Goal: Task Accomplishment & Management: Manage account settings

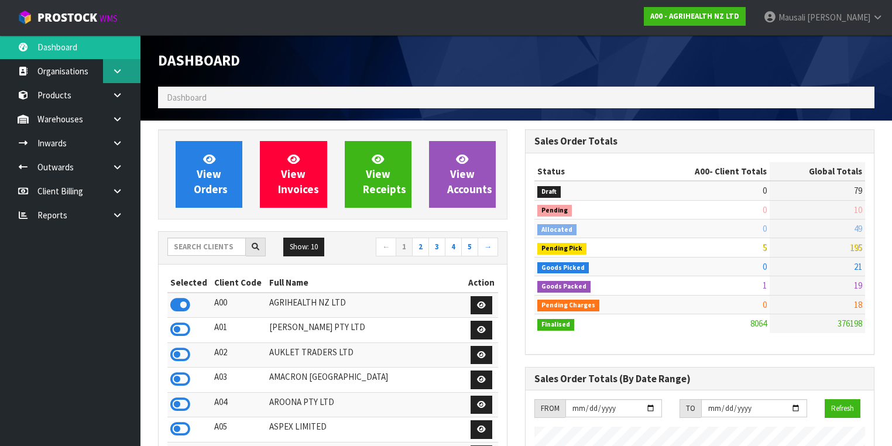
click at [125, 78] on link at bounding box center [121, 71] width 37 height 24
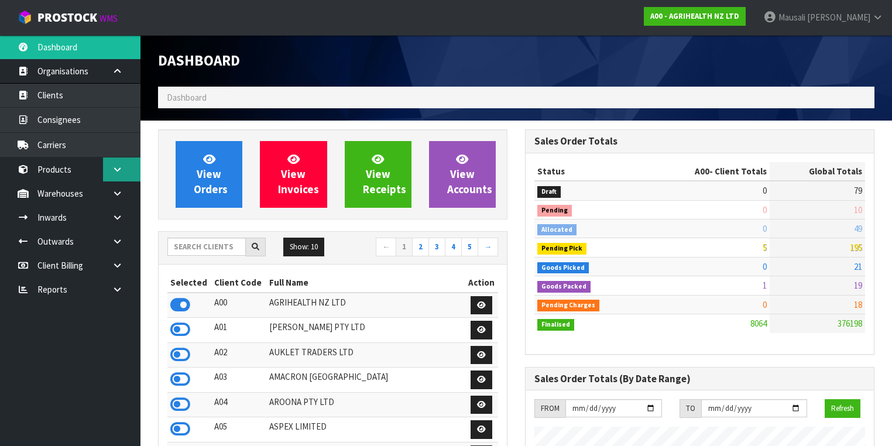
click at [108, 166] on link at bounding box center [121, 169] width 37 height 24
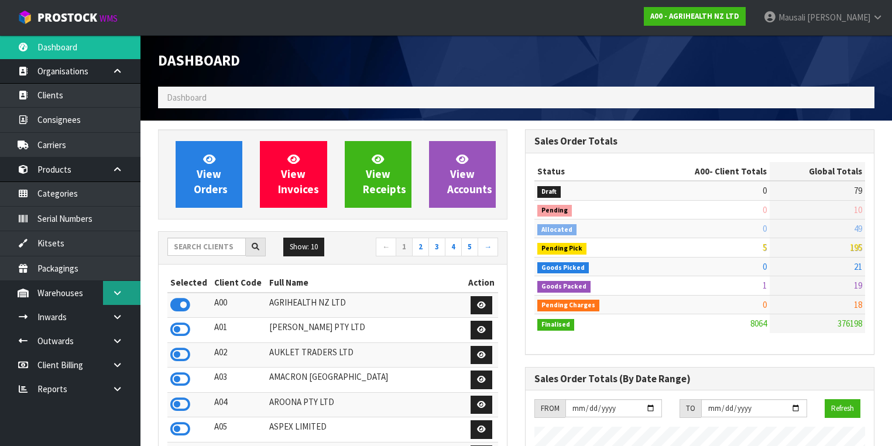
click at [116, 289] on icon at bounding box center [117, 293] width 11 height 9
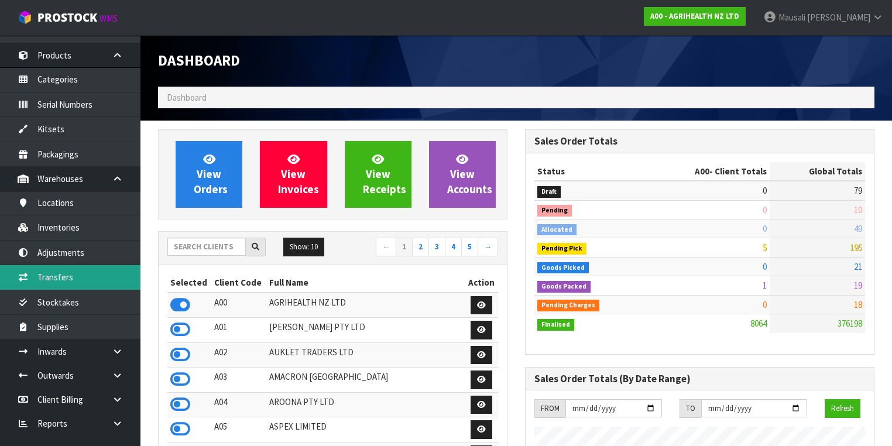
scroll to position [125, 0]
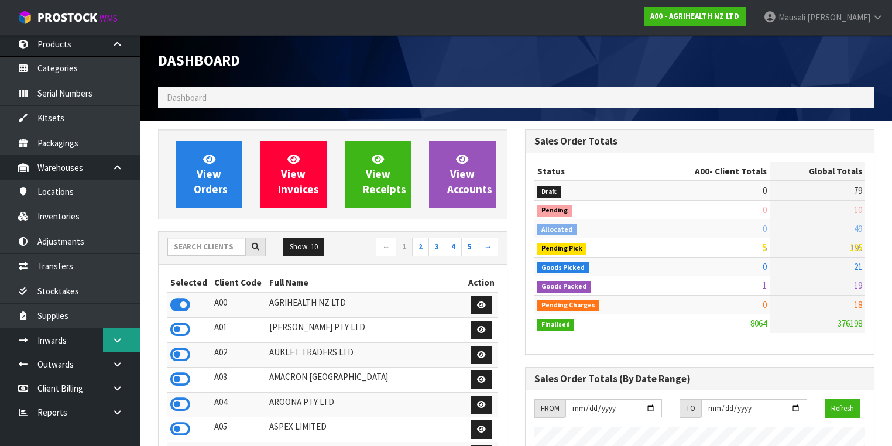
click at [113, 336] on icon at bounding box center [117, 340] width 11 height 9
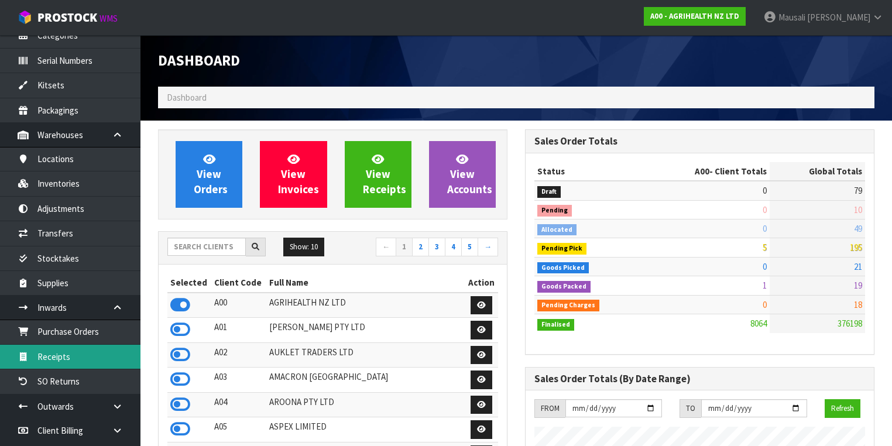
scroll to position [200, 0]
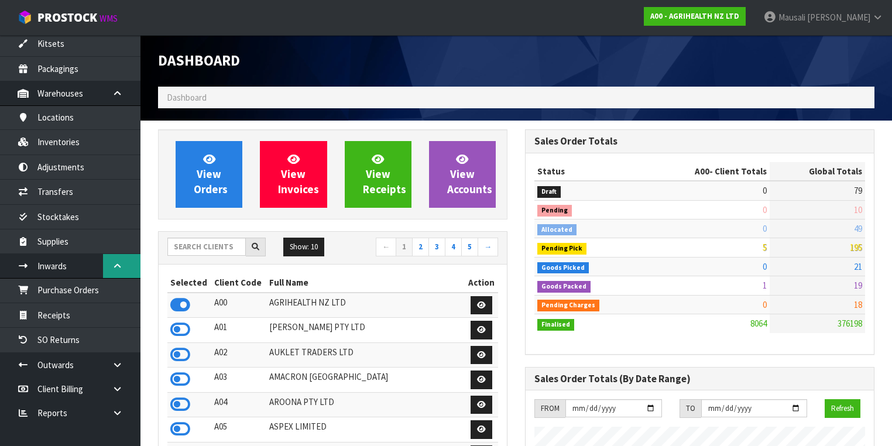
click at [124, 269] on link at bounding box center [121, 266] width 37 height 24
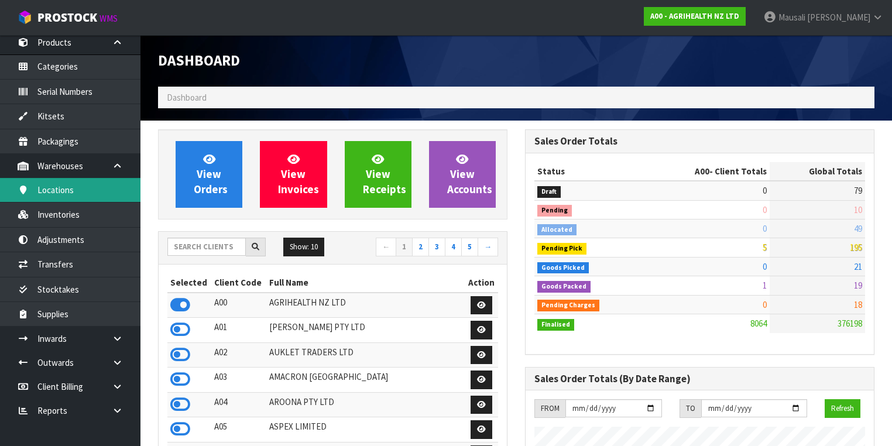
scroll to position [125, 0]
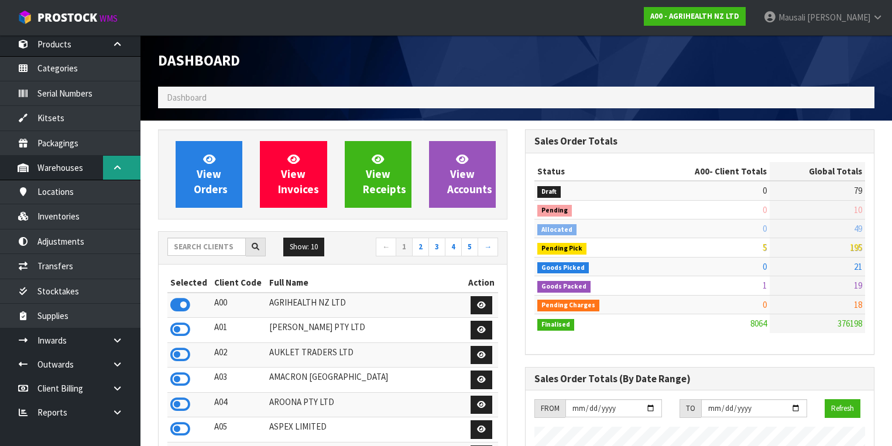
click at [122, 166] on icon at bounding box center [117, 167] width 11 height 9
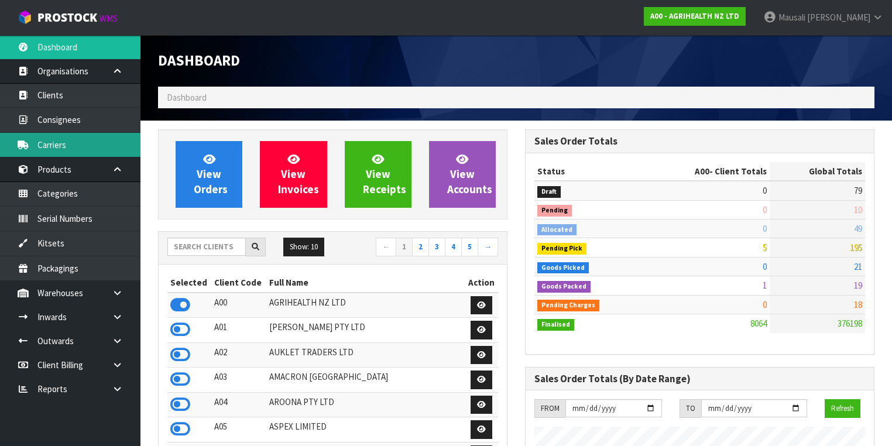
scroll to position [0, 0]
click at [120, 166] on icon at bounding box center [117, 169] width 11 height 9
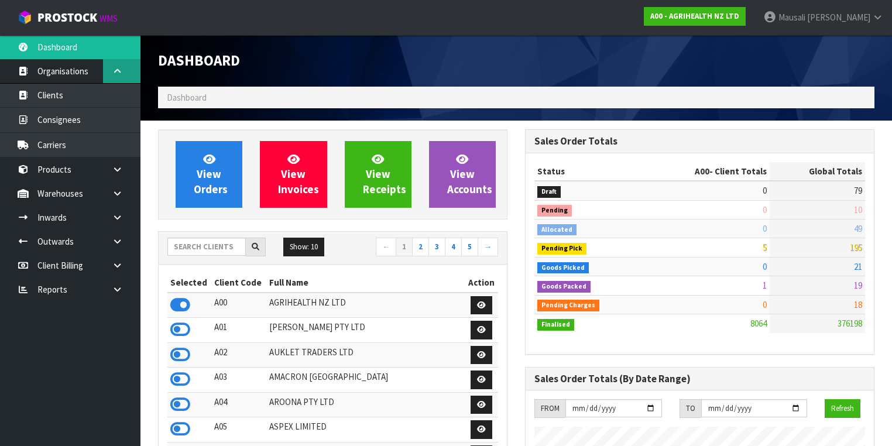
click at [126, 66] on link at bounding box center [121, 71] width 37 height 24
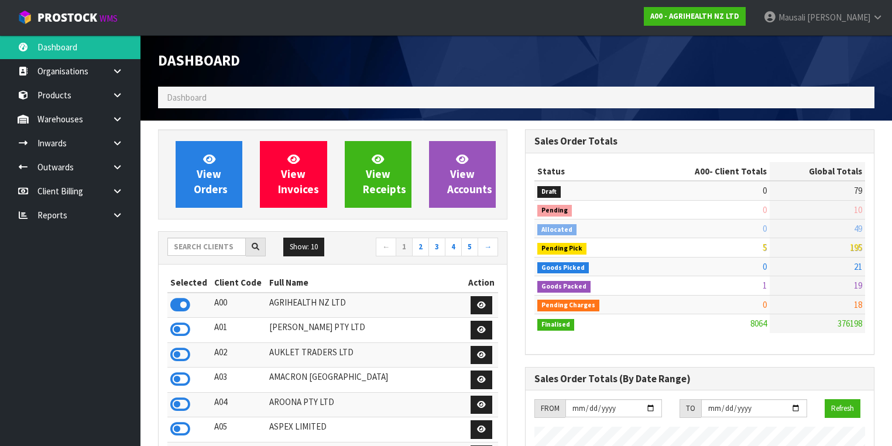
click at [204, 93] on span "Dashboard" at bounding box center [187, 97] width 40 height 11
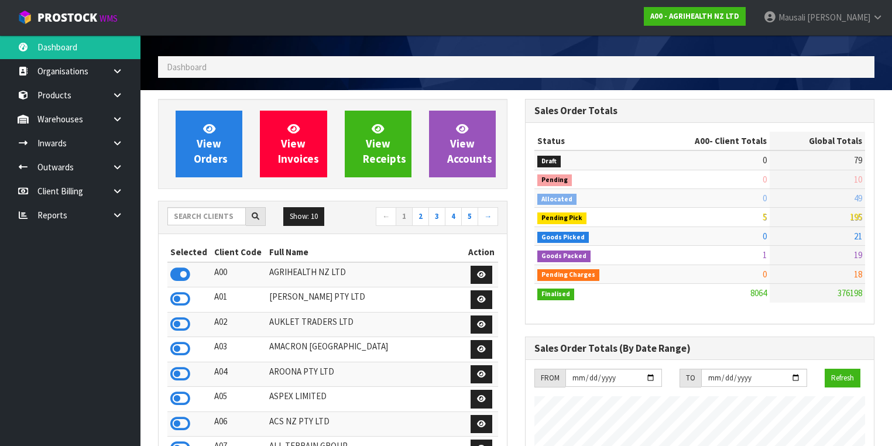
scroll to position [47, 0]
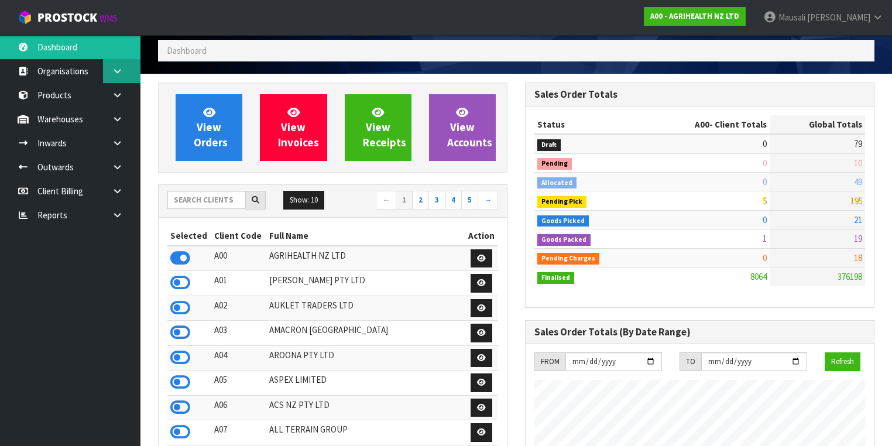
click at [112, 75] on link at bounding box center [121, 71] width 37 height 24
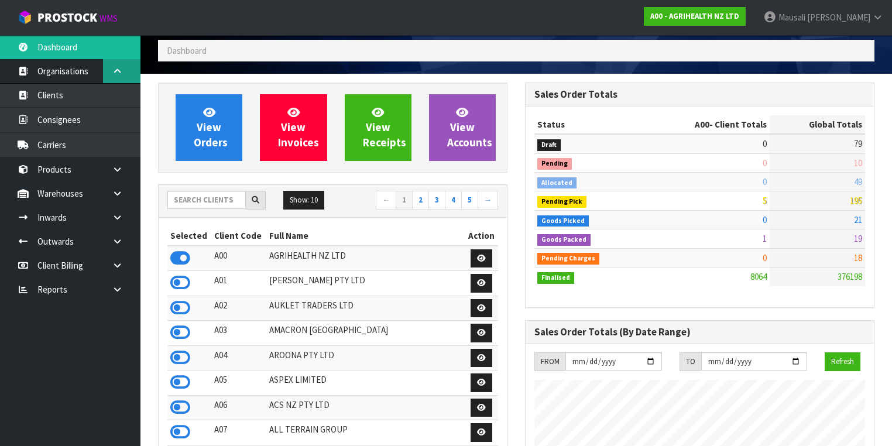
click at [120, 76] on link at bounding box center [121, 71] width 37 height 24
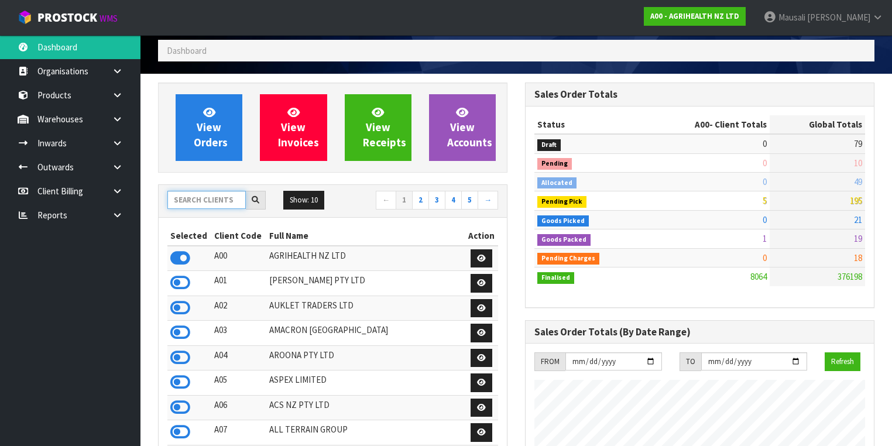
click at [204, 195] on input "text" at bounding box center [206, 200] width 78 height 18
type input "J02"
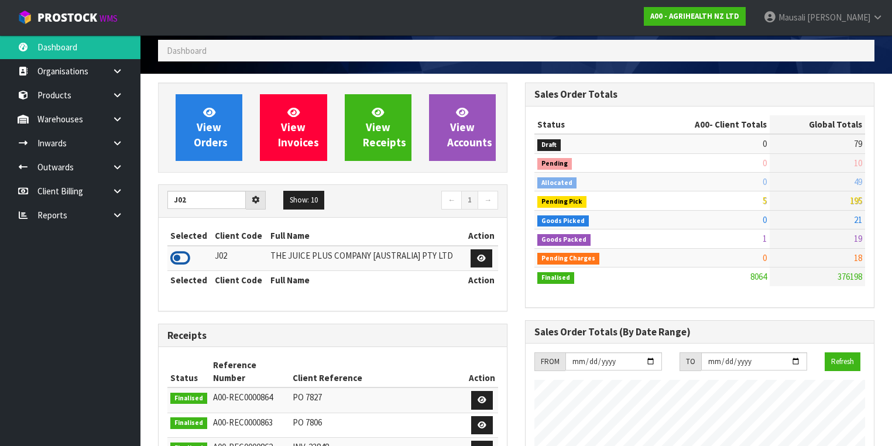
click at [176, 258] on icon at bounding box center [180, 258] width 20 height 18
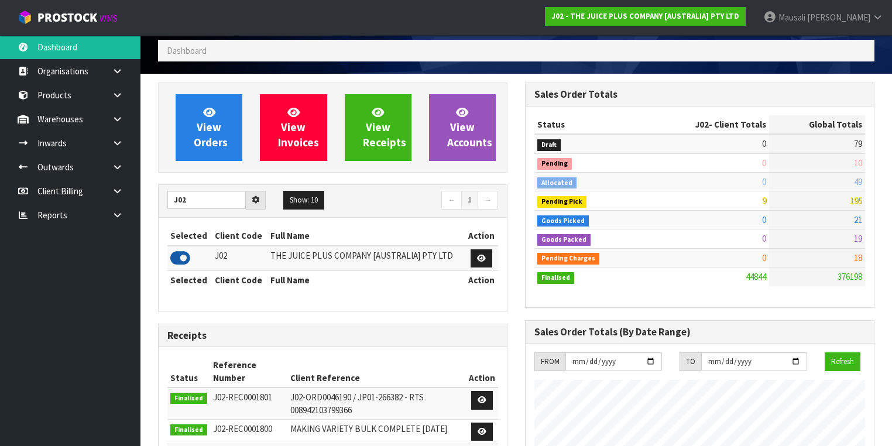
scroll to position [883, 367]
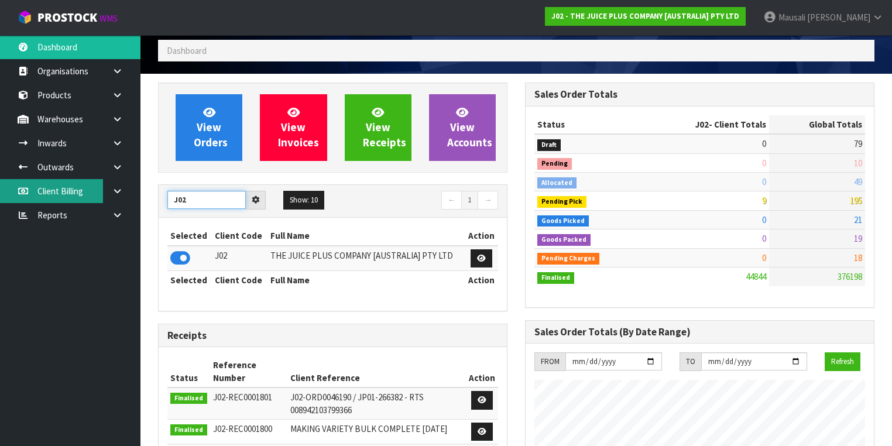
drag, startPoint x: 226, startPoint y: 198, endPoint x: 68, endPoint y: 198, distance: 158.0
click at [68, 198] on body "Toggle navigation ProStock WMS J02 - THE JUICE PLUS COMPANY [AUSTRALIA] PTY LTD…" at bounding box center [446, 176] width 892 height 446
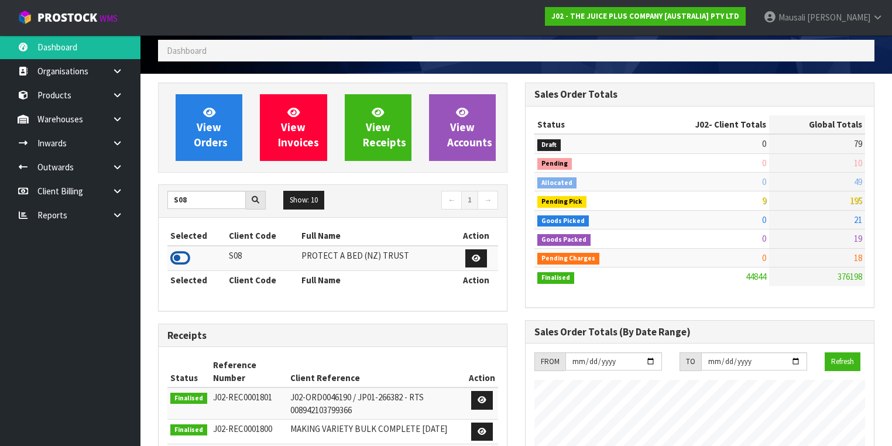
click at [184, 253] on icon at bounding box center [180, 258] width 20 height 18
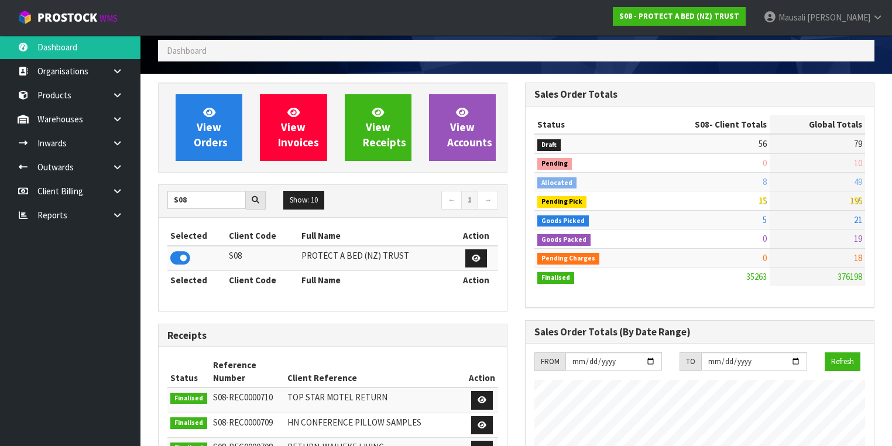
scroll to position [946, 367]
drag, startPoint x: 215, startPoint y: 201, endPoint x: 149, endPoint y: 195, distance: 67.0
click at [149, 195] on div "View Orders View Invoices View Receipts View Accounts S08 Show: 10 5 10 25 50 ←…" at bounding box center [332, 435] width 367 height 705
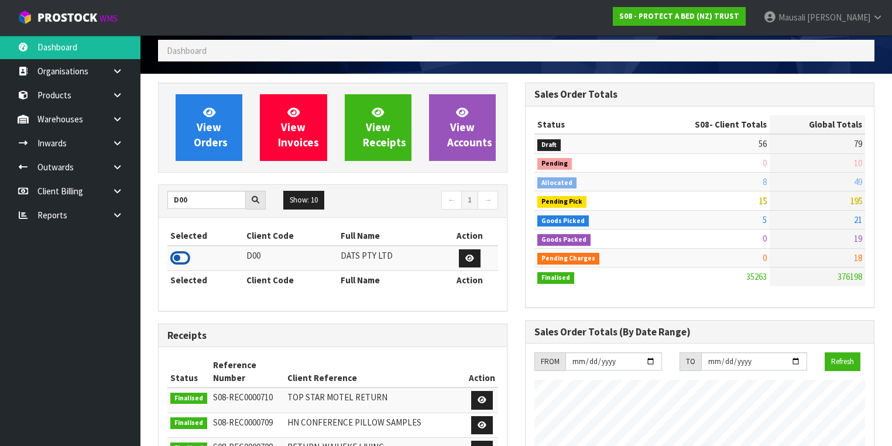
click at [179, 253] on icon at bounding box center [180, 258] width 20 height 18
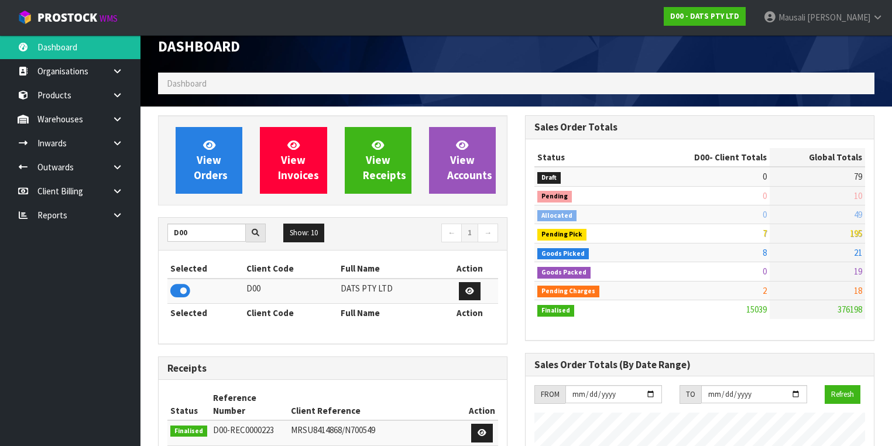
scroll to position [0, 0]
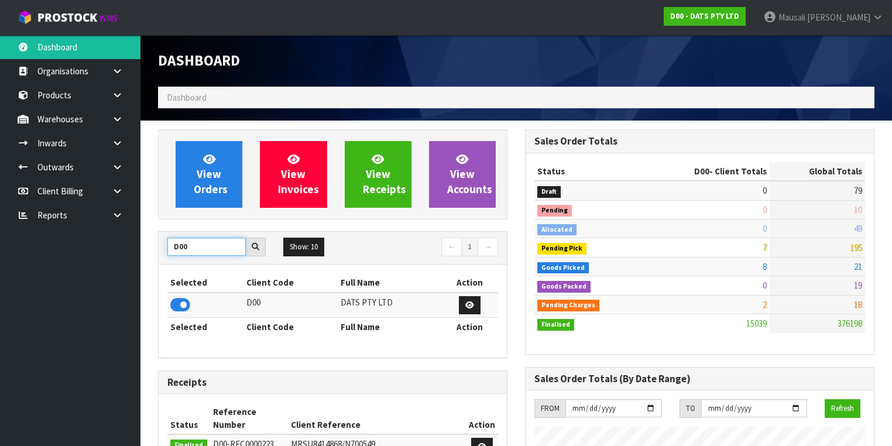
click at [204, 252] on input "D00" at bounding box center [206, 247] width 78 height 18
type input "K01"
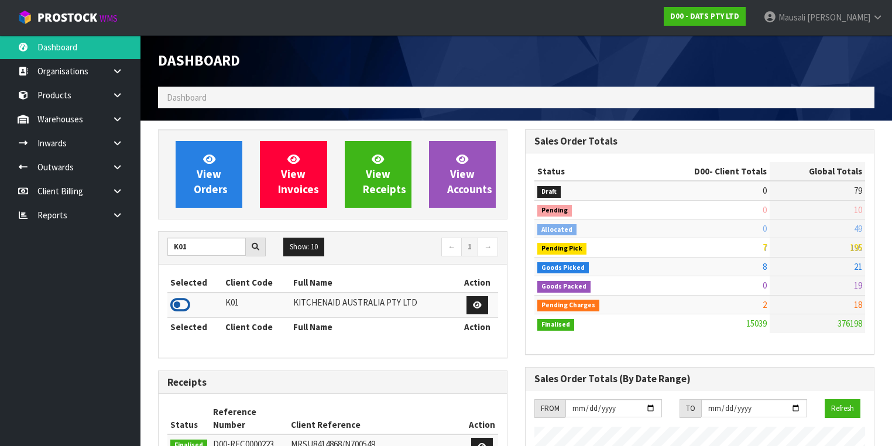
click at [180, 304] on icon at bounding box center [180, 305] width 20 height 18
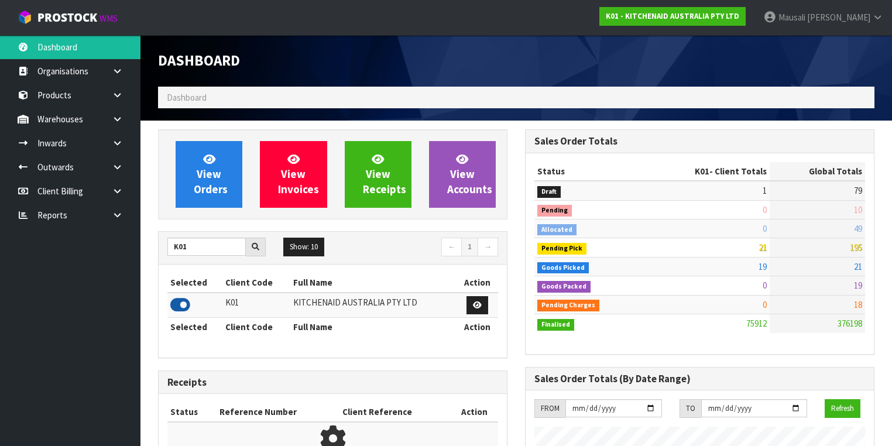
scroll to position [883, 367]
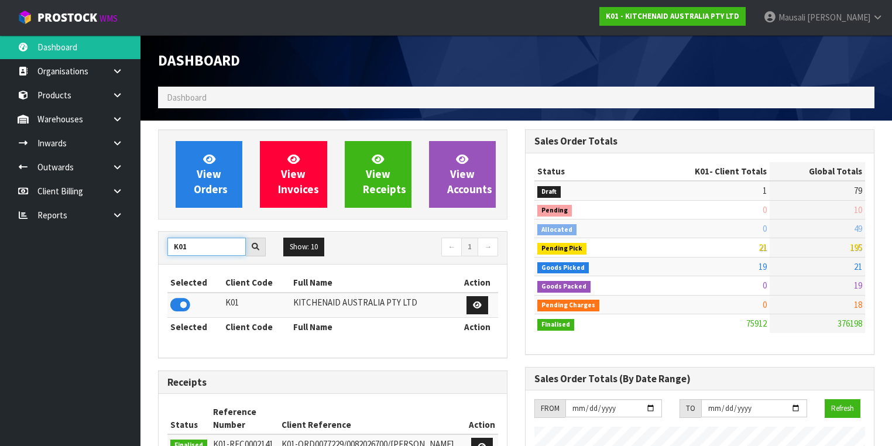
drag, startPoint x: 195, startPoint y: 248, endPoint x: 155, endPoint y: 250, distance: 41.0
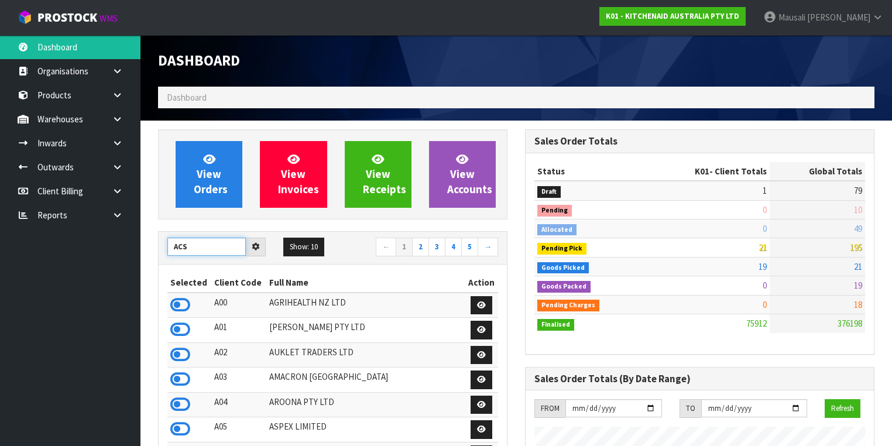
type input "ACS"
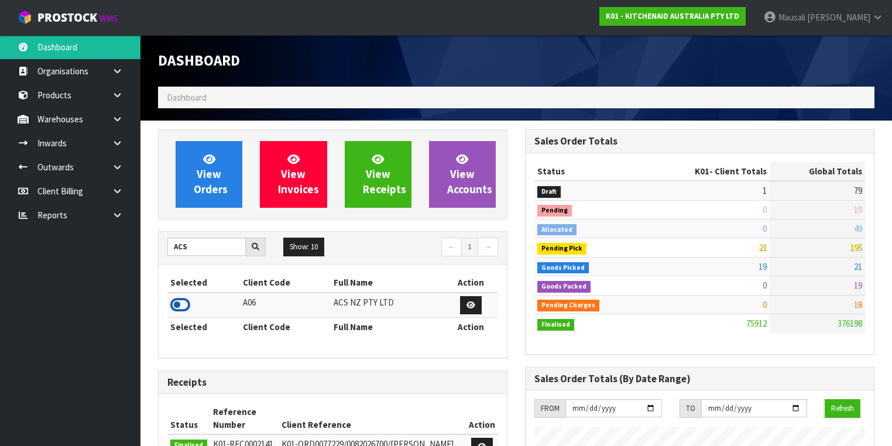
click at [176, 303] on icon at bounding box center [180, 305] width 20 height 18
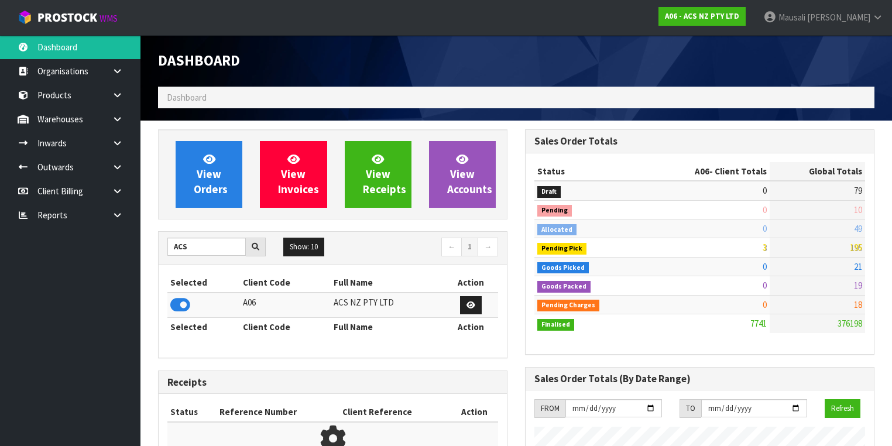
scroll to position [921, 367]
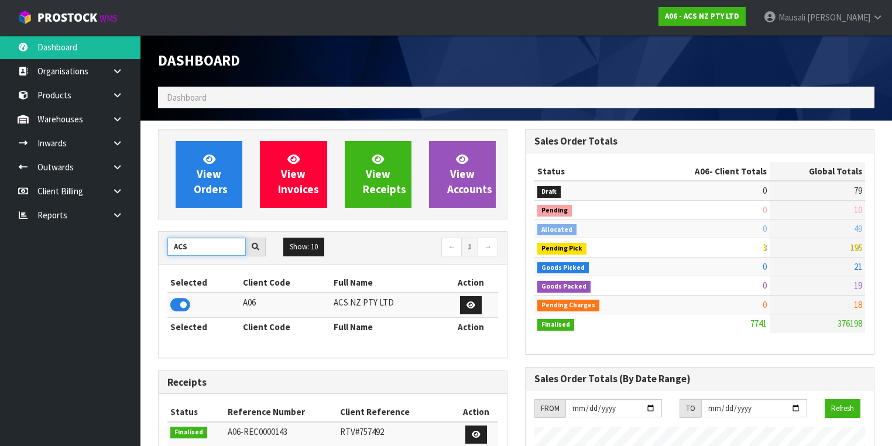
drag, startPoint x: 221, startPoint y: 249, endPoint x: 117, endPoint y: 241, distance: 104.5
click at [117, 241] on body "Toggle navigation ProStock WMS A06 - ACS NZ PTY LTD [PERSON_NAME] Logout Dashbo…" at bounding box center [446, 223] width 892 height 446
type input "D00"
click at [183, 304] on icon at bounding box center [180, 305] width 20 height 18
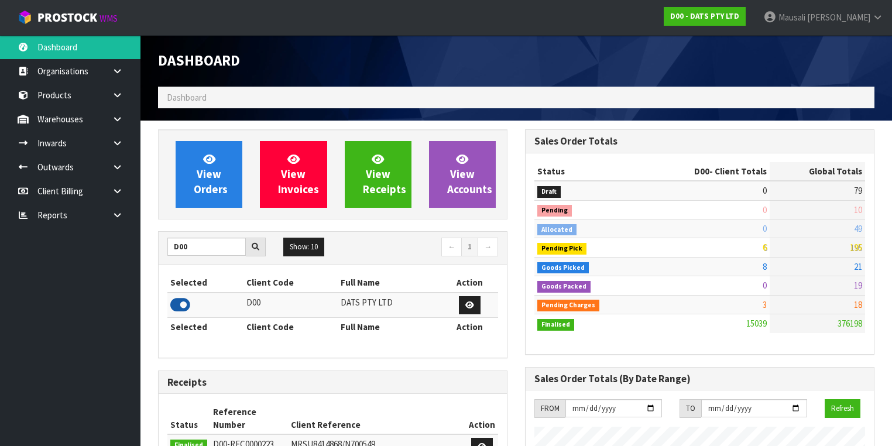
scroll to position [934, 367]
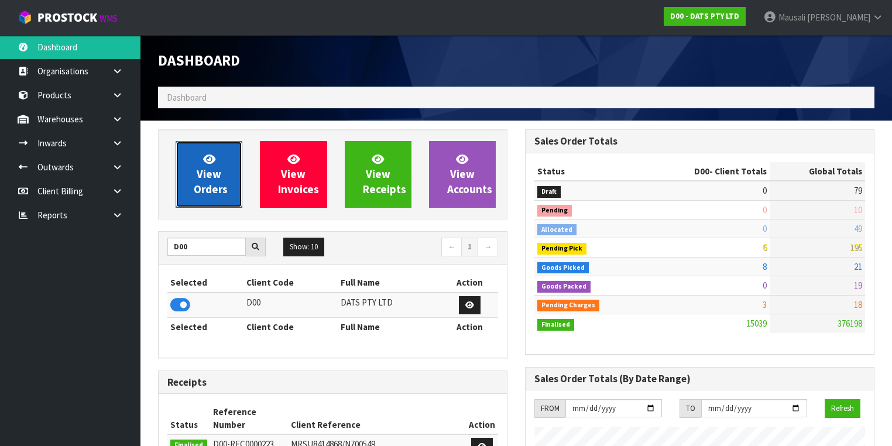
click at [209, 174] on span "View Orders" at bounding box center [211, 174] width 34 height 44
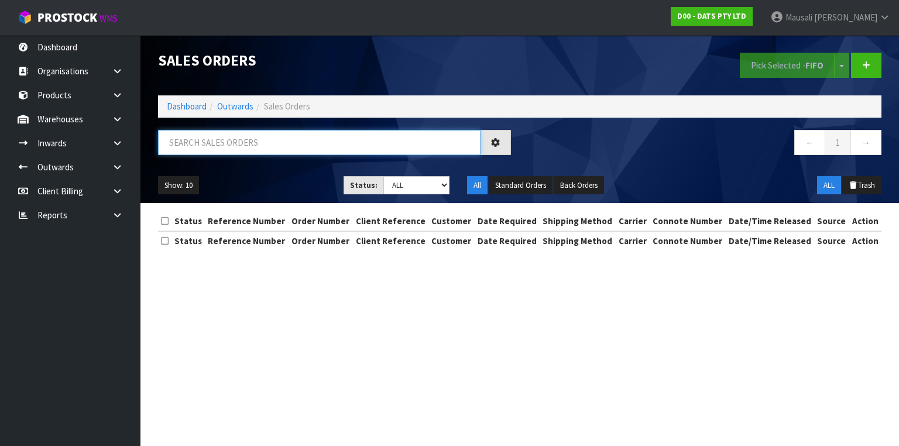
click at [181, 145] on input "text" at bounding box center [319, 142] width 323 height 25
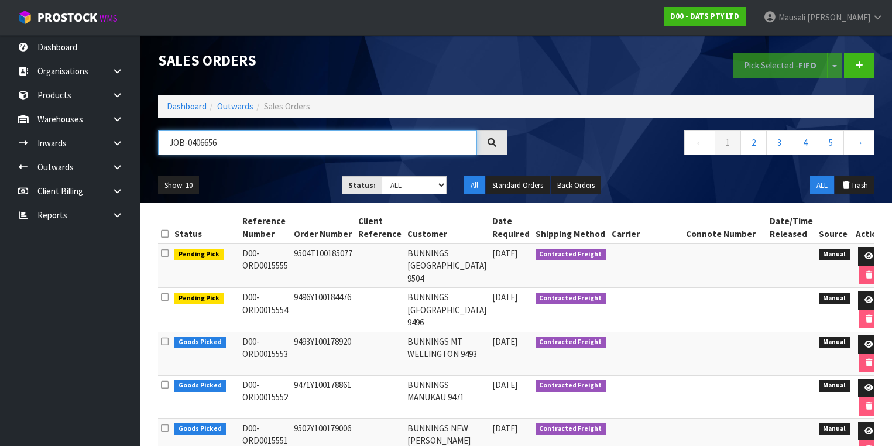
type input "JOB-0406656"
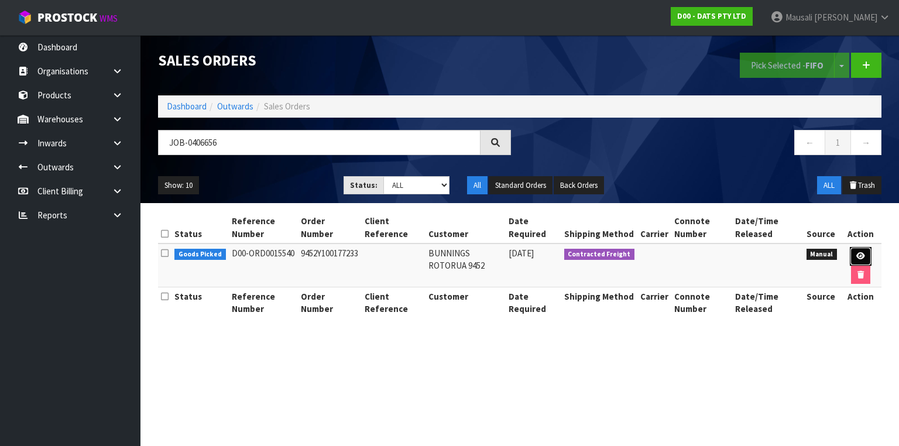
click at [866, 251] on link at bounding box center [861, 256] width 22 height 19
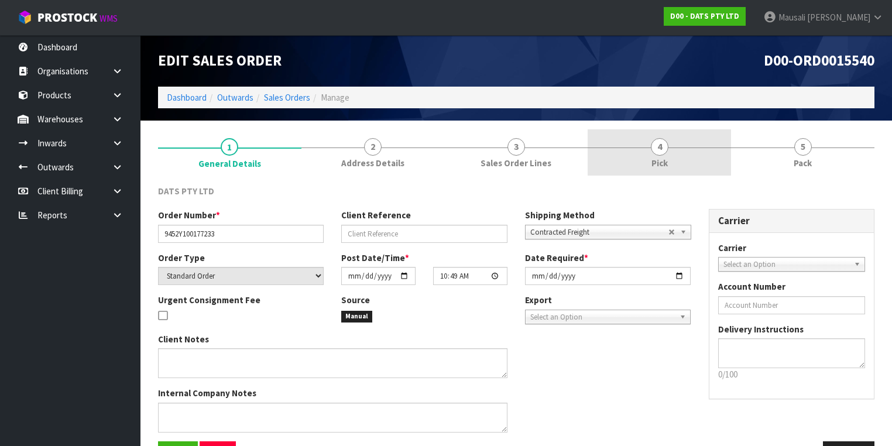
click at [683, 153] on link "4 Pick" at bounding box center [659, 152] width 143 height 46
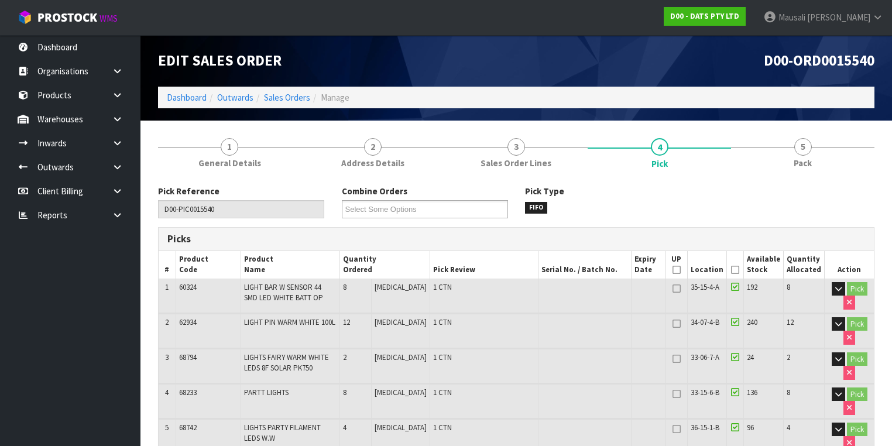
click at [735, 270] on icon at bounding box center [735, 270] width 8 height 1
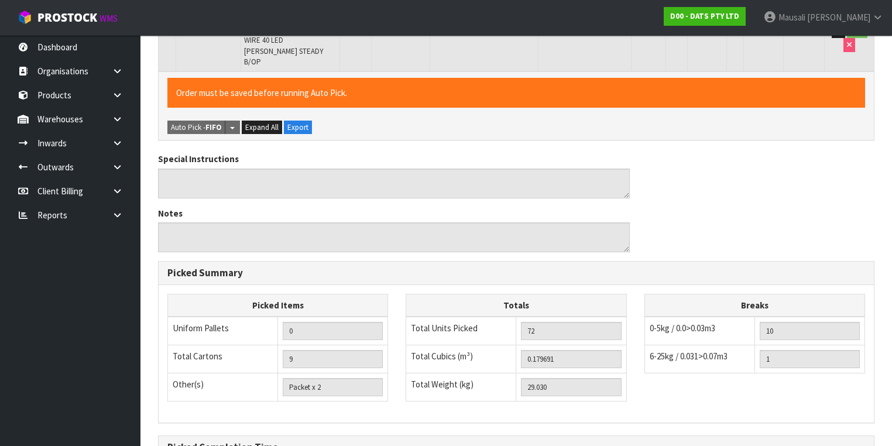
scroll to position [719, 0]
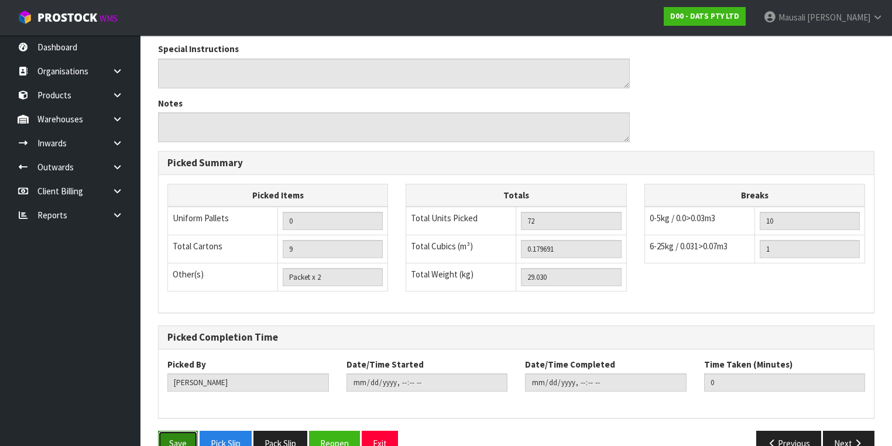
click at [184, 431] on button "Save" at bounding box center [178, 443] width 40 height 25
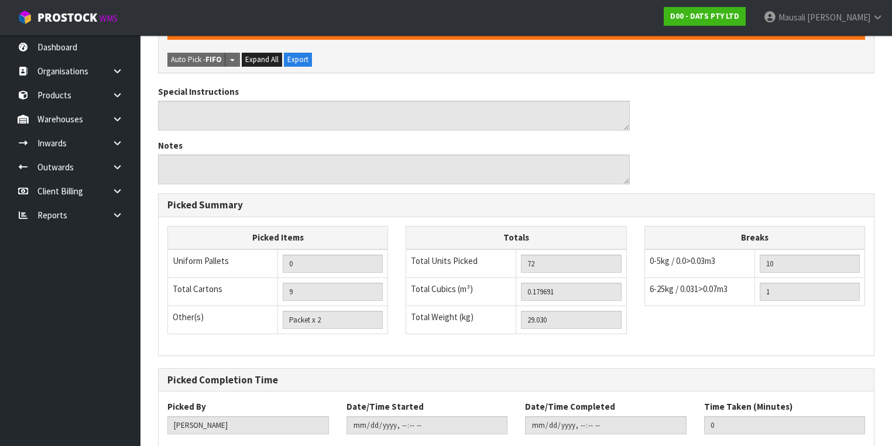
scroll to position [0, 0]
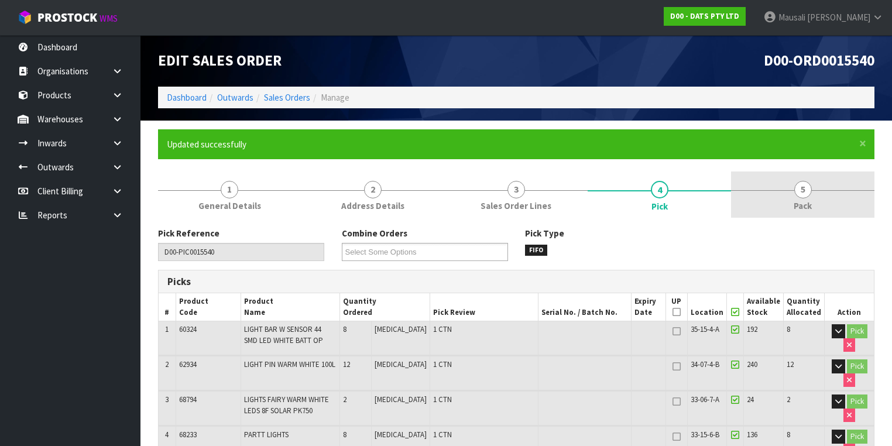
click at [815, 199] on link "5 Pack" at bounding box center [802, 194] width 143 height 46
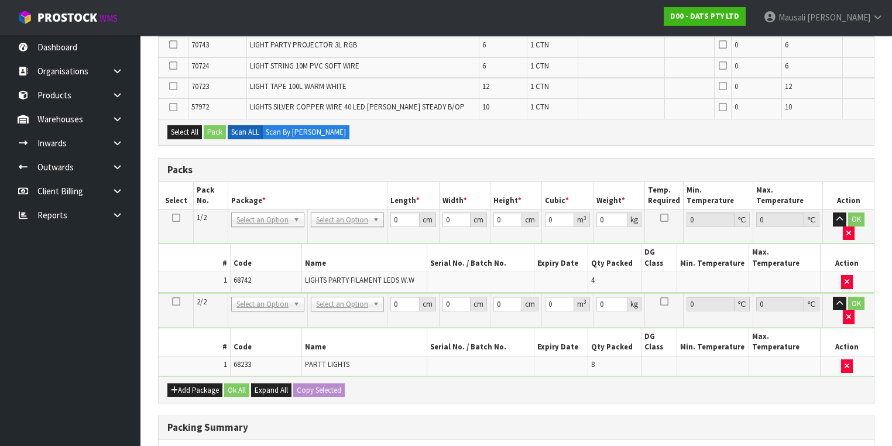
scroll to position [468, 0]
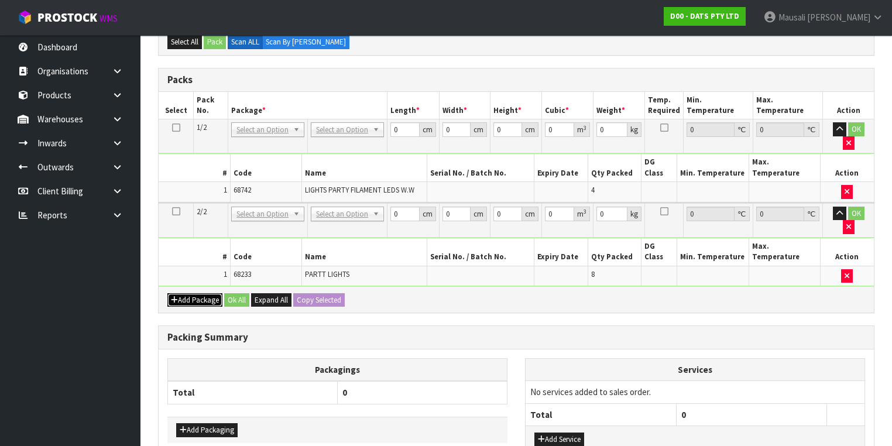
click at [179, 293] on button "Add Package" at bounding box center [194, 300] width 55 height 14
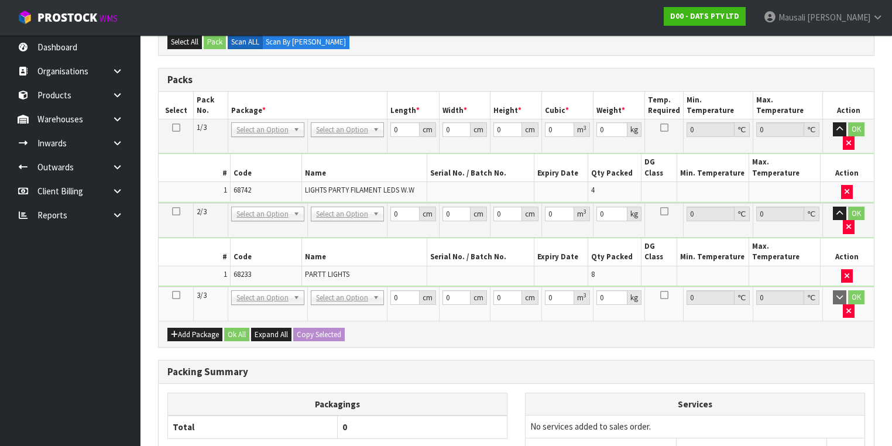
click at [175, 295] on icon at bounding box center [176, 295] width 8 height 1
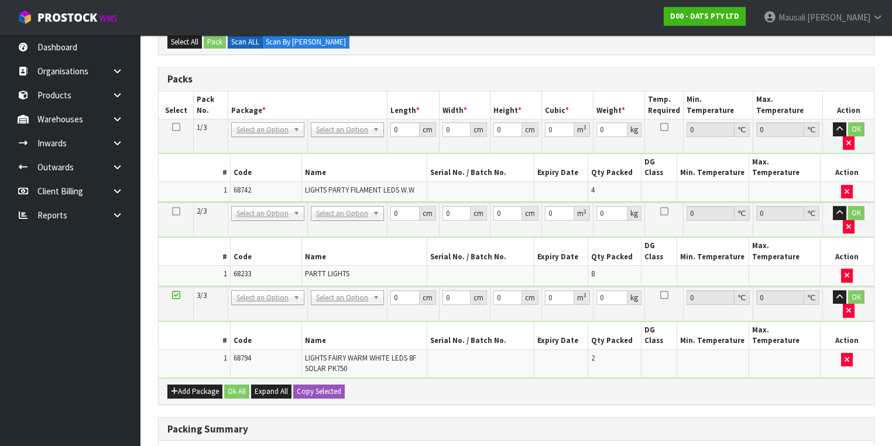
scroll to position [0, 0]
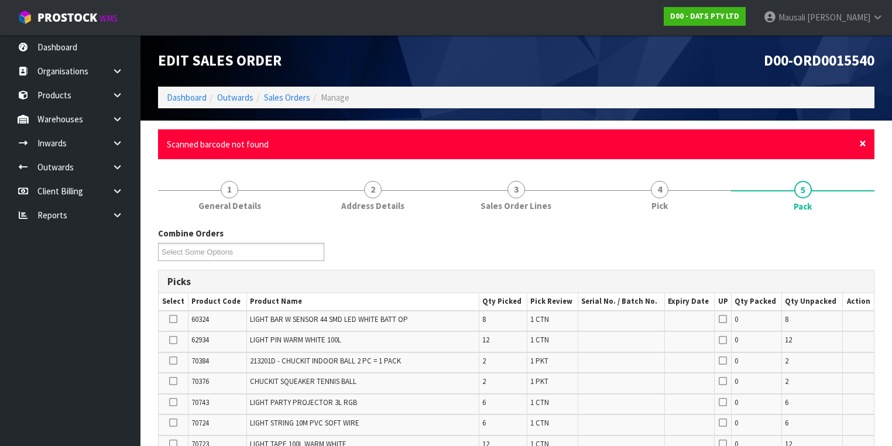
click at [862, 144] on span "×" at bounding box center [862, 143] width 7 height 16
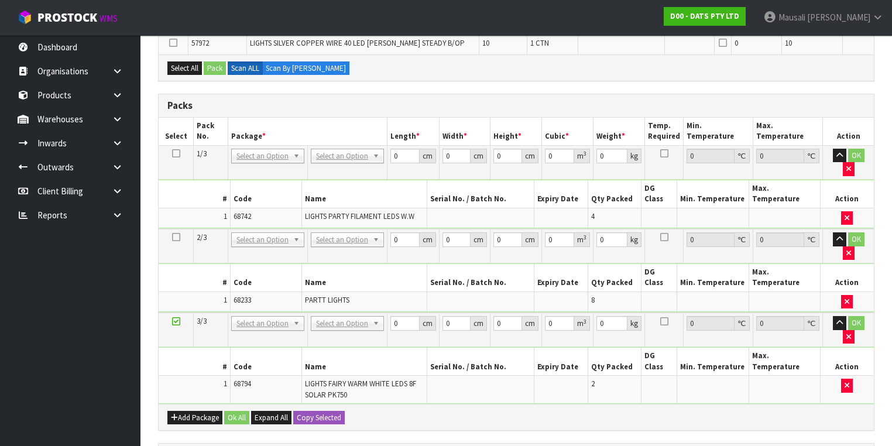
scroll to position [500, 0]
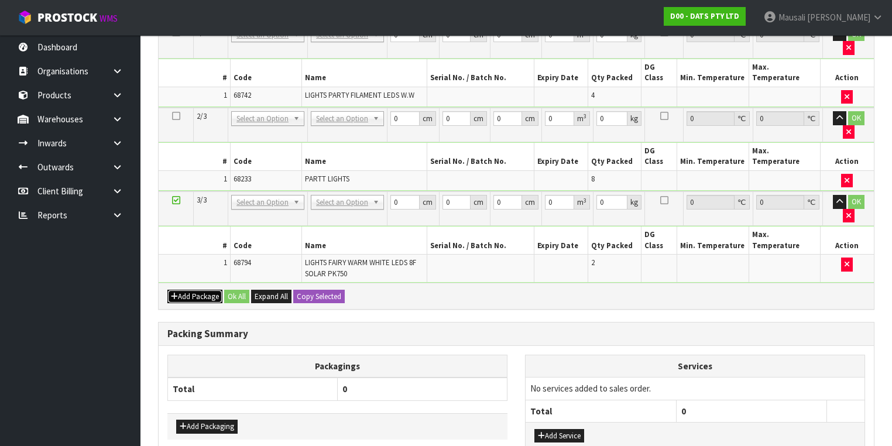
click at [191, 290] on button "Add Package" at bounding box center [194, 297] width 55 height 14
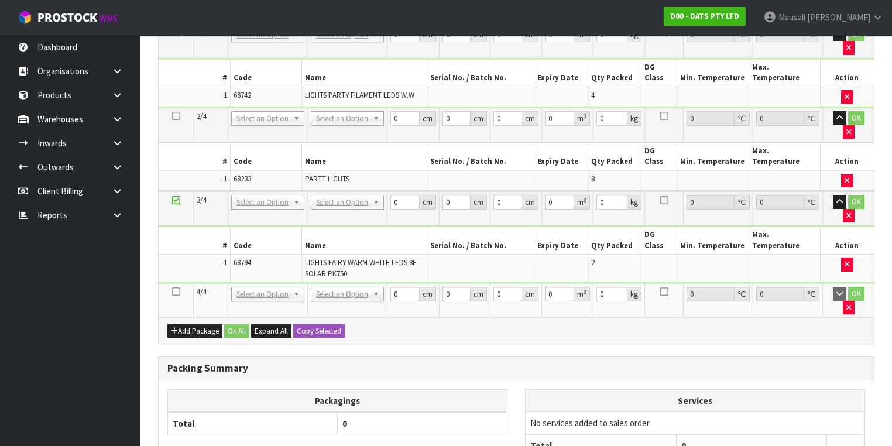
click at [177, 291] on icon at bounding box center [176, 291] width 8 height 1
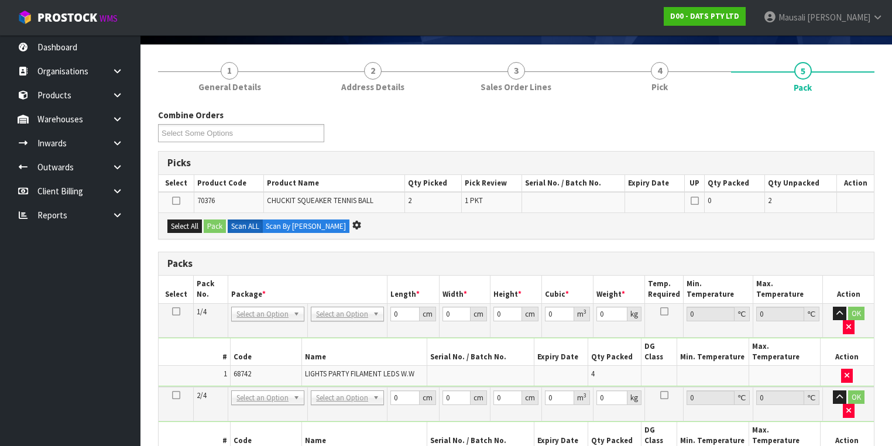
scroll to position [0, 0]
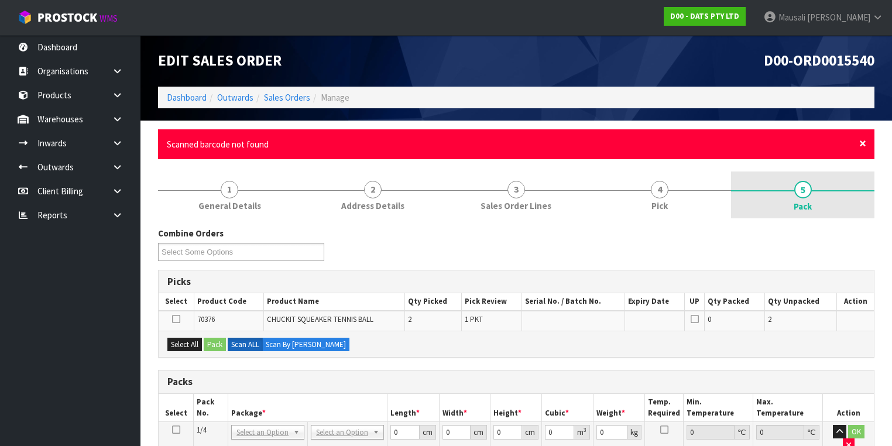
click at [862, 142] on span "×" at bounding box center [862, 143] width 7 height 16
click at [863, 142] on span "×" at bounding box center [862, 143] width 7 height 16
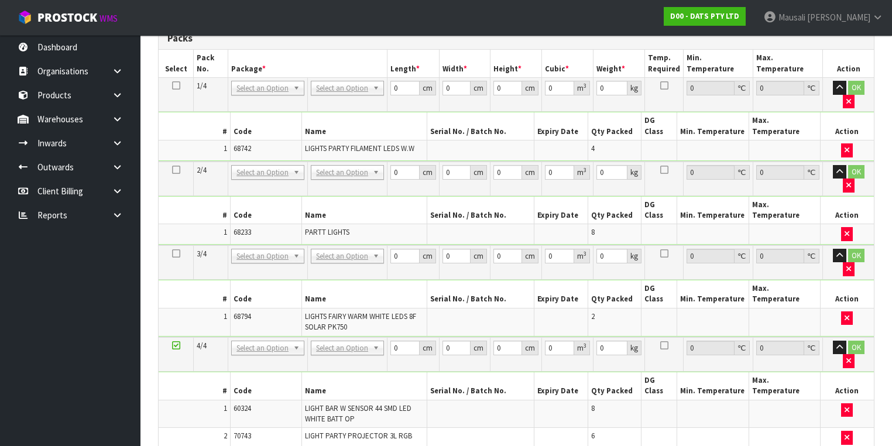
scroll to position [234, 0]
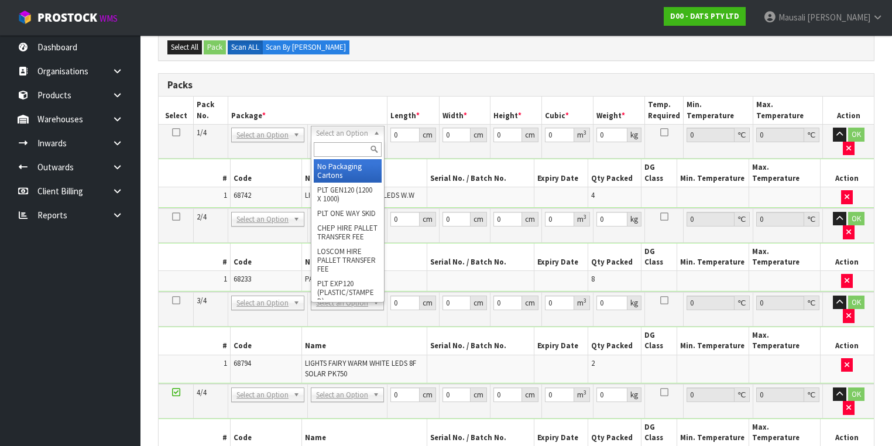
drag, startPoint x: 339, startPoint y: 160, endPoint x: 345, endPoint y: 181, distance: 21.3
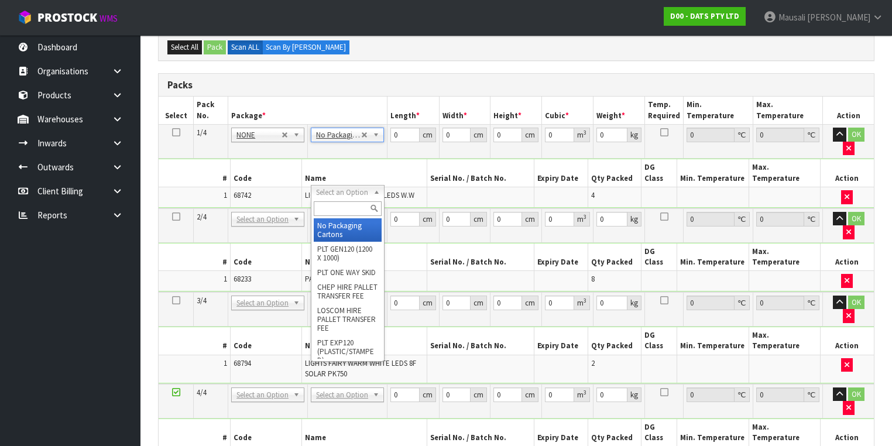
drag, startPoint x: 339, startPoint y: 230, endPoint x: 339, endPoint y: 252, distance: 22.2
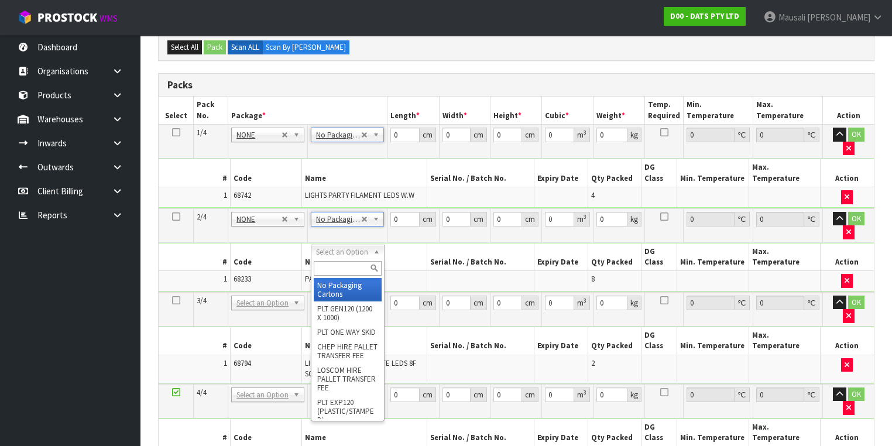
type input "3"
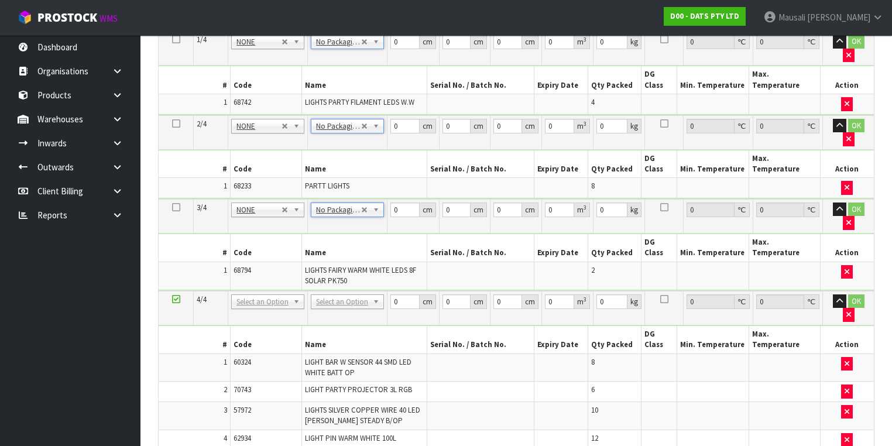
scroll to position [328, 0]
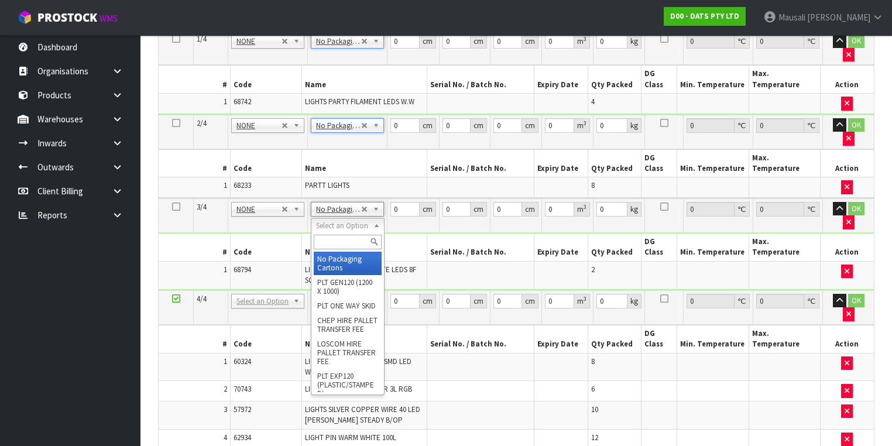
click at [328, 244] on input "text" at bounding box center [347, 242] width 67 height 15
type input "CTN9"
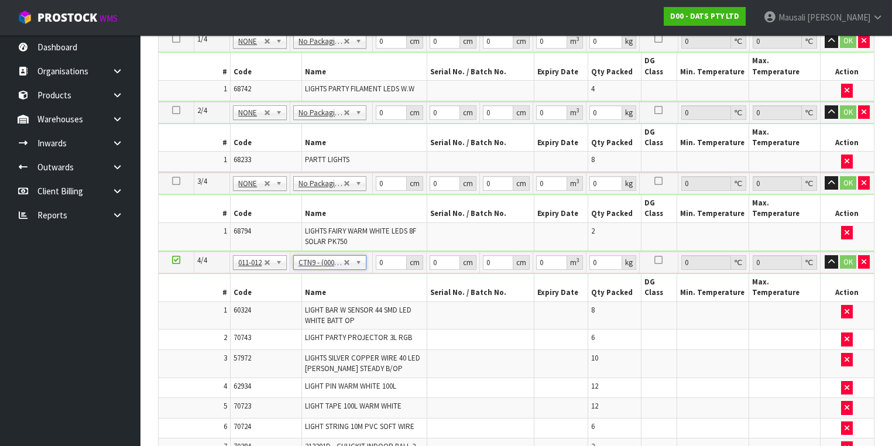
type input "51"
type input "38"
type input "58.5"
type input "0.113373"
type input "12.31"
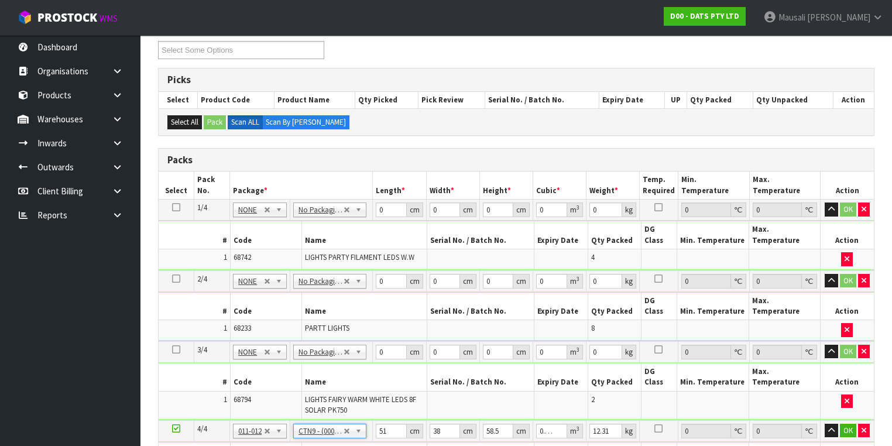
scroll to position [140, 0]
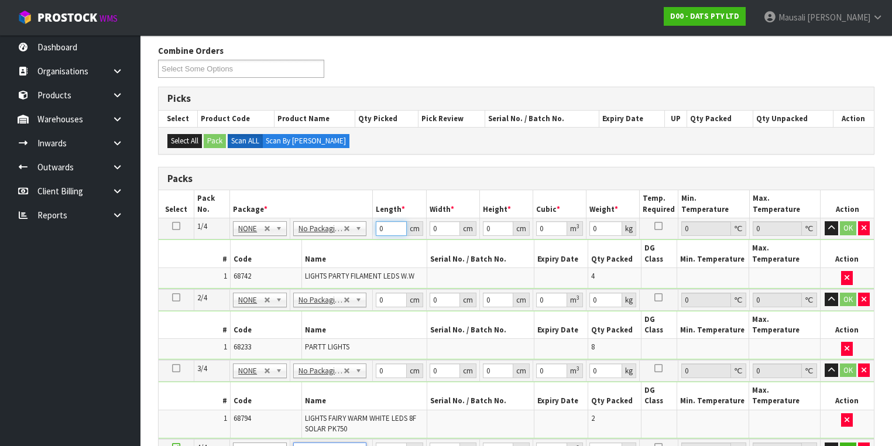
drag, startPoint x: 389, startPoint y: 225, endPoint x: 373, endPoint y: 229, distance: 15.8
click at [373, 229] on td "0 cm" at bounding box center [399, 228] width 53 height 21
type input "43"
type input "3"
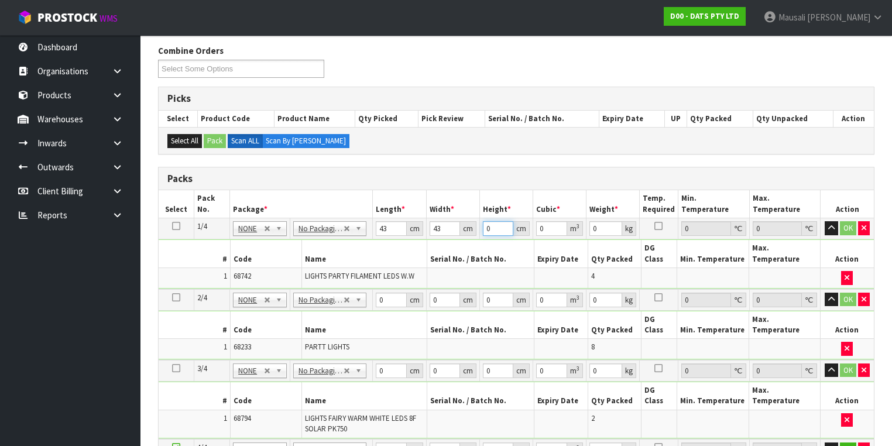
type input "0.005547"
type input "31"
type input "0.057319"
type input "31"
type input "9"
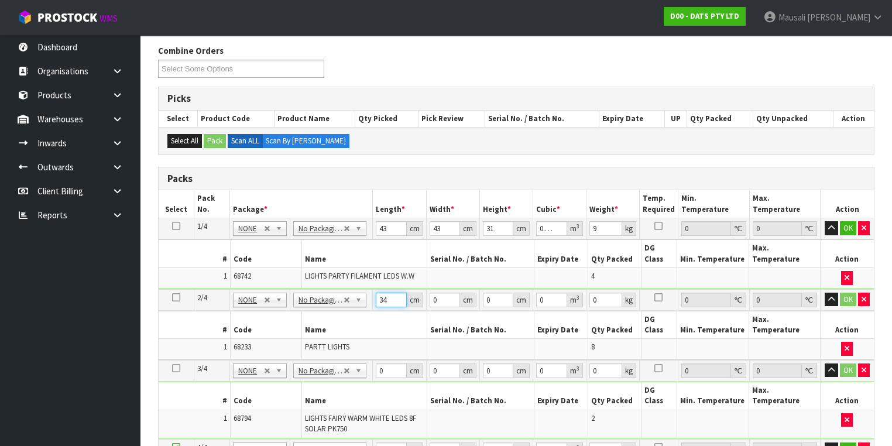
type input "34"
type input "26"
type input "4"
type input "0.003536"
type input "46"
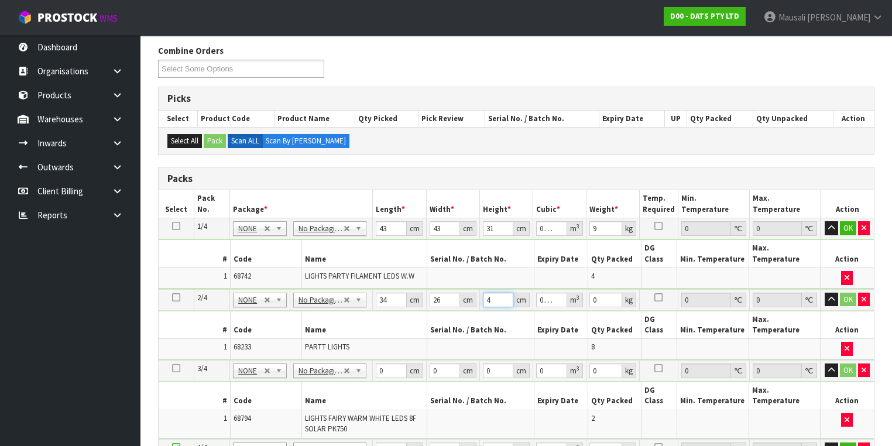
type input "0.040664"
type input "46"
type input "5"
type input "43"
type input "31"
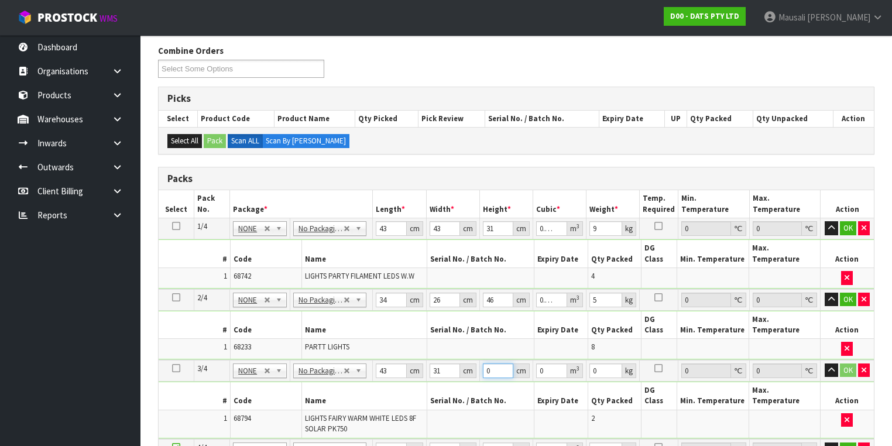
type input "2"
type input "0.002666"
type input "20"
type input "0.02666"
type input "20"
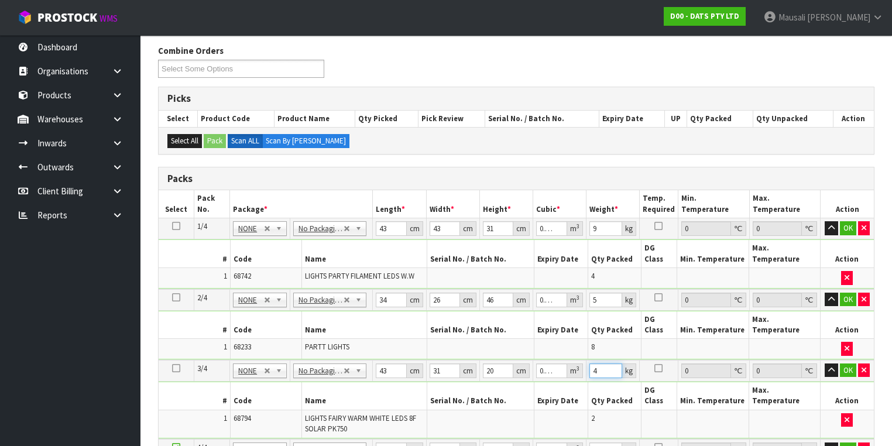
type input "4"
type input "5"
type input "0.011115"
type input "52"
type input "0.115596"
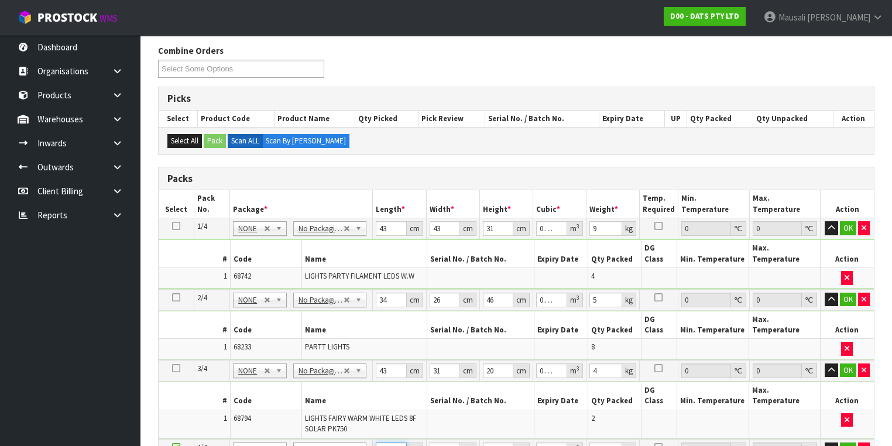
type input "52"
type input "3"
type input "0.009126"
type input "39"
type input "0.118638"
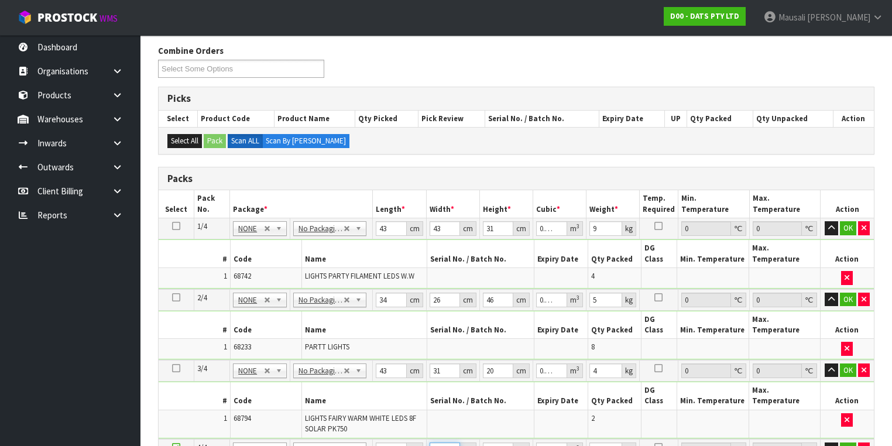
type input "39"
type input "5"
type input "0.01014"
type input "56"
type input "0.113568"
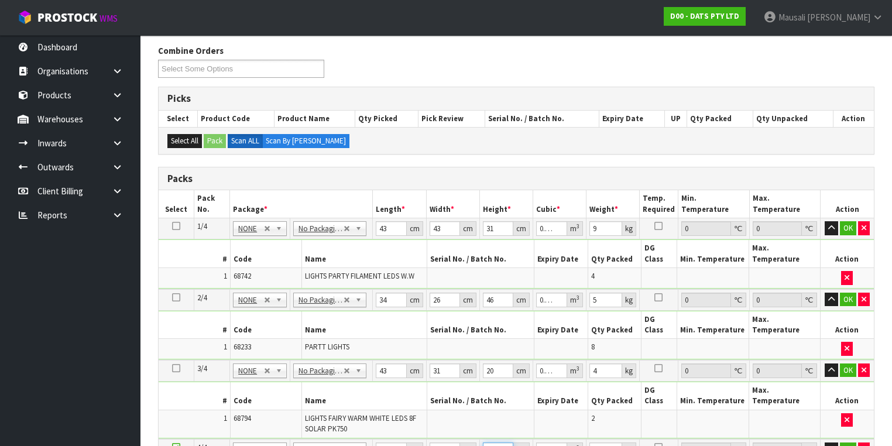
type input "56"
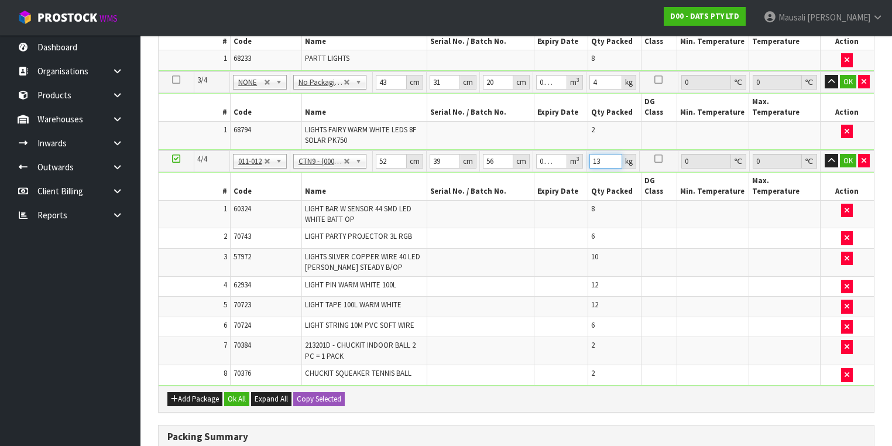
scroll to position [515, 0]
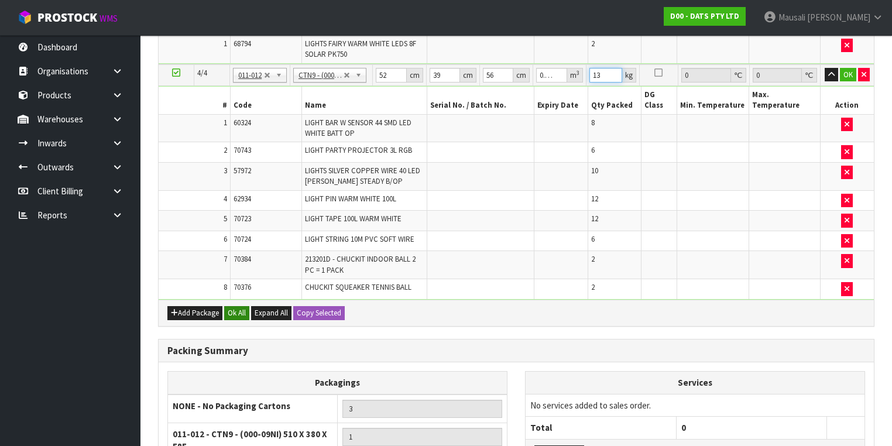
type input "13"
click at [242, 306] on button "Ok All" at bounding box center [236, 313] width 25 height 14
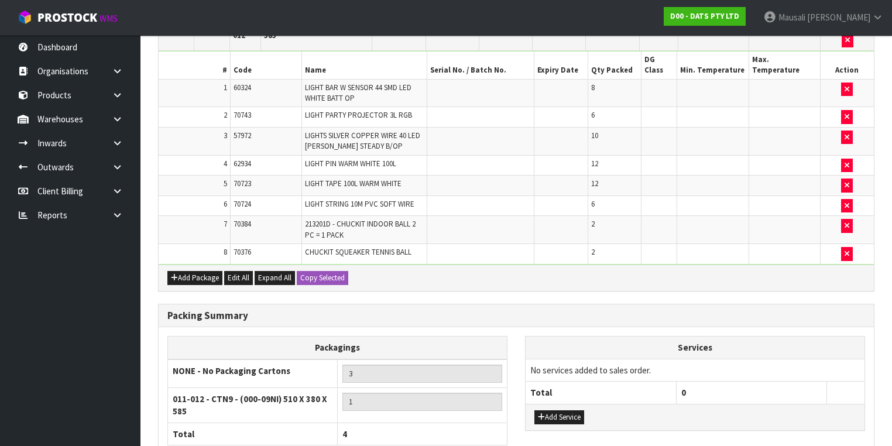
scroll to position [604, 0]
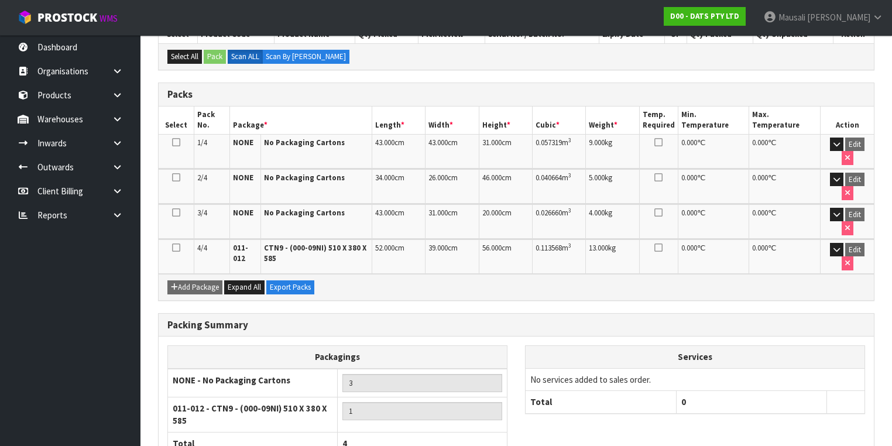
scroll to position [300, 0]
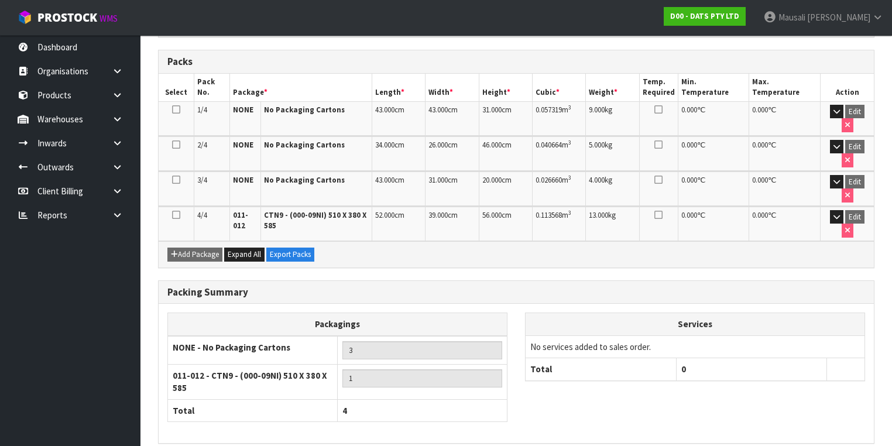
drag, startPoint x: 843, startPoint y: 414, endPoint x: 785, endPoint y: 403, distance: 59.1
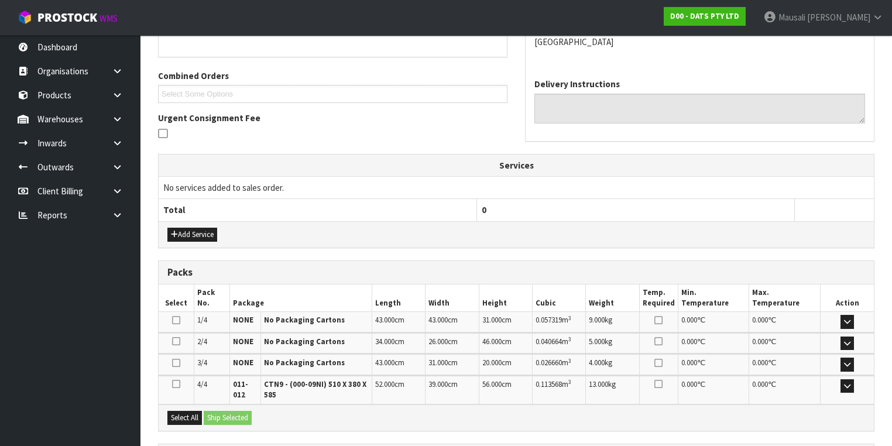
scroll to position [375, 0]
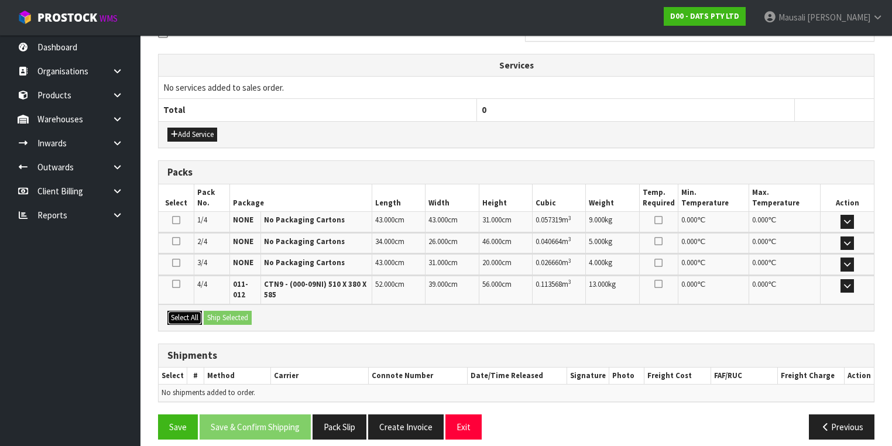
click at [190, 317] on button "Select All" at bounding box center [184, 318] width 35 height 14
click at [211, 315] on button "Ship Selected" at bounding box center [228, 318] width 48 height 14
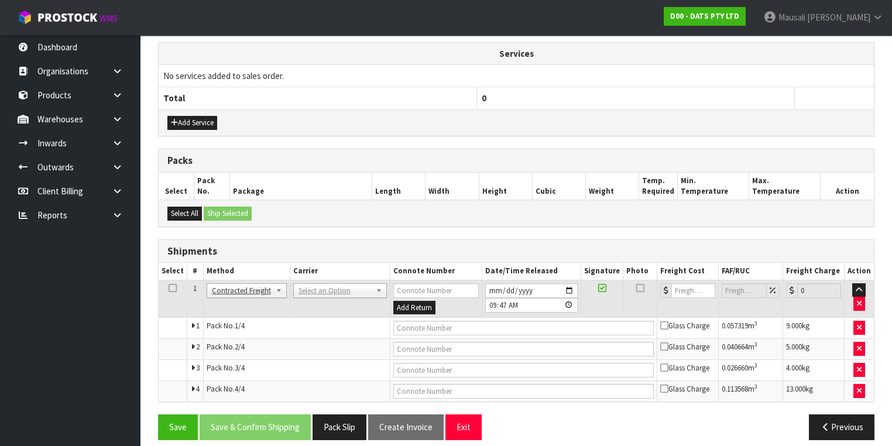
scroll to position [393, 0]
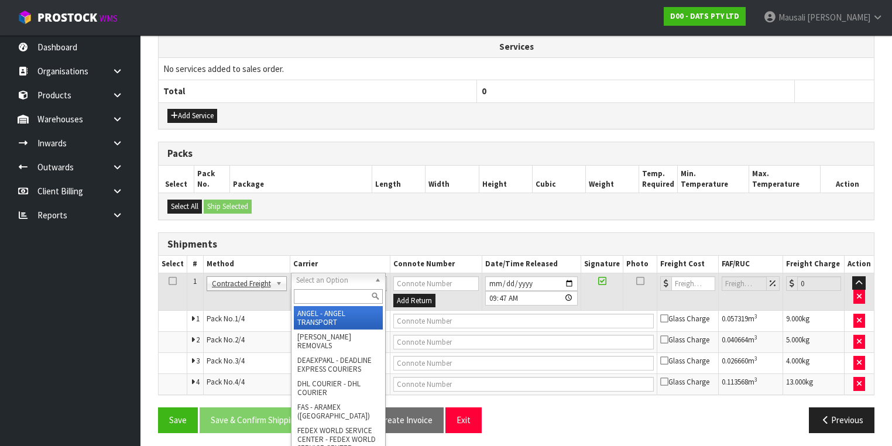
click at [309, 296] on input "text" at bounding box center [338, 296] width 89 height 15
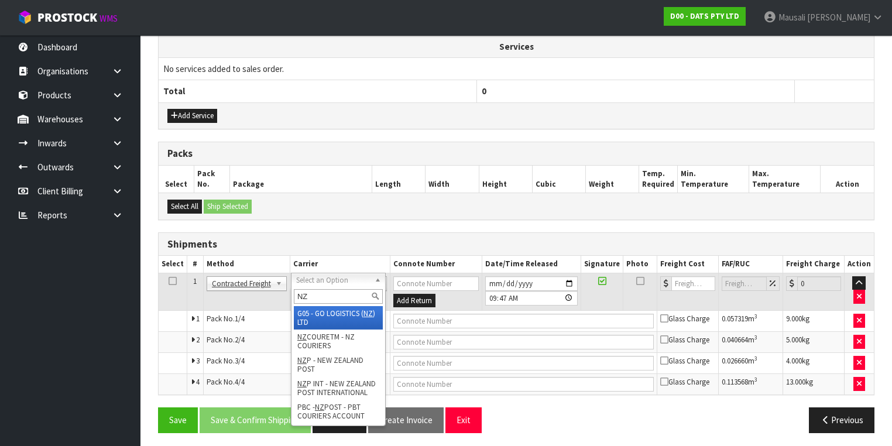
type input "NZP"
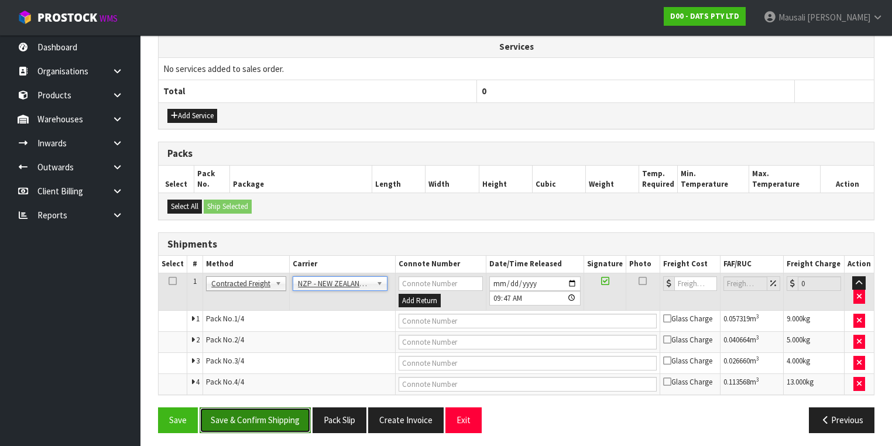
click at [258, 415] on button "Save & Confirm Shipping" at bounding box center [255, 419] width 111 height 25
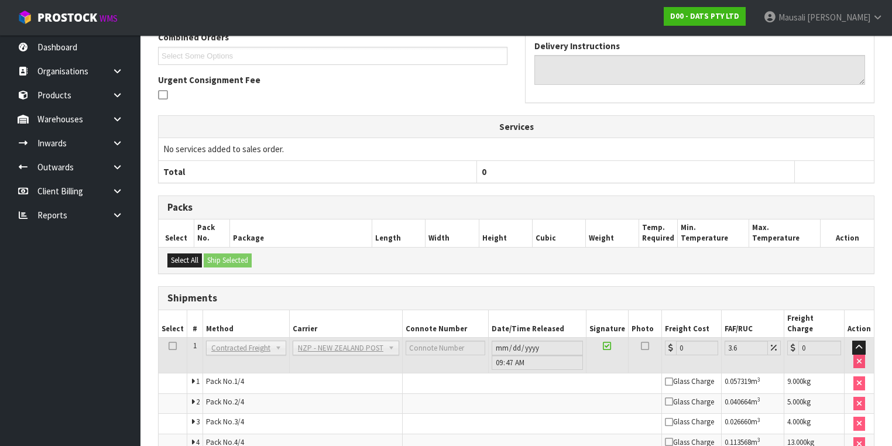
scroll to position [373, 0]
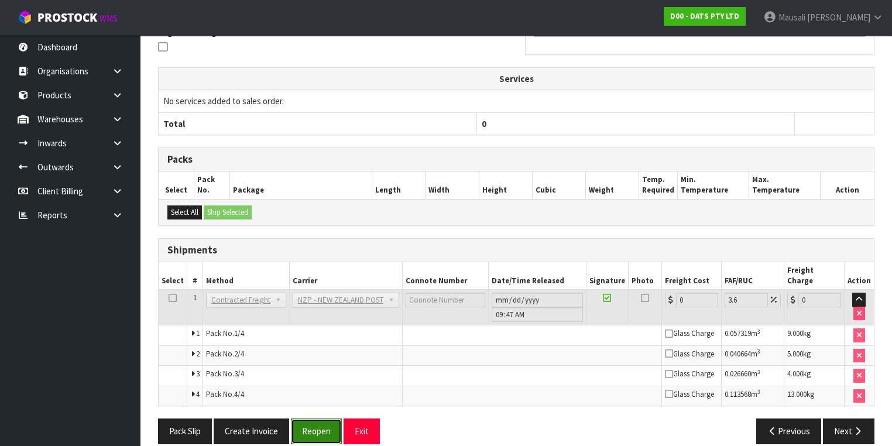
click at [330, 419] on button "Reopen" at bounding box center [316, 431] width 51 height 25
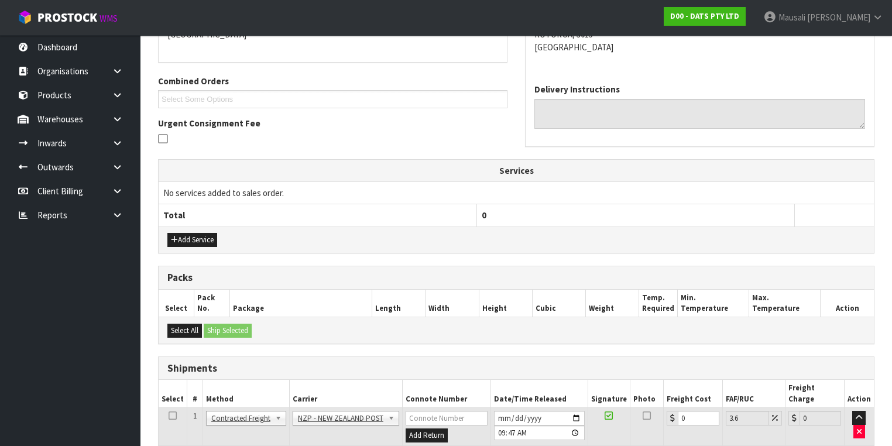
scroll to position [328, 0]
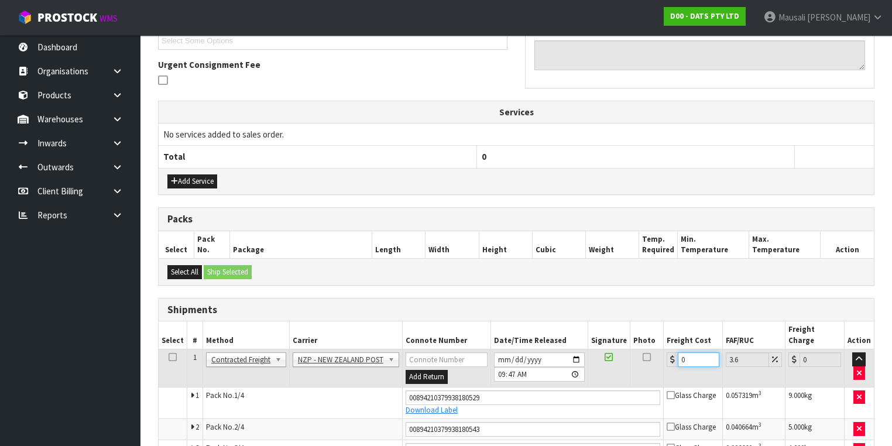
drag, startPoint x: 691, startPoint y: 348, endPoint x: 675, endPoint y: 354, distance: 17.4
click at [675, 354] on td "0" at bounding box center [693, 368] width 59 height 38
type input "4"
type input "4.14"
type input "45"
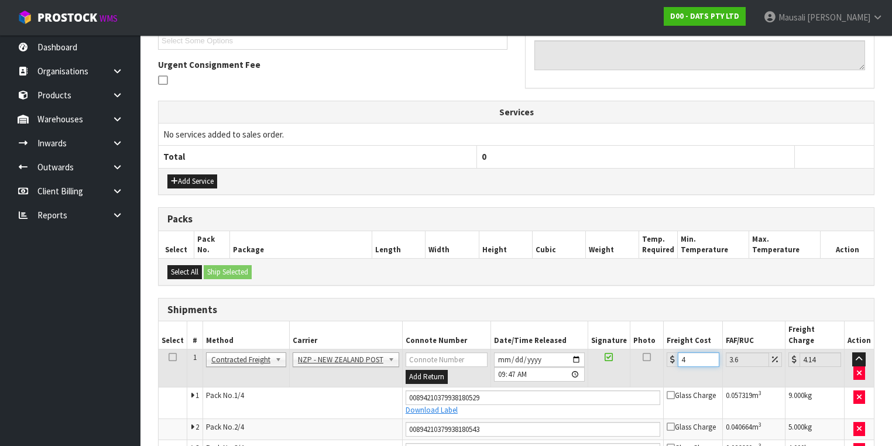
type input "46.62"
type input "45.9"
type input "47.55"
type input "45.99"
type input "47.65"
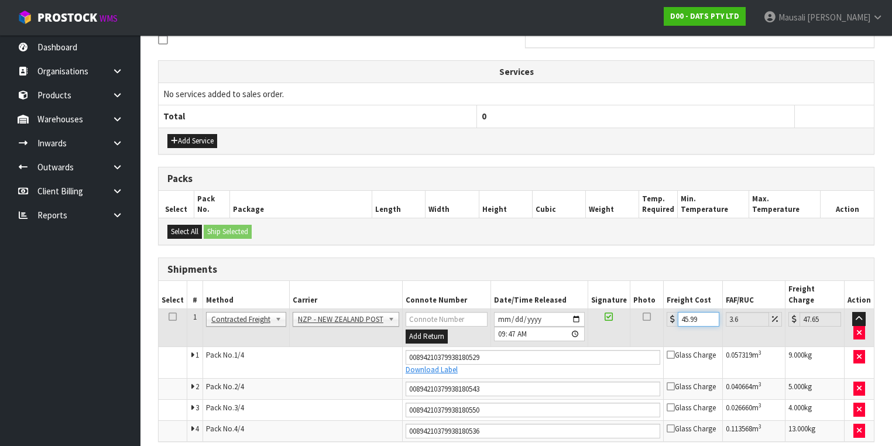
scroll to position [404, 0]
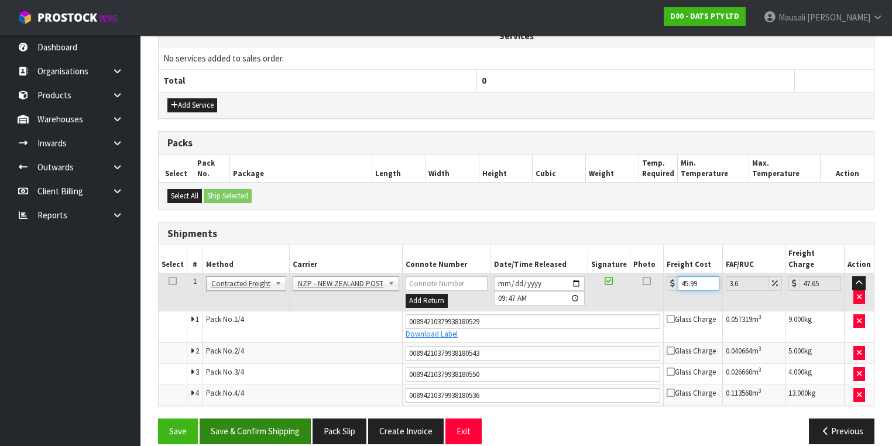
type input "45.99"
drag, startPoint x: 268, startPoint y: 413, endPoint x: 289, endPoint y: 411, distance: 21.2
click at [269, 419] on button "Save & Confirm Shipping" at bounding box center [255, 431] width 111 height 25
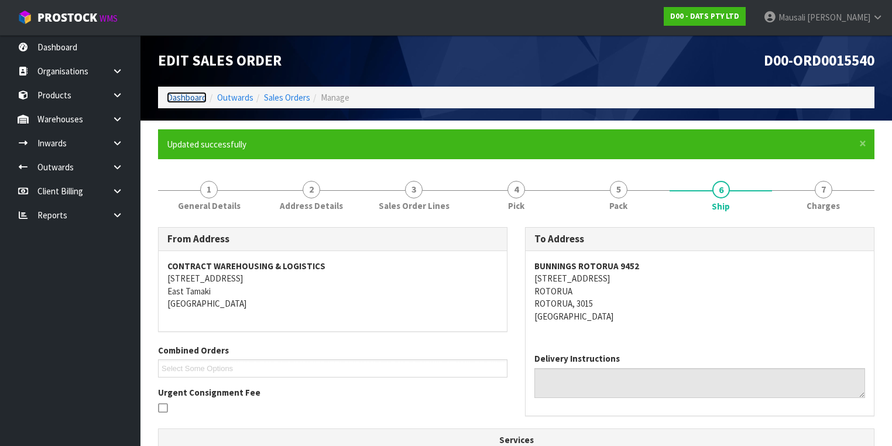
click at [192, 96] on link "Dashboard" at bounding box center [187, 97] width 40 height 11
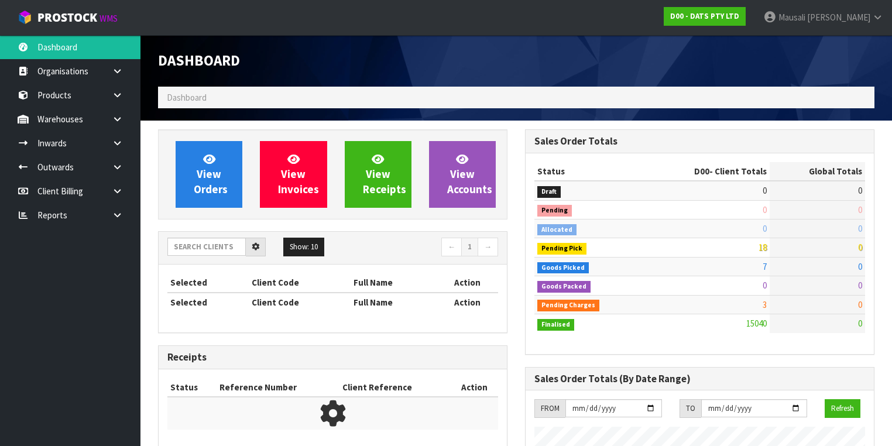
scroll to position [946, 367]
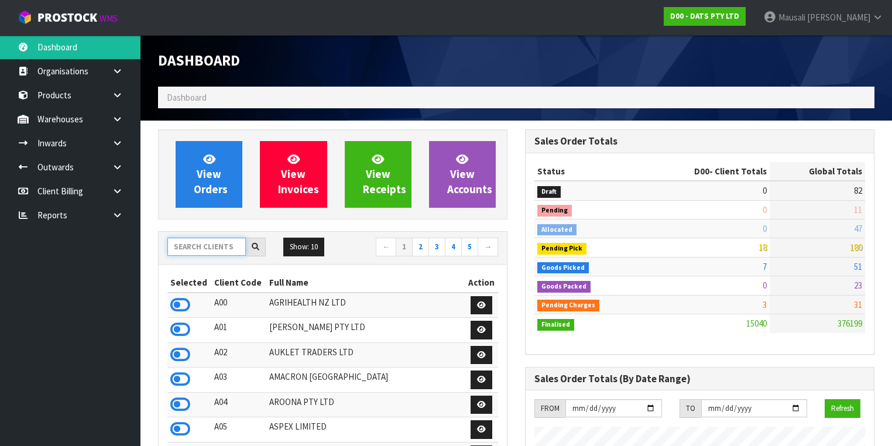
click at [188, 251] on input "text" at bounding box center [206, 247] width 78 height 18
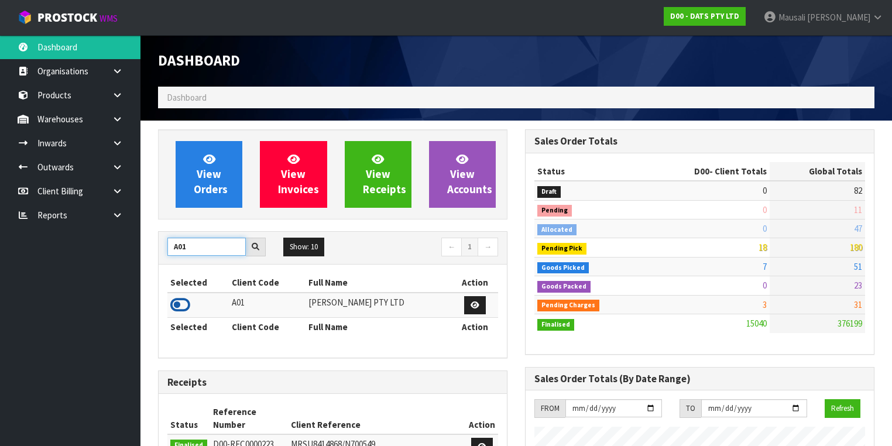
type input "A01"
click at [186, 300] on icon at bounding box center [180, 305] width 20 height 18
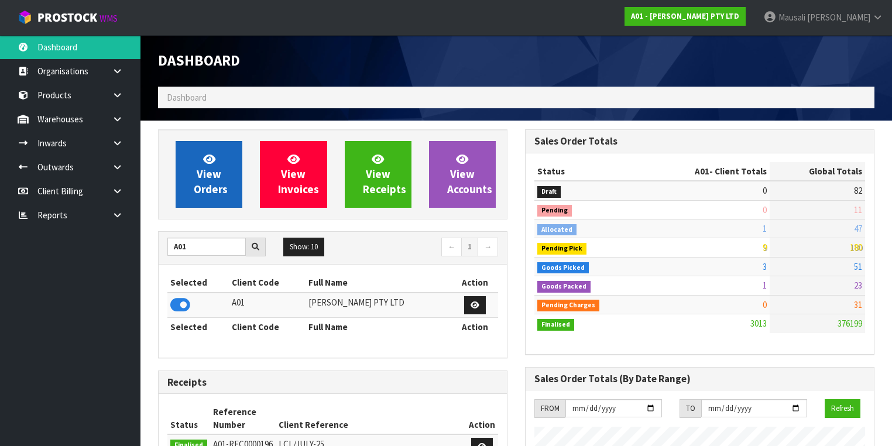
scroll to position [908, 367]
click at [212, 172] on span "View Orders" at bounding box center [211, 174] width 34 height 44
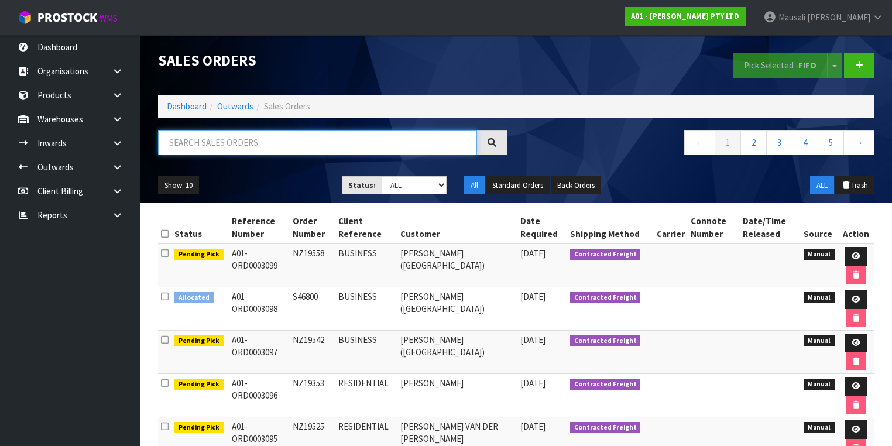
click at [187, 145] on input "text" at bounding box center [317, 142] width 319 height 25
type input "JOB-0406105"
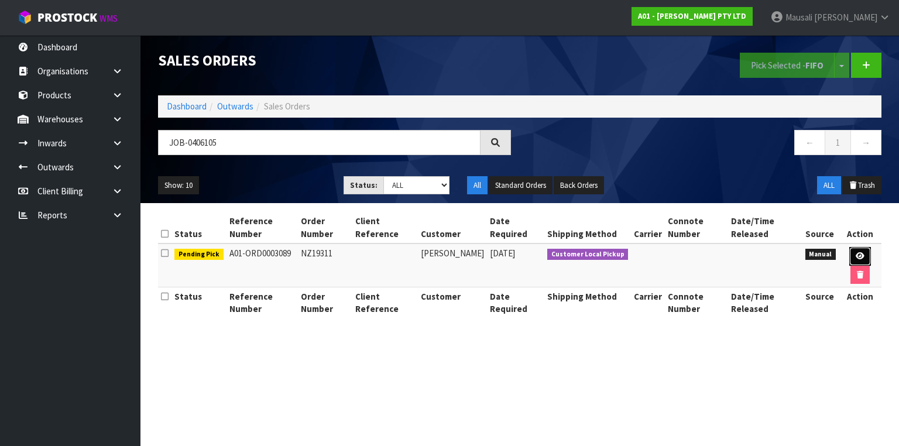
click at [862, 251] on link at bounding box center [860, 256] width 22 height 19
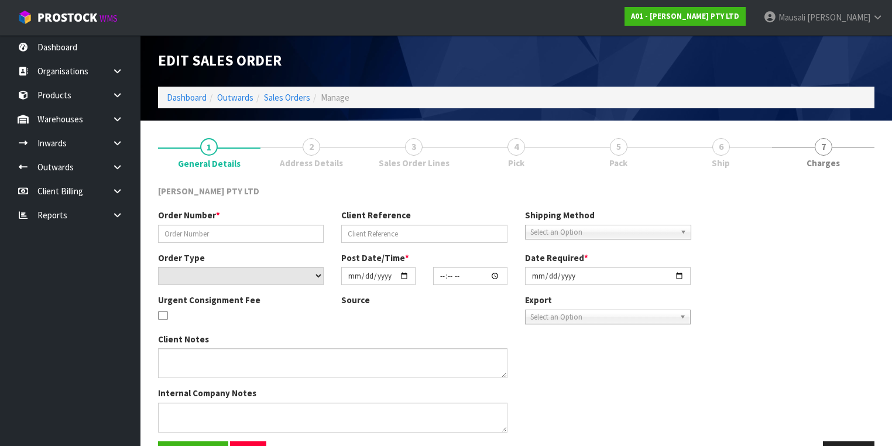
type input "NZ19311"
select select "number:0"
type input "[DATE]"
type input "16:11:00.000"
type input "[DATE]"
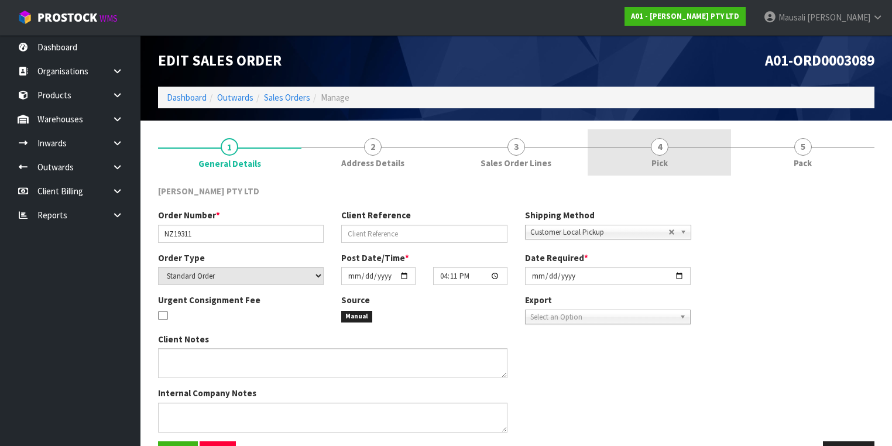
drag, startPoint x: 631, startPoint y: 143, endPoint x: 658, endPoint y: 161, distance: 32.6
click at [630, 143] on link "4 Pick" at bounding box center [659, 152] width 143 height 46
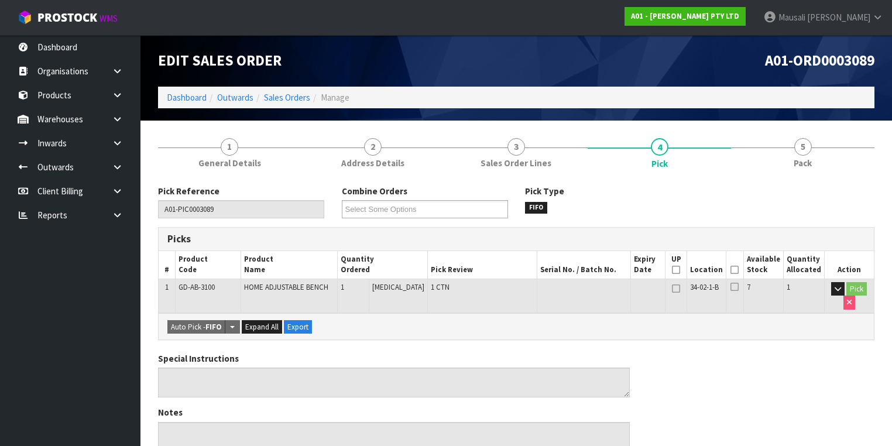
click at [735, 270] on icon at bounding box center [734, 270] width 8 height 1
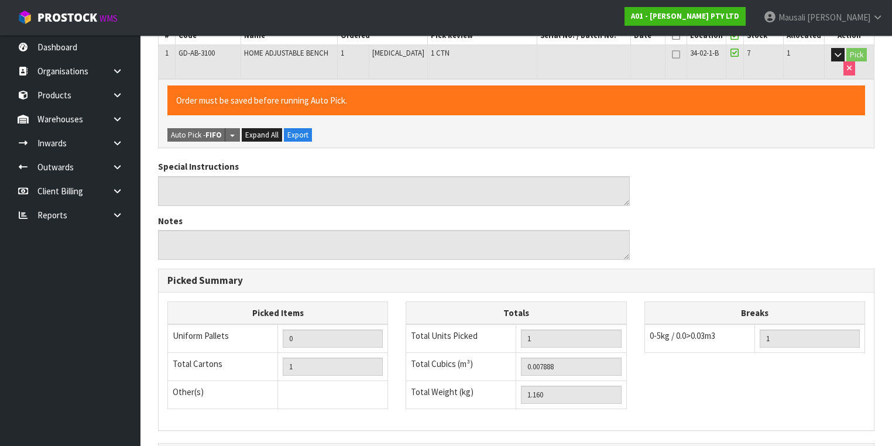
scroll to position [375, 0]
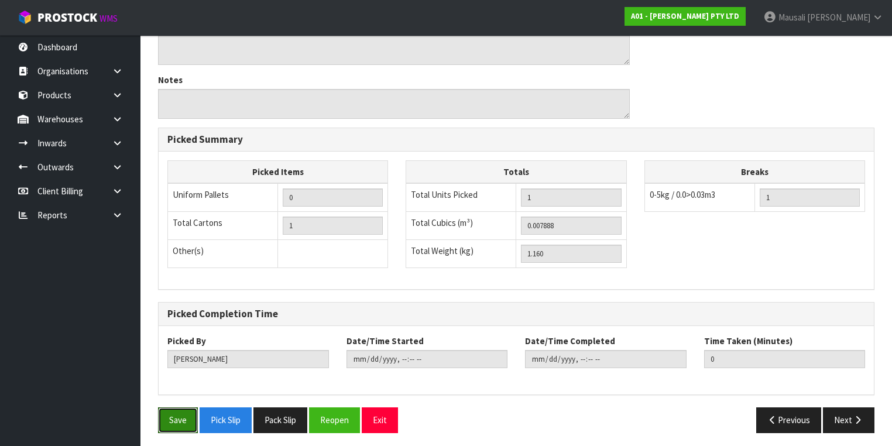
drag, startPoint x: 180, startPoint y: 419, endPoint x: 371, endPoint y: 370, distance: 197.0
click at [181, 419] on button "Save" at bounding box center [178, 419] width 40 height 25
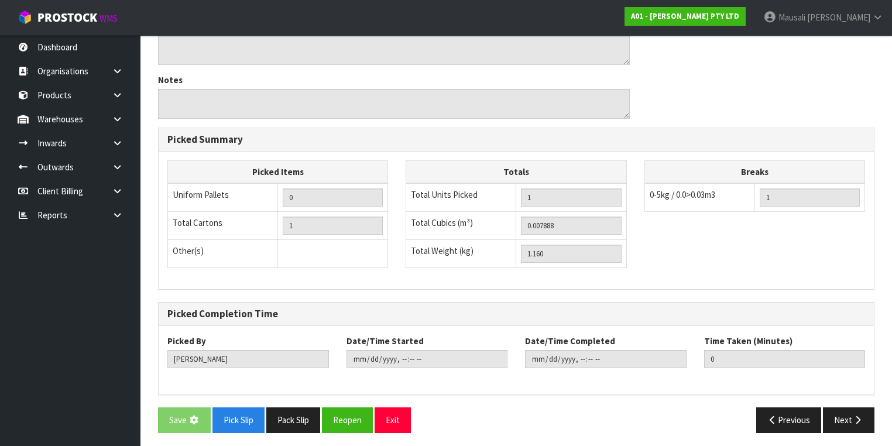
scroll to position [0, 0]
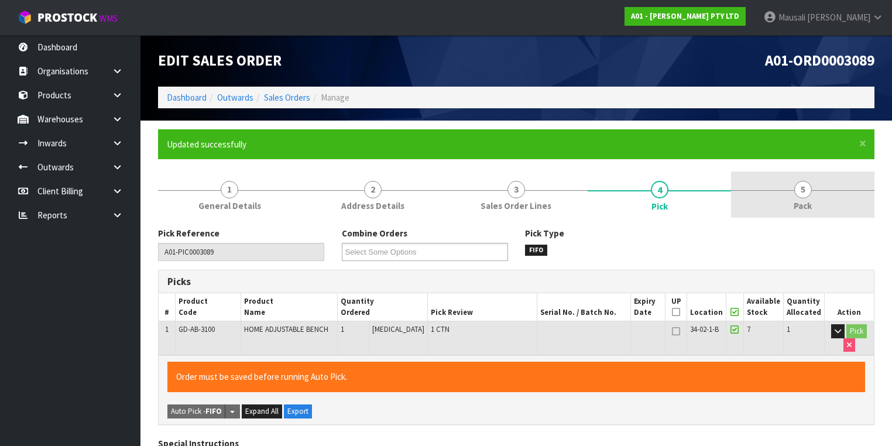
type input "[PERSON_NAME]"
type input "[DATE]T09:49:34"
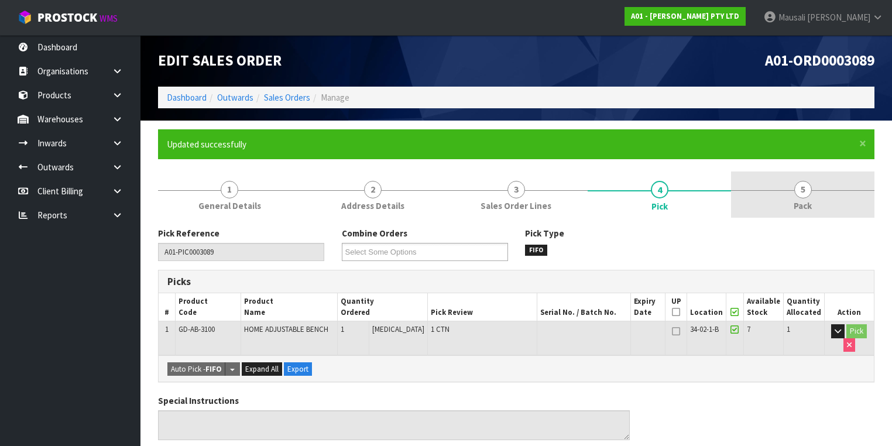
click at [794, 204] on span "Pack" at bounding box center [803, 206] width 18 height 12
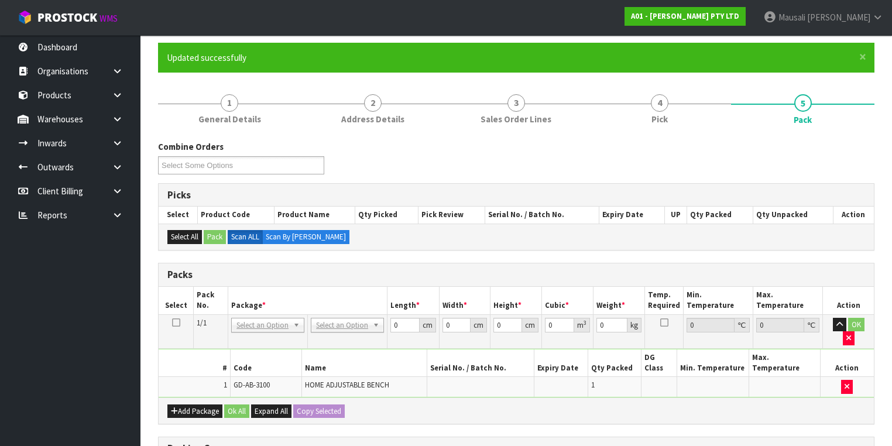
scroll to position [140, 0]
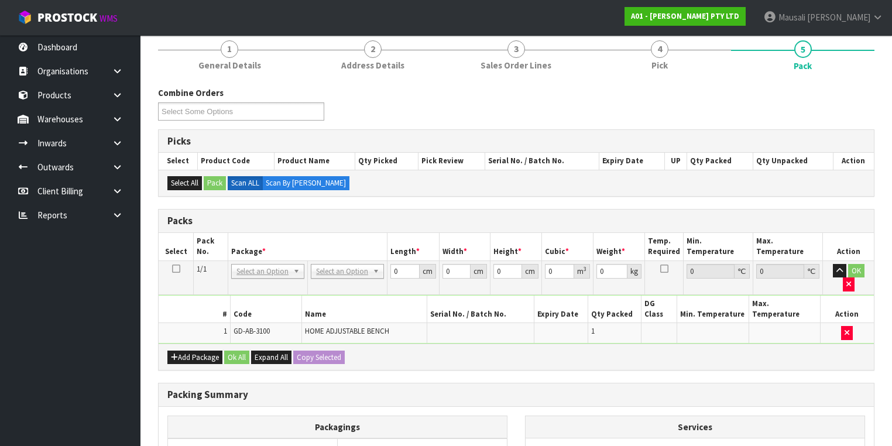
click at [179, 269] on icon at bounding box center [176, 269] width 8 height 1
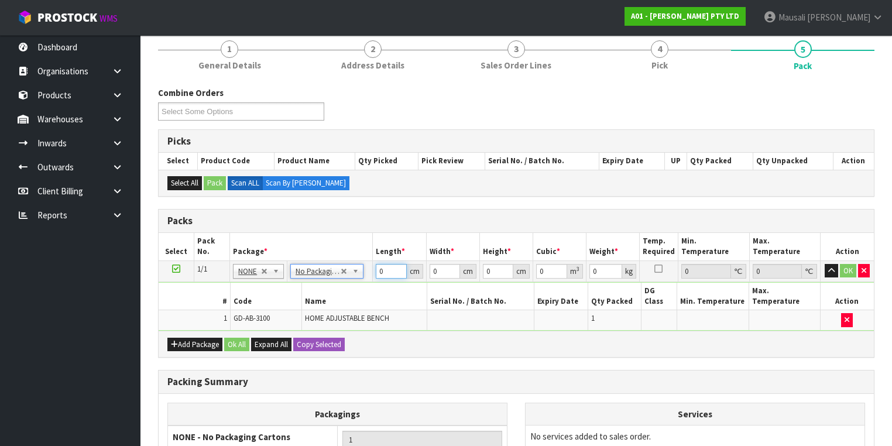
drag, startPoint x: 387, startPoint y: 272, endPoint x: 377, endPoint y: 283, distance: 15.3
click at [378, 283] on tbody "1/1 NONE 007-001 007-002 007-004 007-009 007-013 007-014 007-015 007-017 007-01…" at bounding box center [516, 295] width 715 height 70
type input "123"
type input "47"
type input "2"
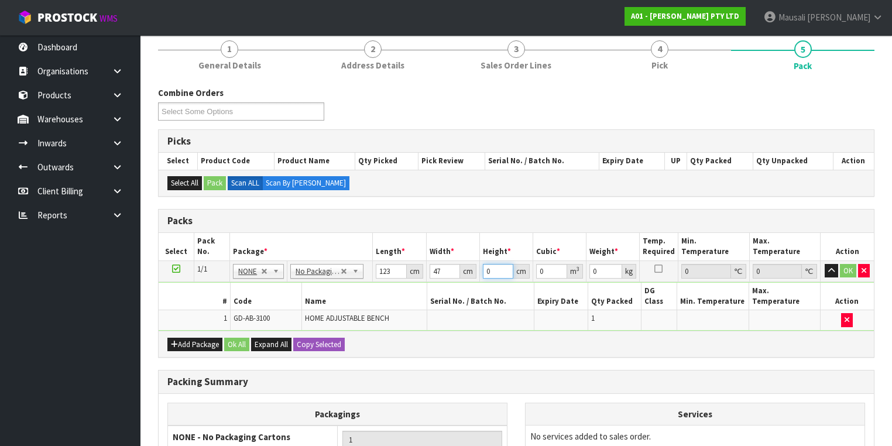
type input "0.011562"
type input "21"
type input "0.121401"
type input "21"
type input "26"
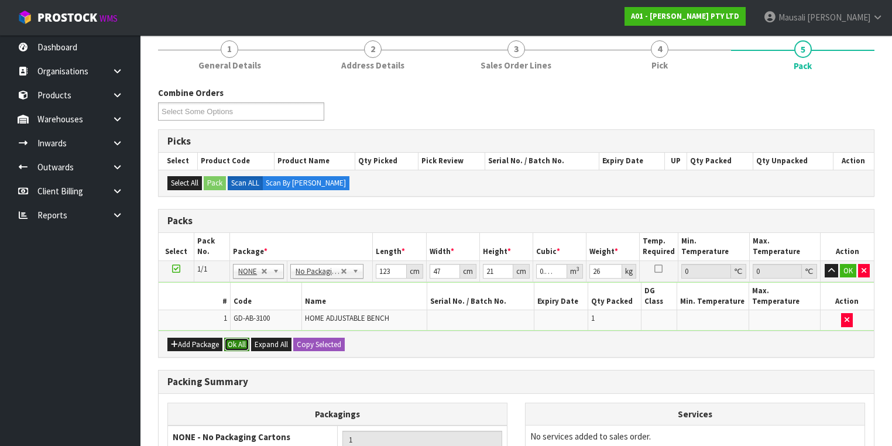
click at [232, 338] on button "Ok All" at bounding box center [236, 345] width 25 height 14
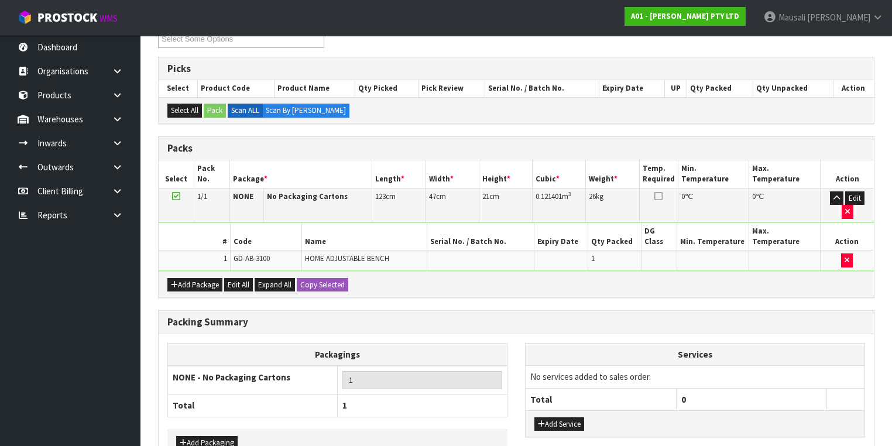
scroll to position [258, 0]
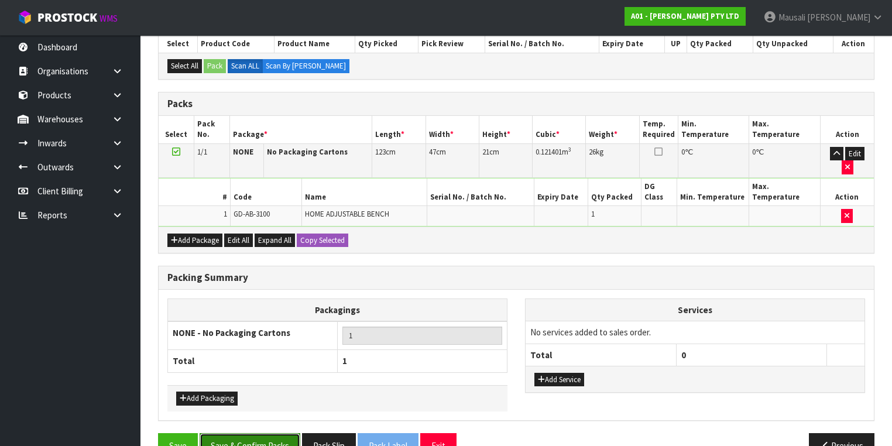
click at [256, 433] on button "Save & Confirm Packs" at bounding box center [250, 445] width 101 height 25
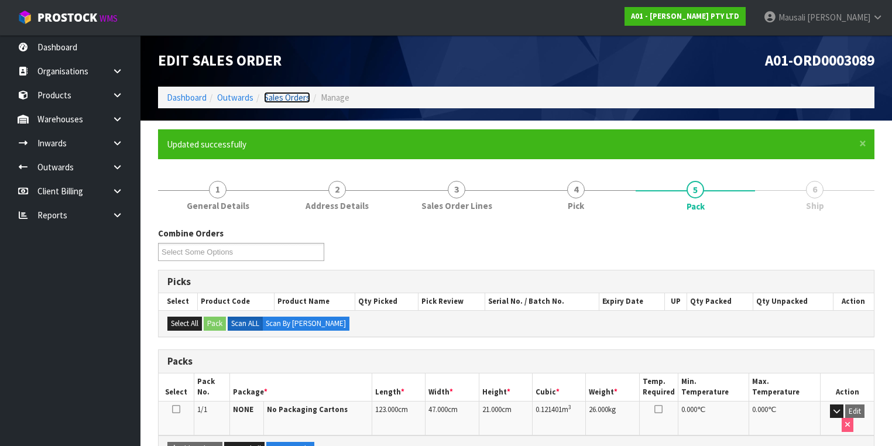
click at [287, 96] on link "Sales Orders" at bounding box center [287, 97] width 46 height 11
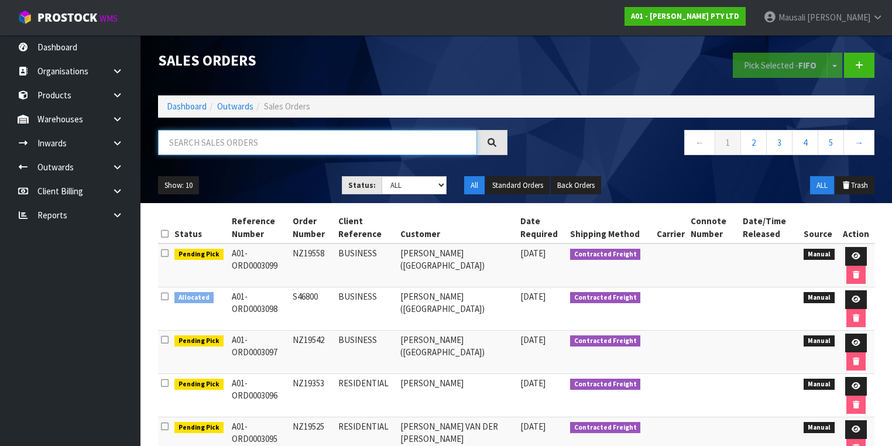
click at [180, 146] on input "text" at bounding box center [317, 142] width 319 height 25
type input "JOB-0406107"
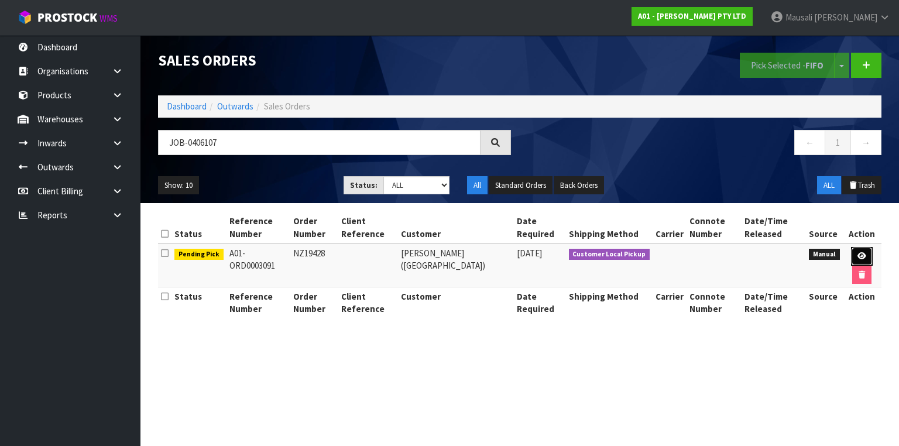
click at [865, 258] on link at bounding box center [862, 256] width 22 height 19
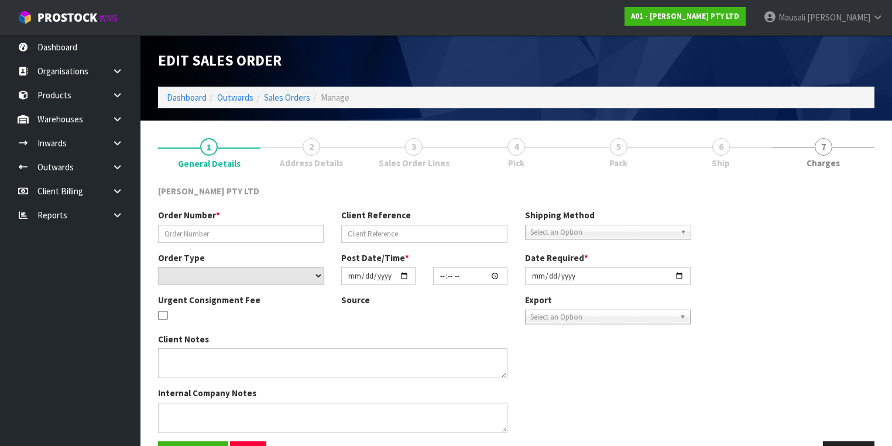
type input "NZ19428"
select select "number:0"
type input "[DATE]"
type input "16:11:00.000"
type input "[DATE]"
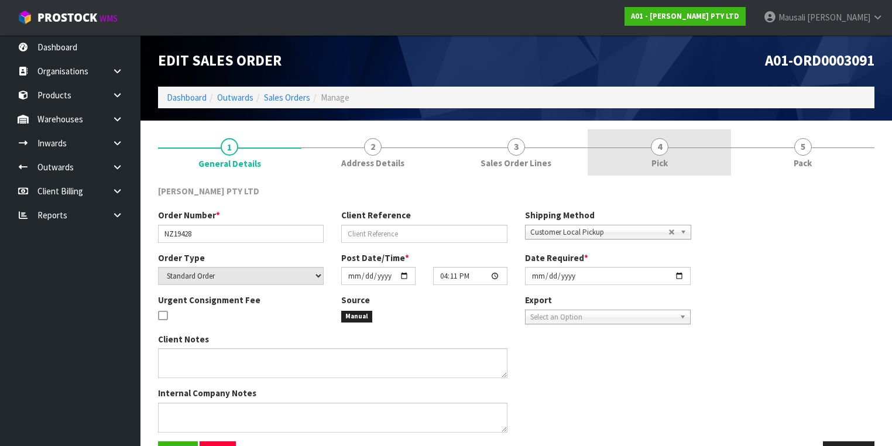
click at [655, 163] on span "Pick" at bounding box center [659, 163] width 16 height 12
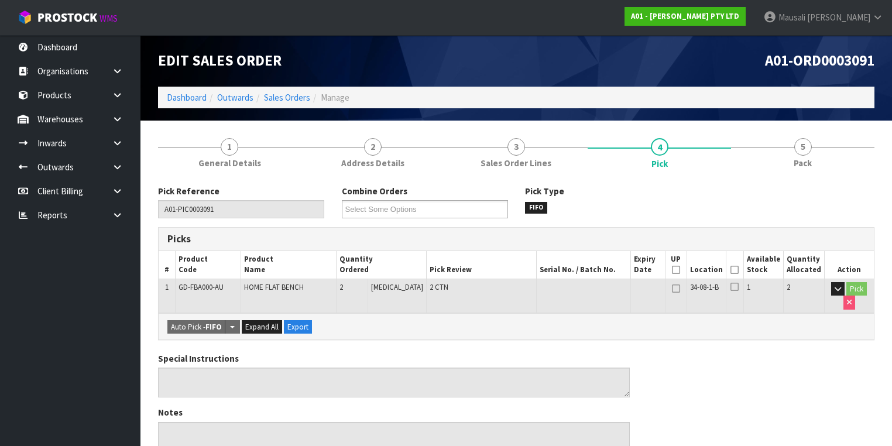
drag, startPoint x: 738, startPoint y: 270, endPoint x: 697, endPoint y: 285, distance: 43.0
click at [738, 270] on icon at bounding box center [734, 270] width 8 height 1
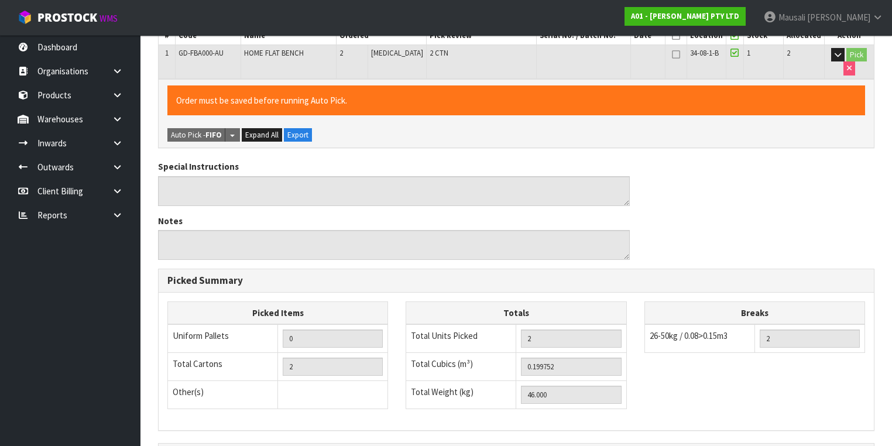
scroll to position [375, 0]
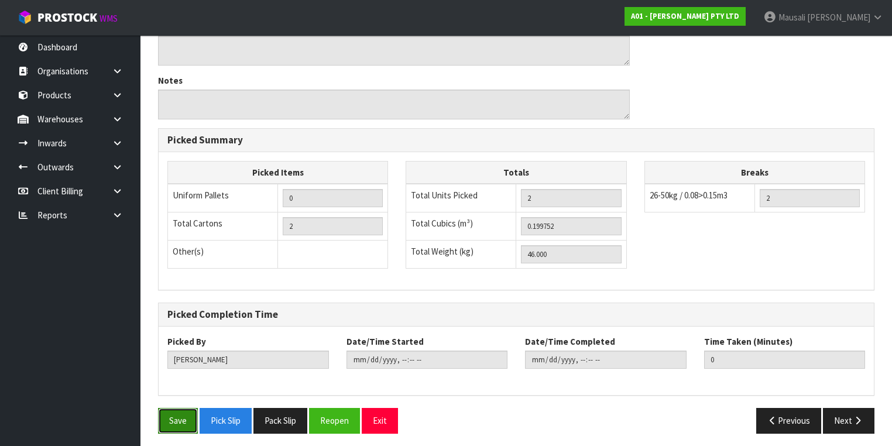
click at [185, 421] on button "Save" at bounding box center [178, 420] width 40 height 25
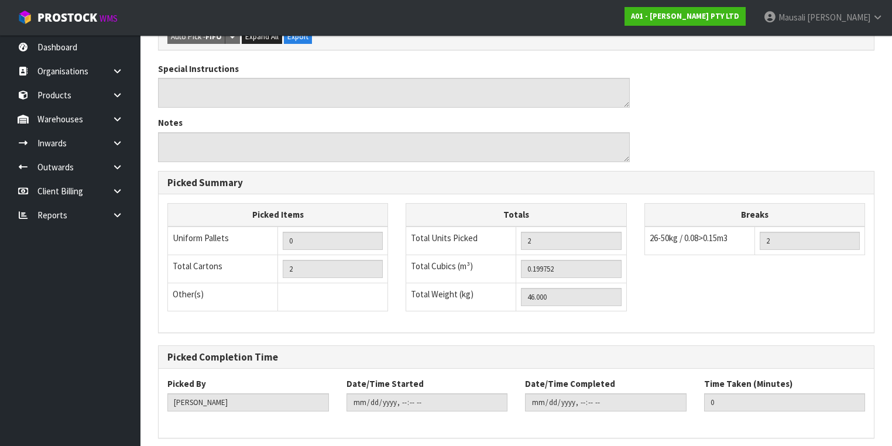
scroll to position [0, 0]
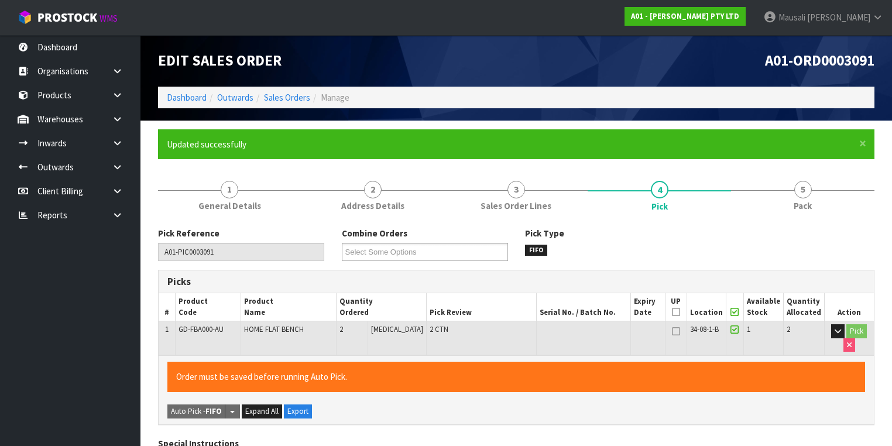
type input "[PERSON_NAME]"
type input "[DATE]T09:56:13"
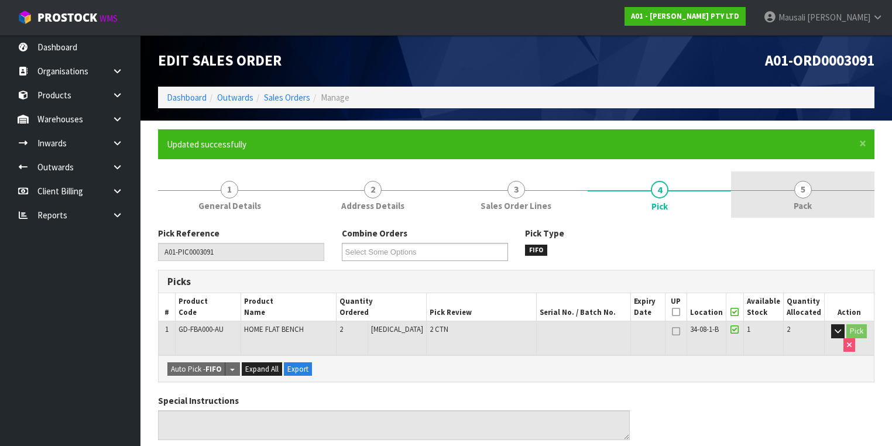
click at [770, 194] on link "5 Pack" at bounding box center [802, 194] width 143 height 46
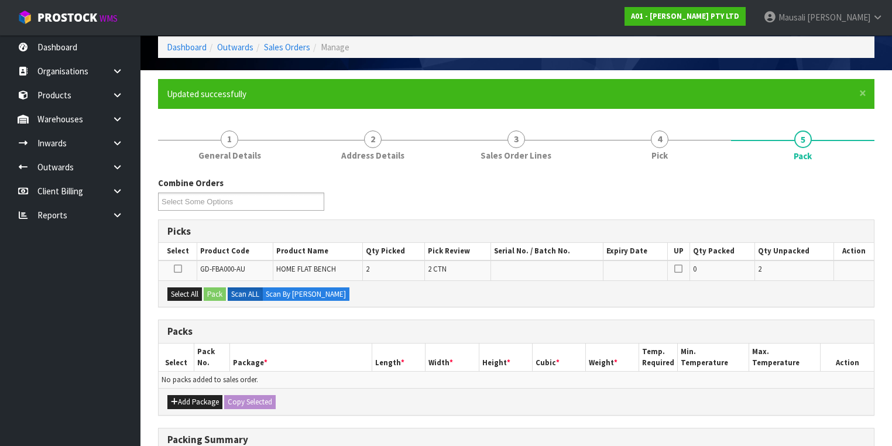
scroll to position [140, 0]
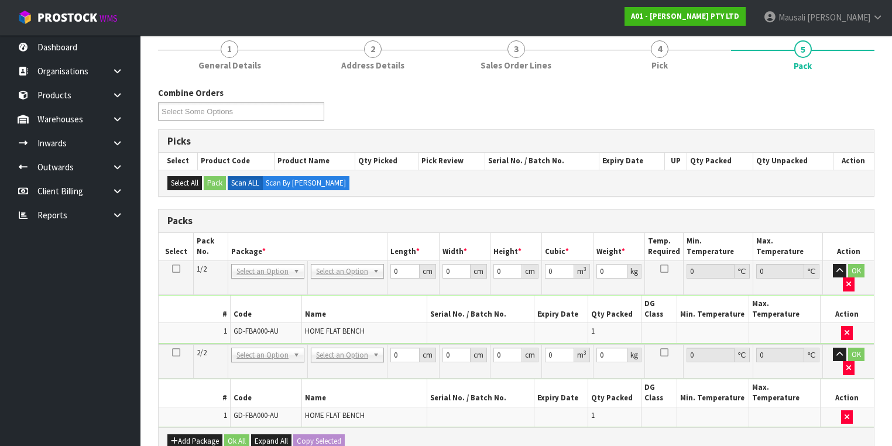
click at [177, 269] on icon at bounding box center [176, 269] width 8 height 1
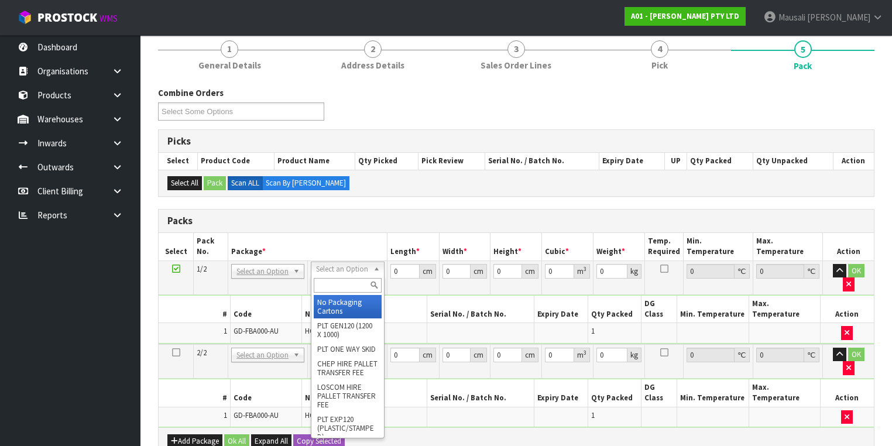
drag, startPoint x: 334, startPoint y: 267, endPoint x: 344, endPoint y: 307, distance: 41.2
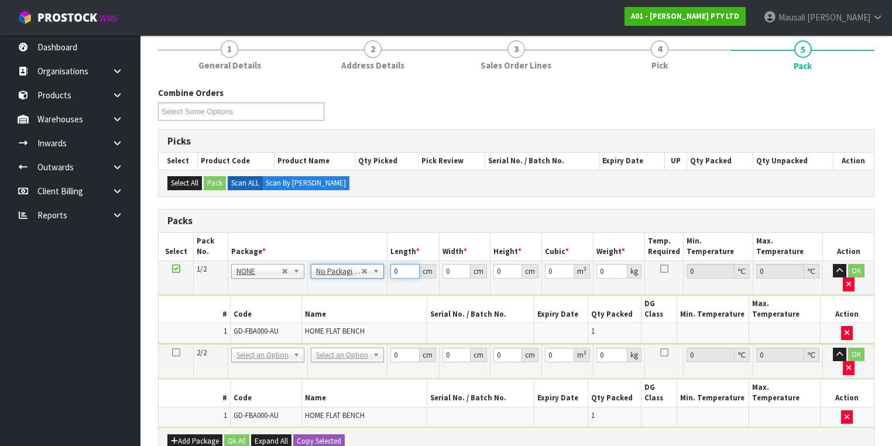
drag, startPoint x: 403, startPoint y: 269, endPoint x: 384, endPoint y: 279, distance: 20.9
click at [384, 279] on tr "1/2 NONE 007-001 007-002 007-004 007-009 007-013 007-014 007-015 007-017 007-01…" at bounding box center [516, 277] width 715 height 34
type input "116"
type input "40"
type input "1"
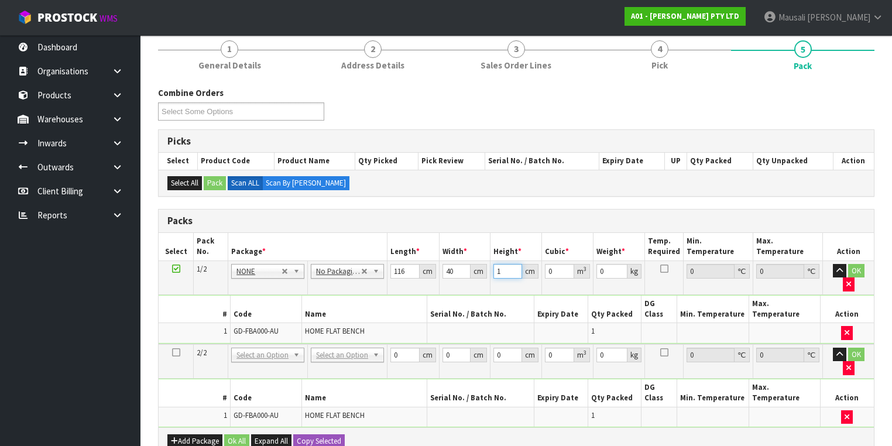
type input "0.00464"
type input "19"
type input "0.08816"
type input "19"
type input "24"
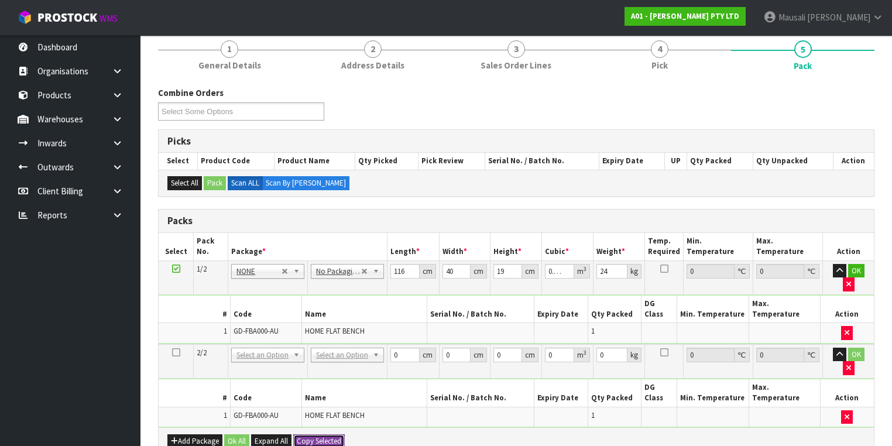
click at [335, 434] on button "Copy Selected" at bounding box center [319, 441] width 52 height 14
click at [335, 434] on button "Confirm Copy Selected" at bounding box center [331, 441] width 77 height 14
type input "116"
type input "40"
type input "19"
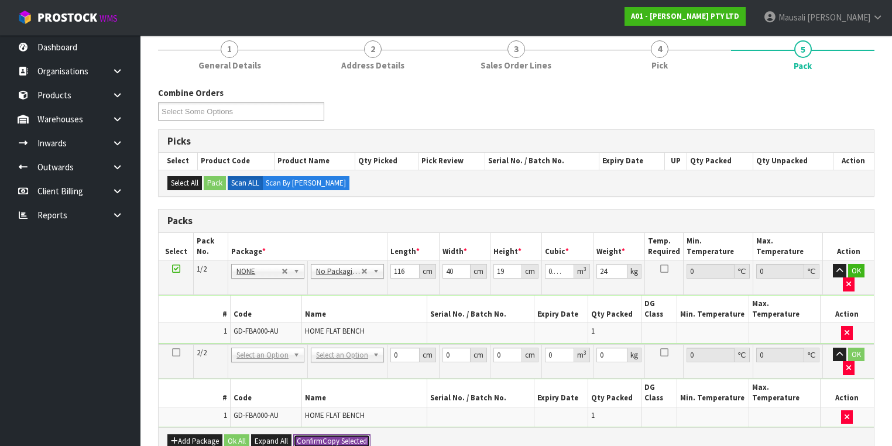
type input "0.08816"
type input "24"
type input "2"
click at [236, 434] on button "Ok All" at bounding box center [236, 441] width 25 height 14
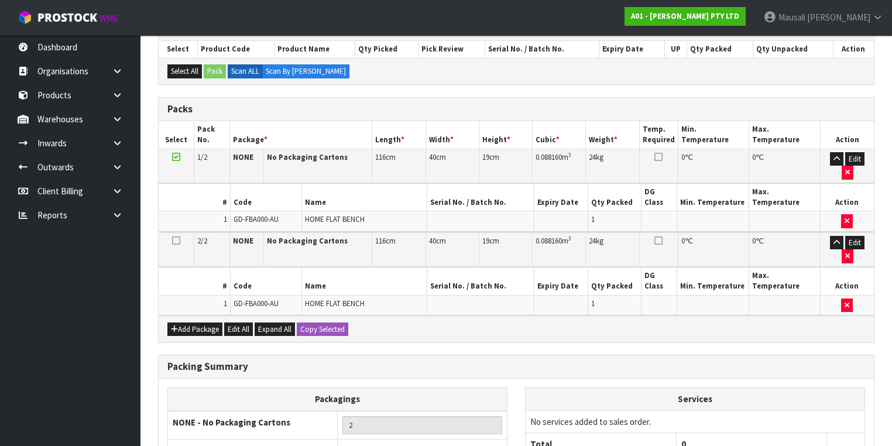
scroll to position [315, 0]
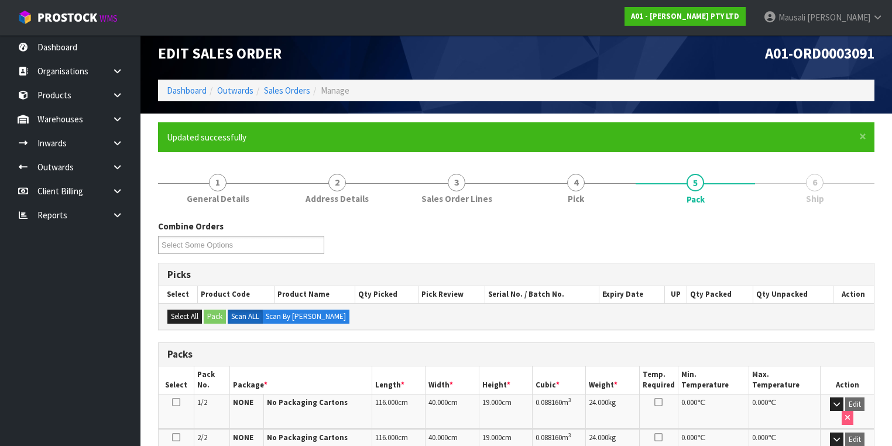
scroll to position [0, 0]
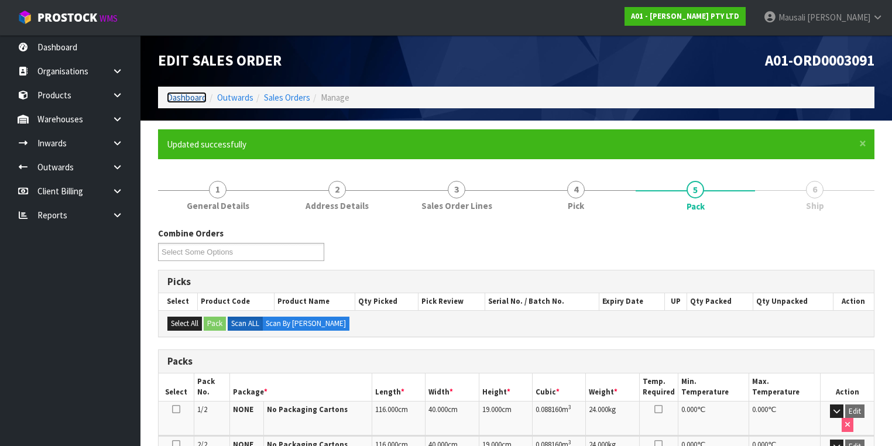
click at [193, 95] on link "Dashboard" at bounding box center [187, 97] width 40 height 11
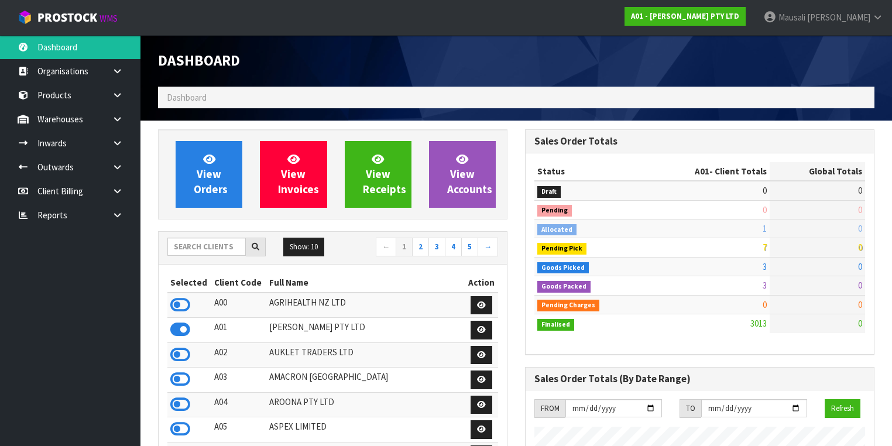
scroll to position [908, 367]
click at [194, 246] on input "text" at bounding box center [206, 247] width 78 height 18
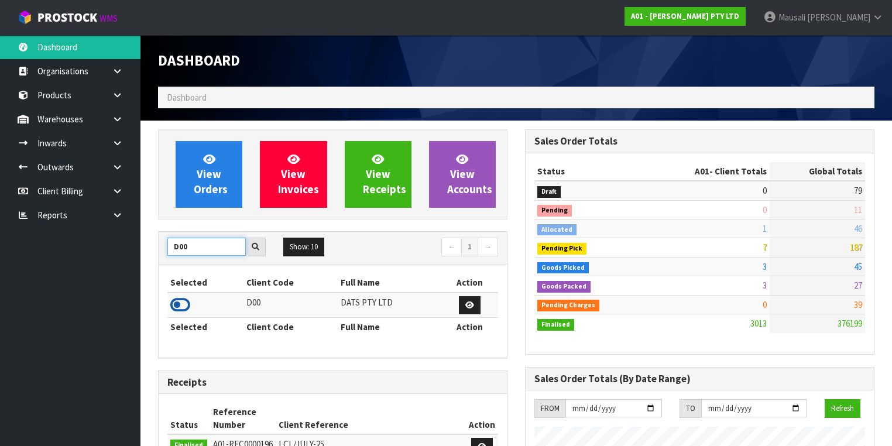
type input "D00"
click at [183, 300] on icon at bounding box center [180, 305] width 20 height 18
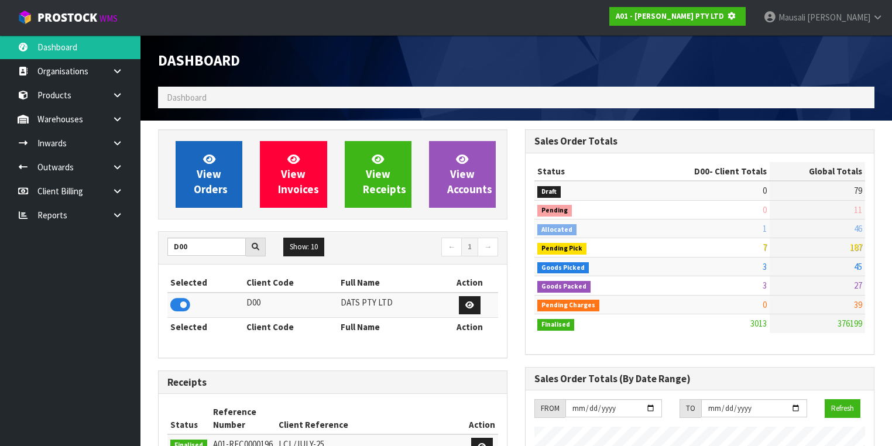
scroll to position [727, 367]
click at [208, 187] on span "View Orders" at bounding box center [211, 174] width 34 height 44
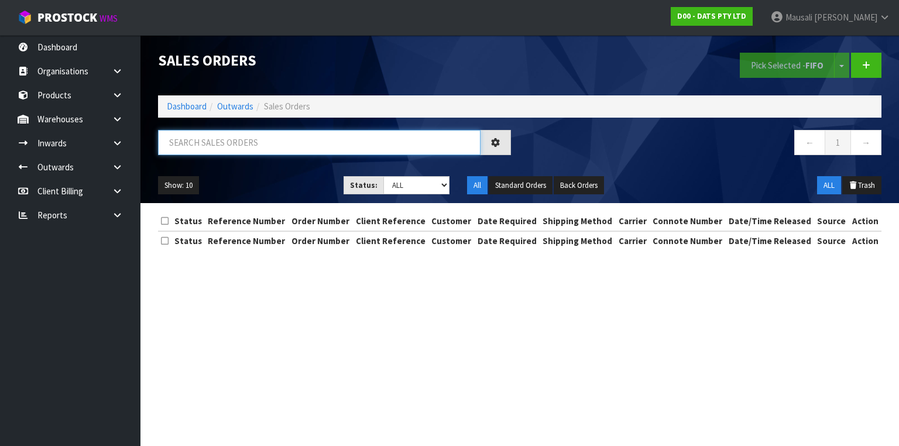
click at [193, 145] on input "text" at bounding box center [319, 142] width 323 height 25
type input "JOB-0406651"
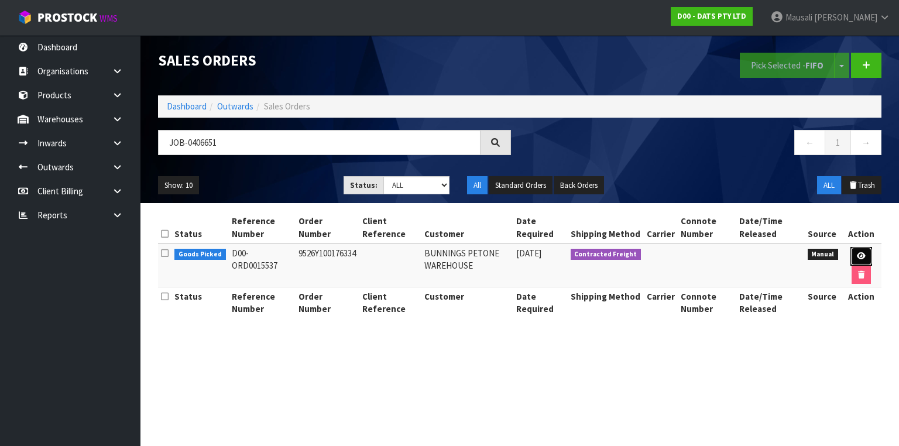
click at [852, 253] on link at bounding box center [861, 256] width 22 height 19
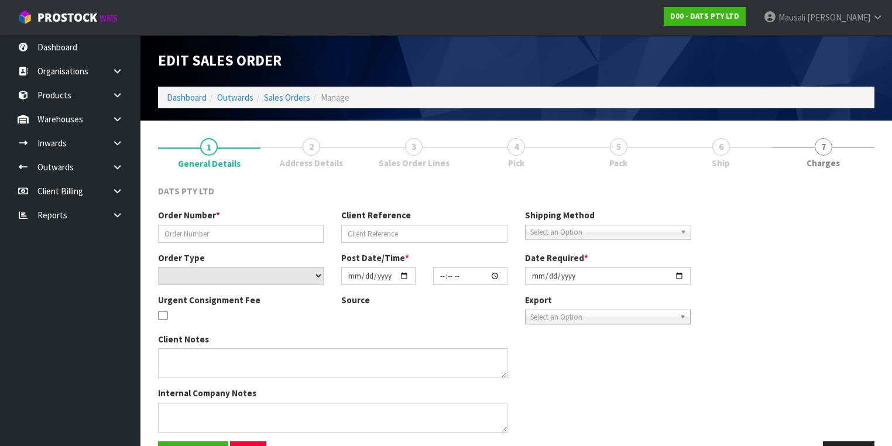
type input "9526Y100176334"
select select "number:0"
type input "[DATE]"
type input "10:43:00.000"
type input "[DATE]"
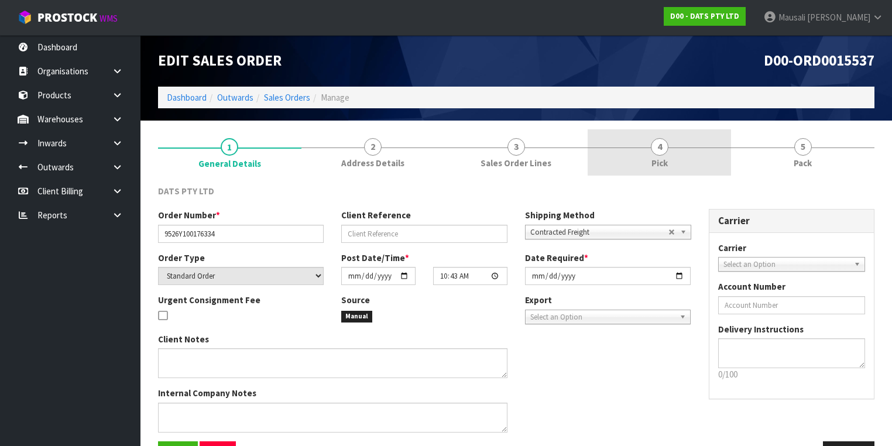
click at [671, 146] on link "4 Pick" at bounding box center [659, 152] width 143 height 46
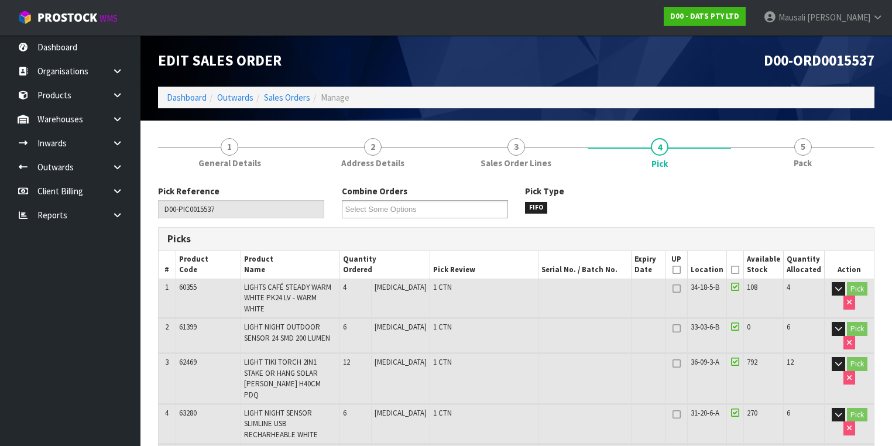
click at [735, 270] on icon at bounding box center [735, 270] width 8 height 1
click at [318, 38] on div "Edit Sales Order" at bounding box center [332, 61] width 367 height 52
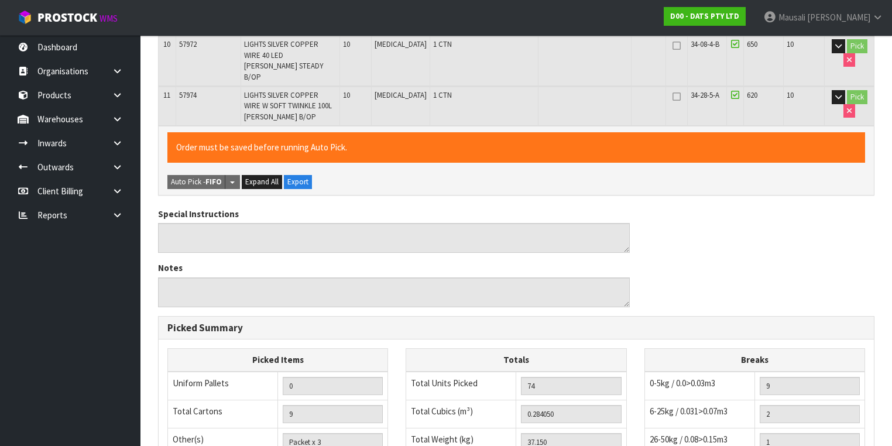
scroll to position [735, 0]
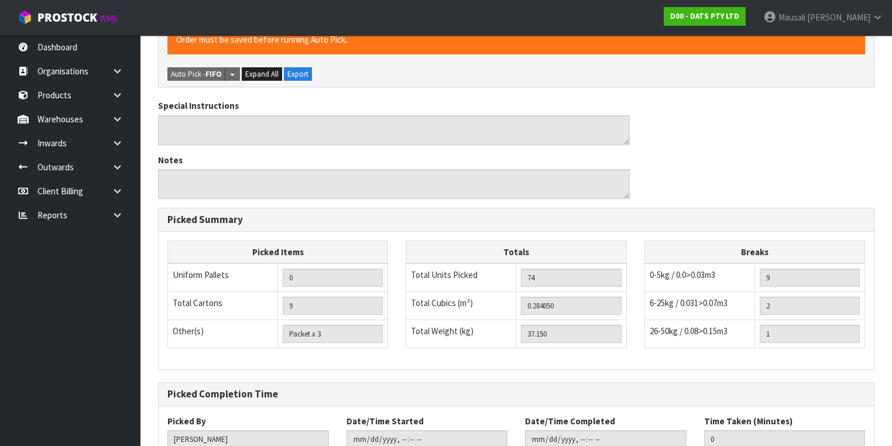
scroll to position [0, 0]
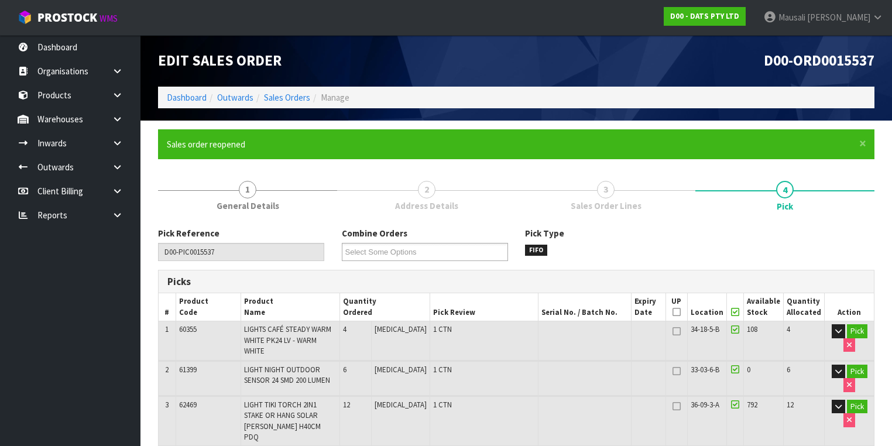
click at [773, 200] on link "4 Pick" at bounding box center [784, 194] width 179 height 47
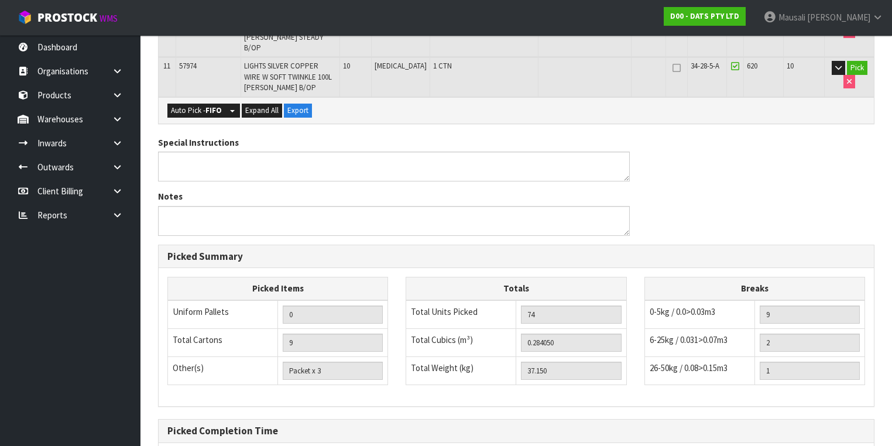
scroll to position [735, 0]
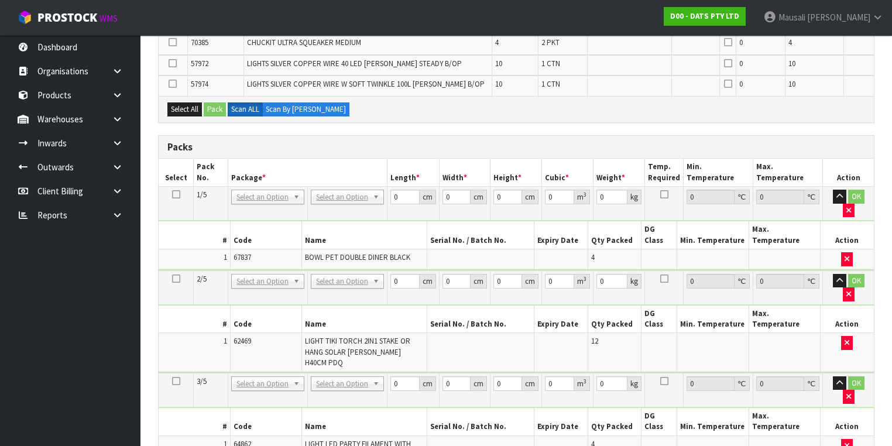
scroll to position [526, 0]
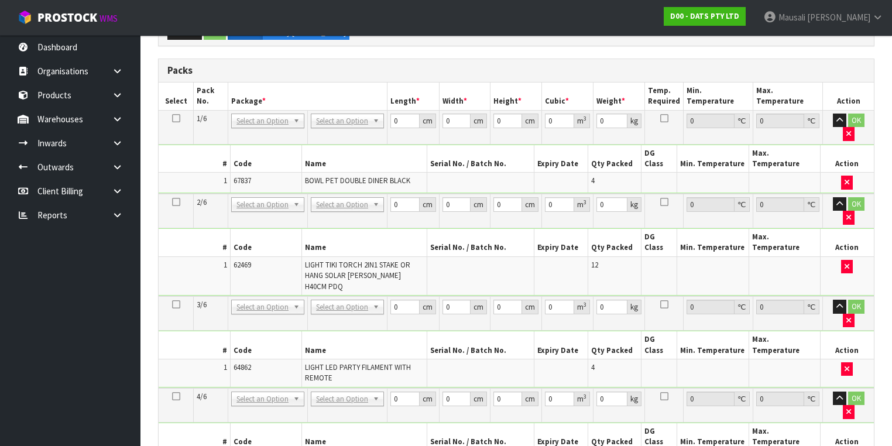
scroll to position [290, 0]
drag, startPoint x: 321, startPoint y: 248, endPoint x: 327, endPoint y: 265, distance: 18.5
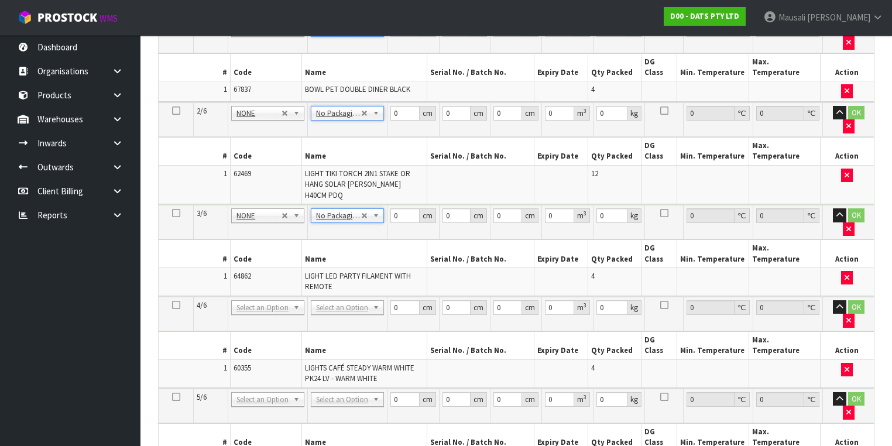
scroll to position [384, 0]
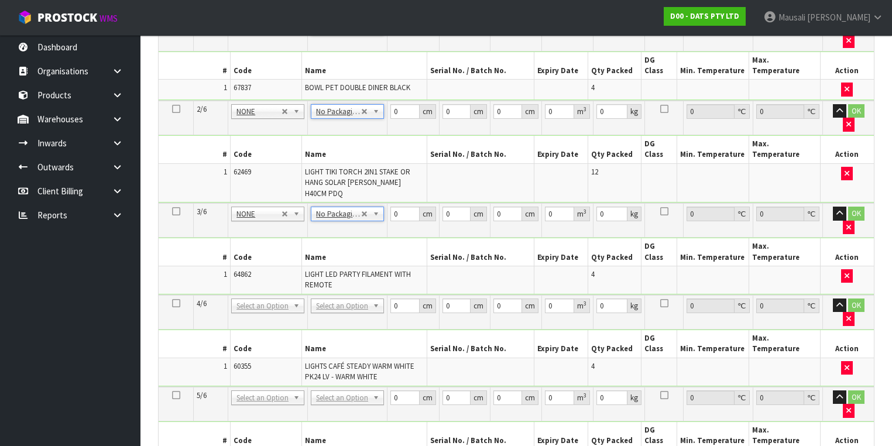
drag, startPoint x: 357, startPoint y: 222, endPoint x: 356, endPoint y: 243, distance: 21.7
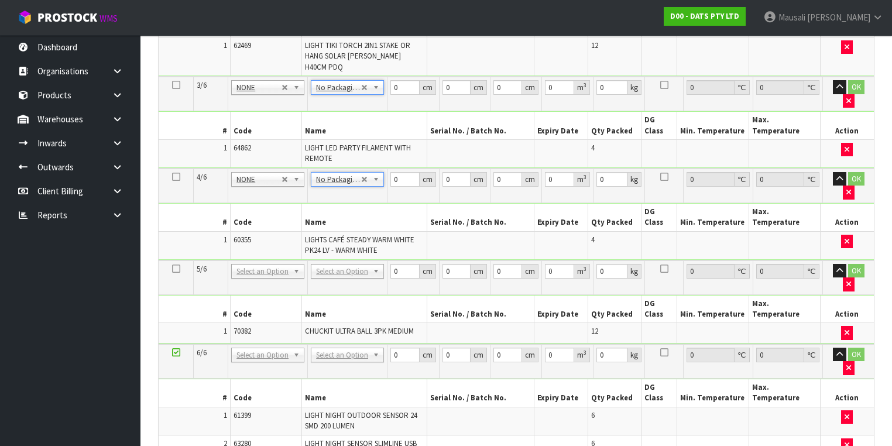
scroll to position [524, 0]
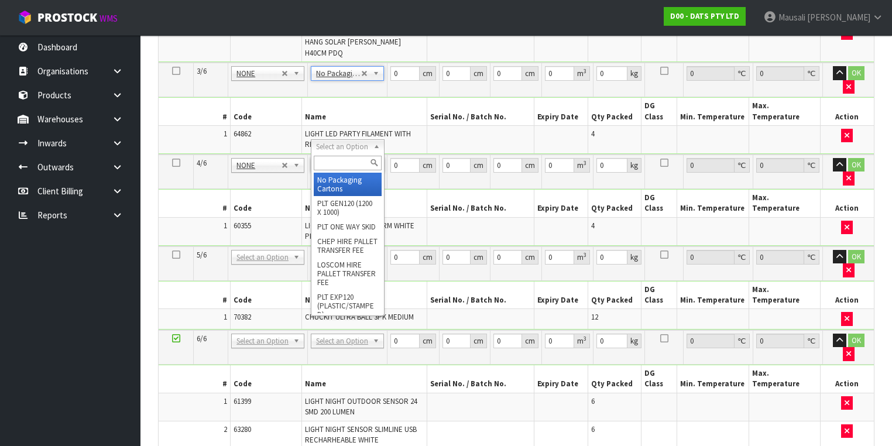
drag, startPoint x: 339, startPoint y: 146, endPoint x: 344, endPoint y: 181, distance: 35.4
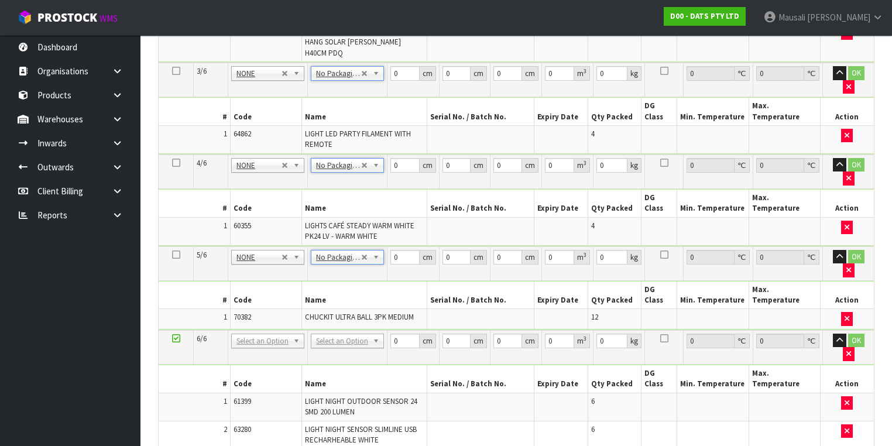
type input "5"
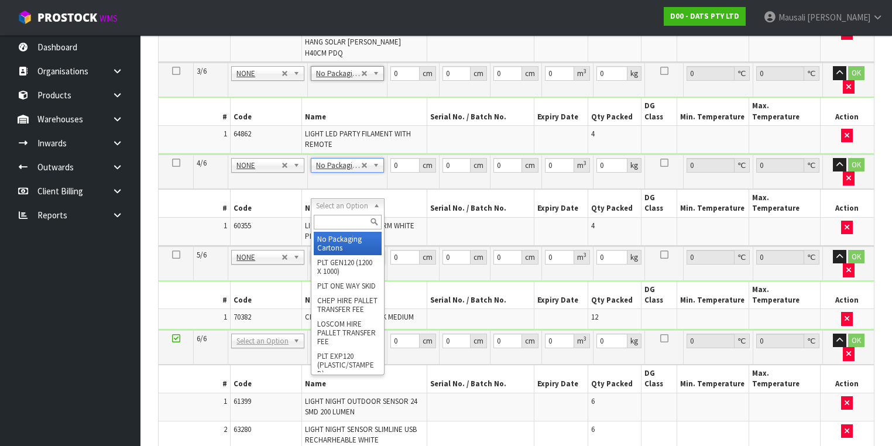
drag, startPoint x: 344, startPoint y: 207, endPoint x: 351, endPoint y: 221, distance: 16.2
click at [349, 221] on input "text" at bounding box center [347, 222] width 67 height 15
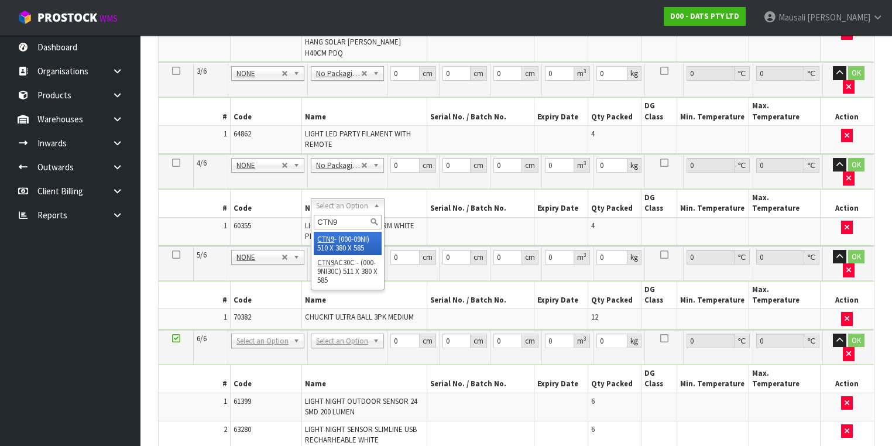
type input "CTN9"
type input "51"
type input "38"
type input "58.5"
type input "0.113373"
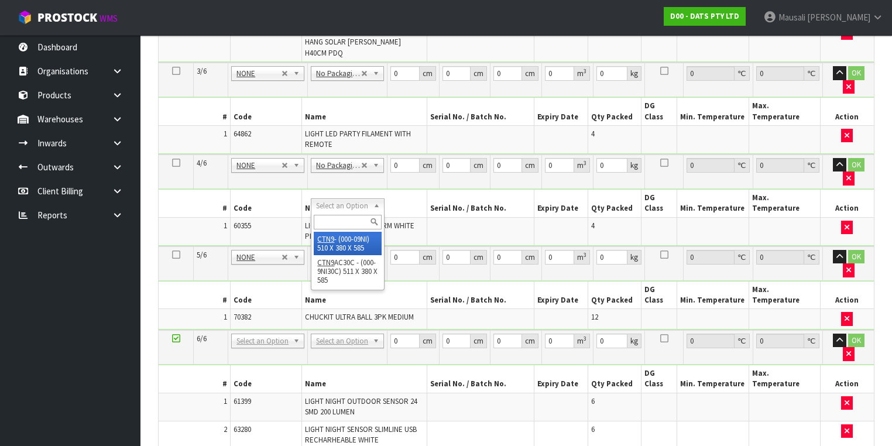
type input "8.03"
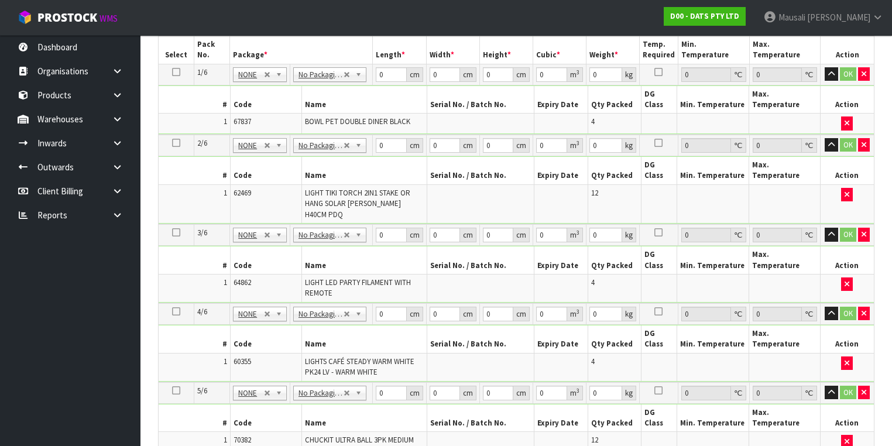
scroll to position [243, 0]
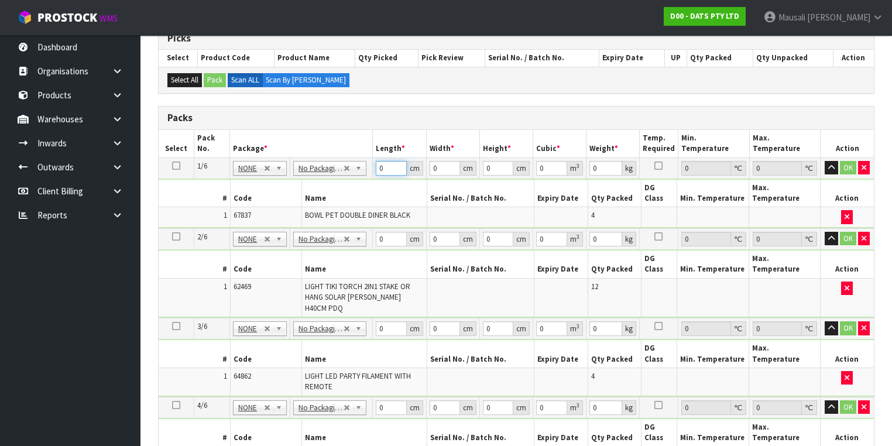
drag, startPoint x: 386, startPoint y: 169, endPoint x: 375, endPoint y: 173, distance: 12.6
click at [375, 173] on td "0 cm" at bounding box center [399, 167] width 53 height 21
type input "53"
type input "52"
type input "3"
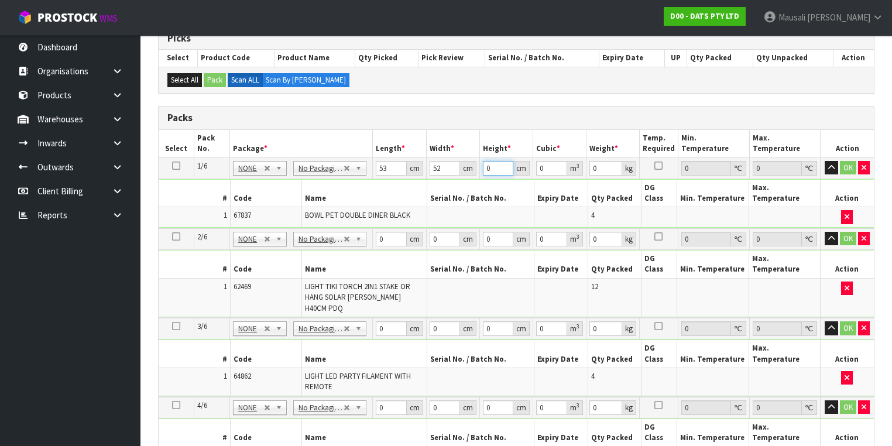
type input "0.008268"
type input "31"
type input "0.085436"
type input "31"
type input "7"
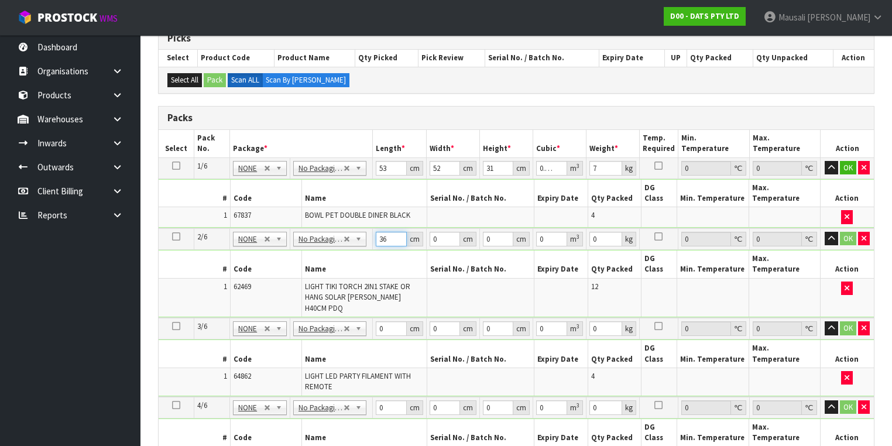
type input "36"
type input "28"
type input "4"
type input "0.004032"
type input "45"
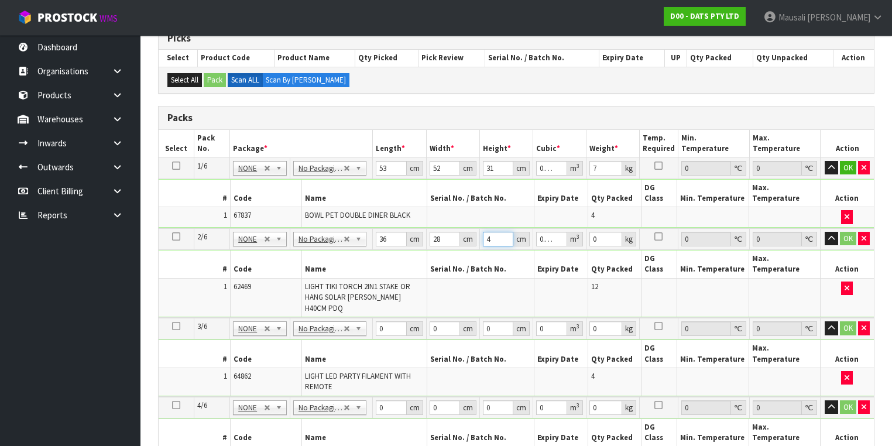
type input "0.04536"
type input "45"
type input "2"
type input "35"
type input "30"
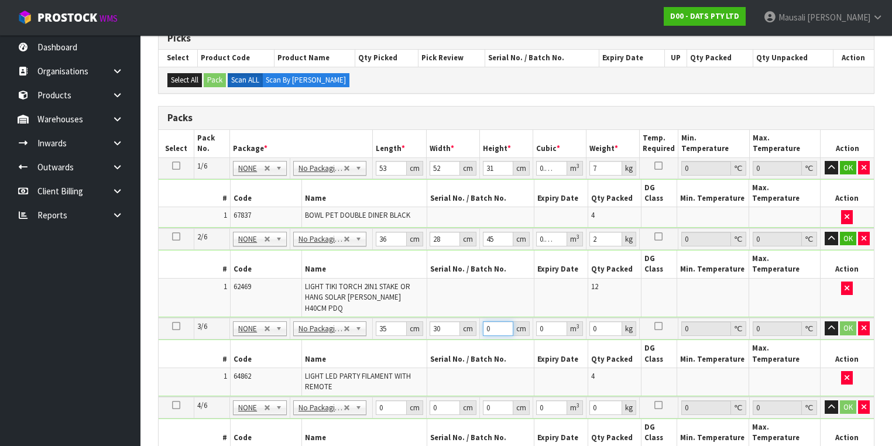
type input "3"
type input "0.00315"
type input "31"
type input "0.03255"
type input "31"
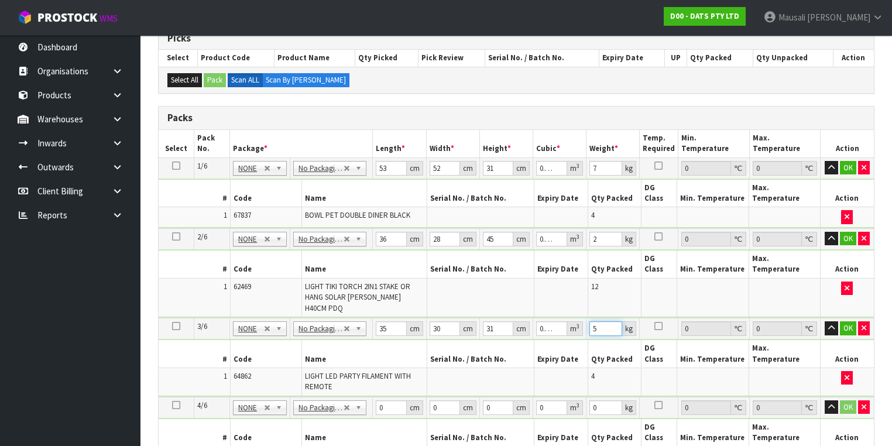
type input "5"
type input "53"
type input "26"
type input "2"
type input "0.002756"
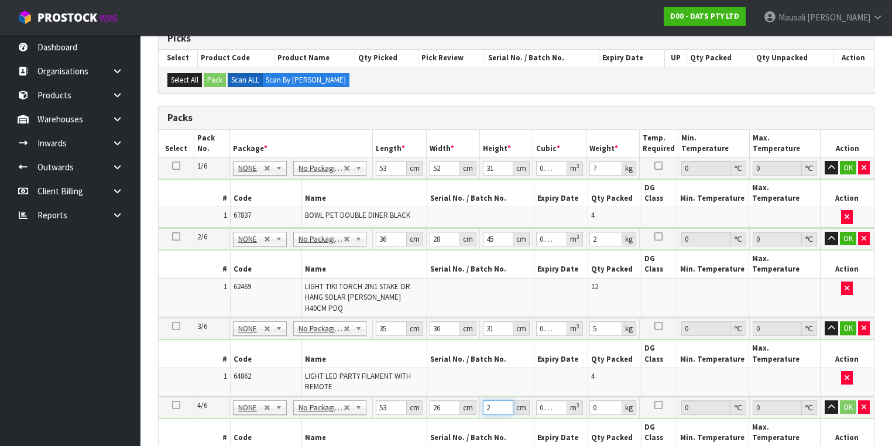
type input "28"
type input "0.038584"
type input "28"
type input "10"
type input "51"
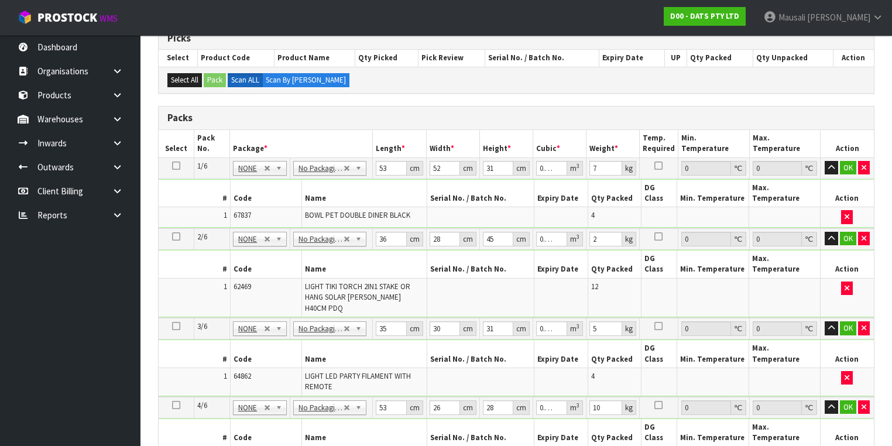
type input "24"
type input "2"
type input "0.002448"
type input "22"
type input "0.026928"
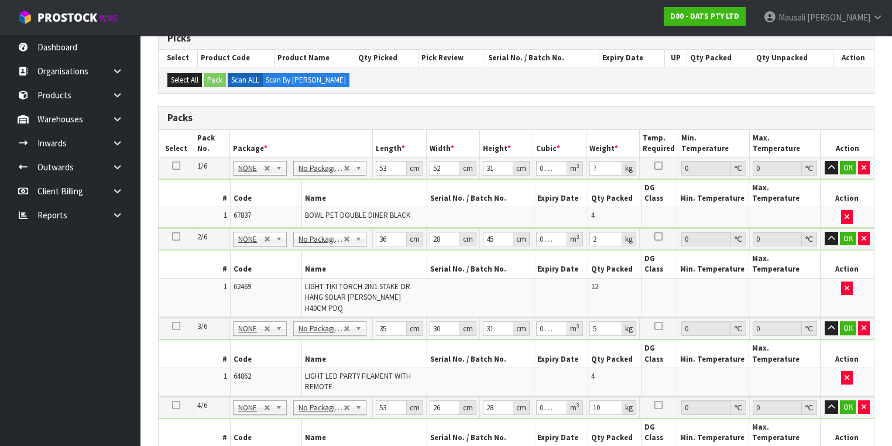
type input "22"
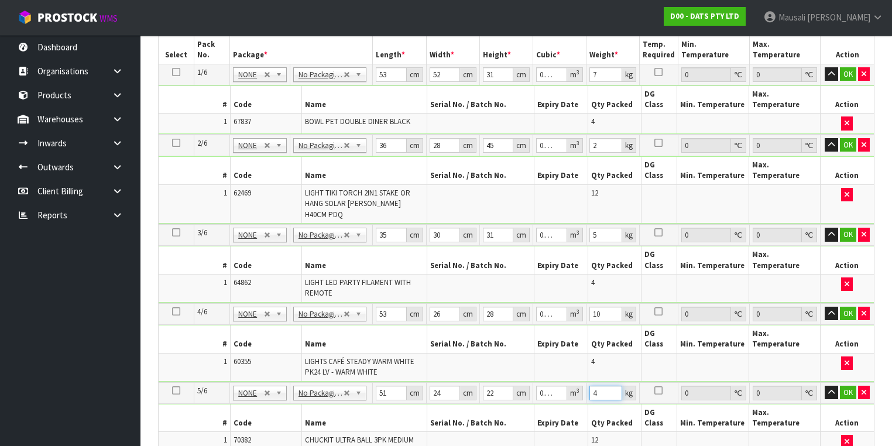
scroll to position [524, 0]
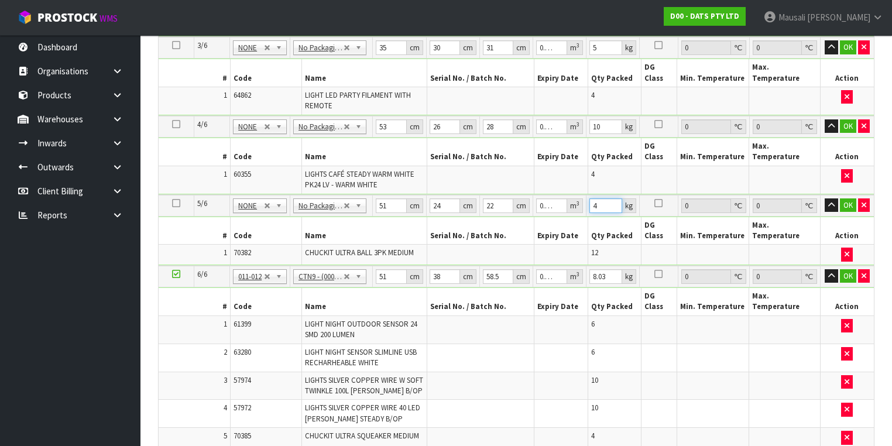
type input "4"
type input "5"
type input "0.011115"
type input "52"
type input "0.115596"
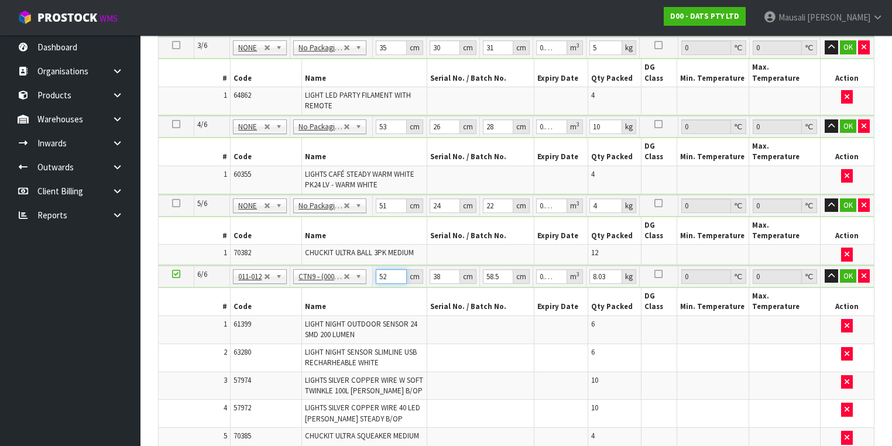
type input "52"
type input "3"
type input "0.009126"
type input "39"
type input "0.118638"
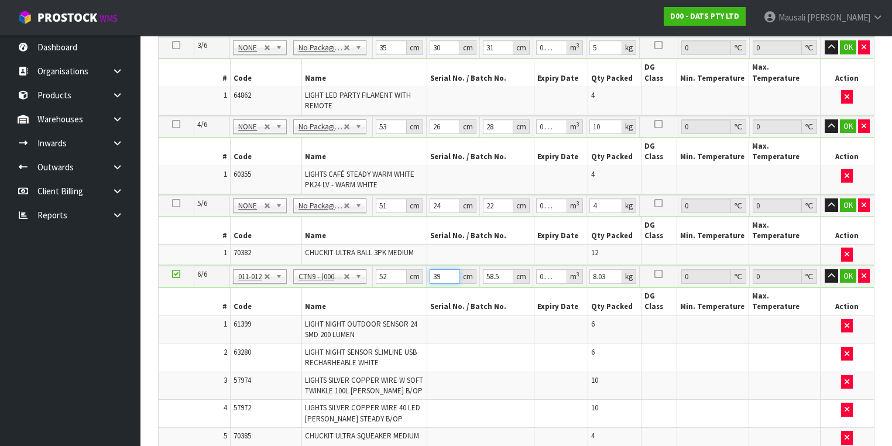
type input "39"
type input "4"
type input "0.008112"
type input "43"
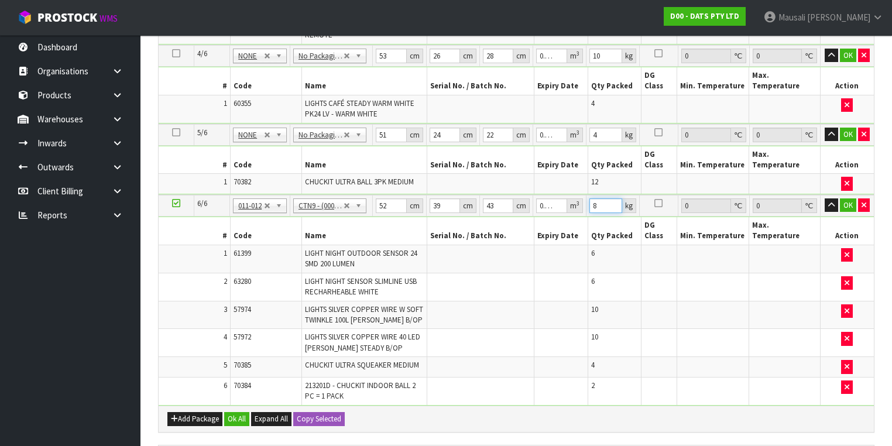
scroll to position [665, 0]
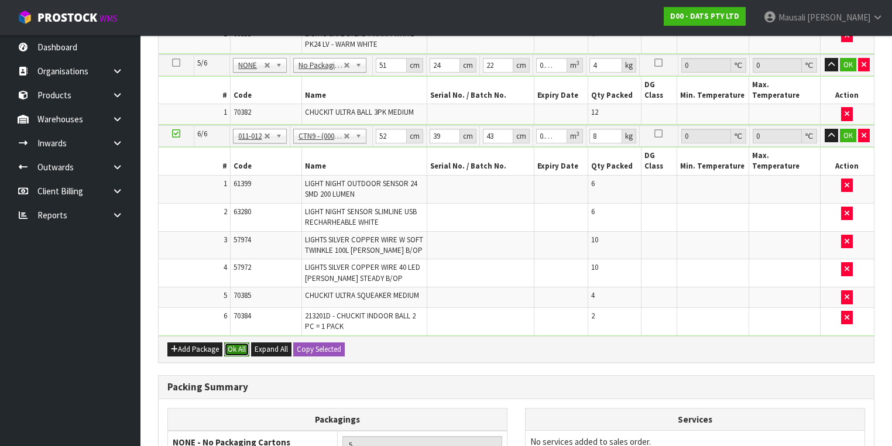
click at [236, 342] on button "Ok All" at bounding box center [236, 349] width 25 height 14
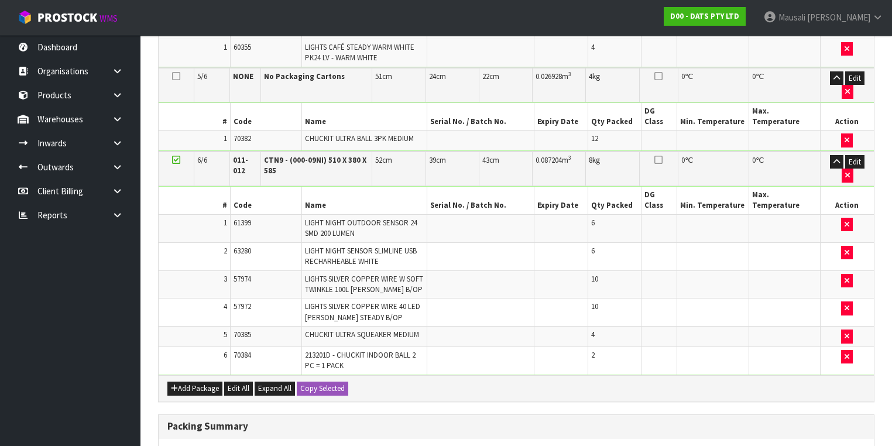
scroll to position [756, 0]
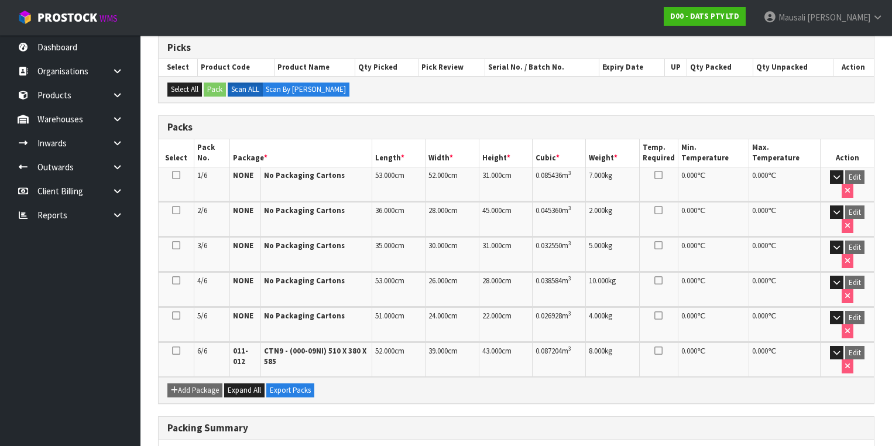
scroll to position [342, 0]
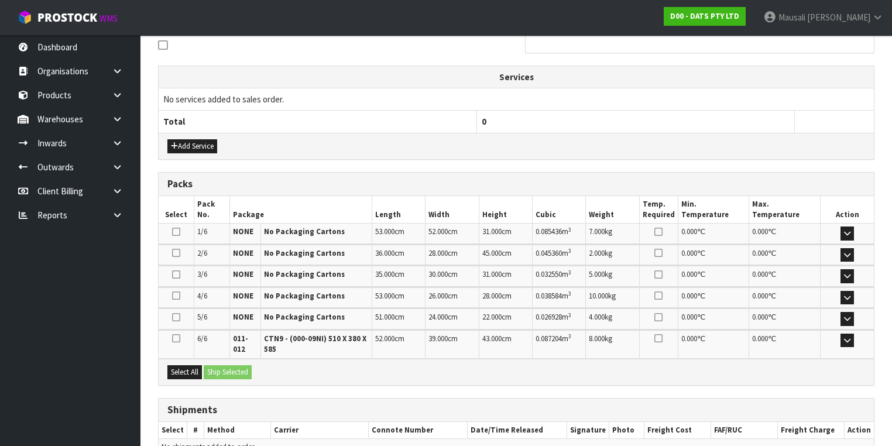
scroll to position [421, 0]
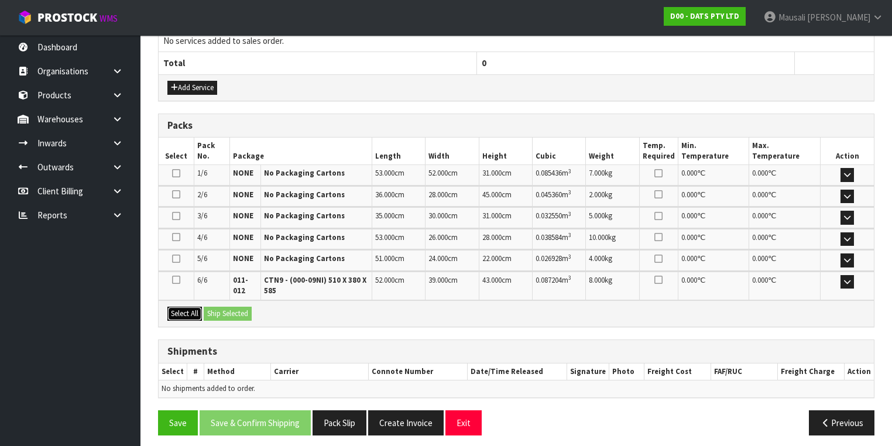
drag, startPoint x: 183, startPoint y: 308, endPoint x: 192, endPoint y: 309, distance: 9.4
click at [183, 308] on button "Select All" at bounding box center [184, 314] width 35 height 14
click at [229, 308] on button "Ship Selected" at bounding box center [228, 314] width 48 height 14
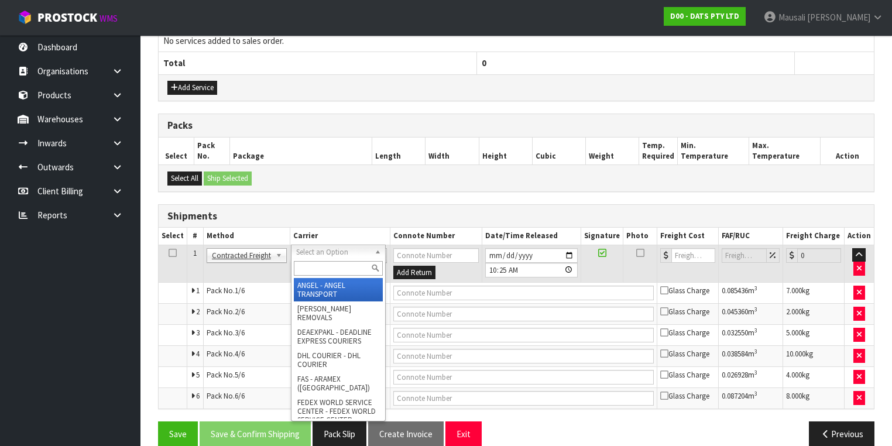
click at [312, 274] on input "text" at bounding box center [338, 268] width 89 height 15
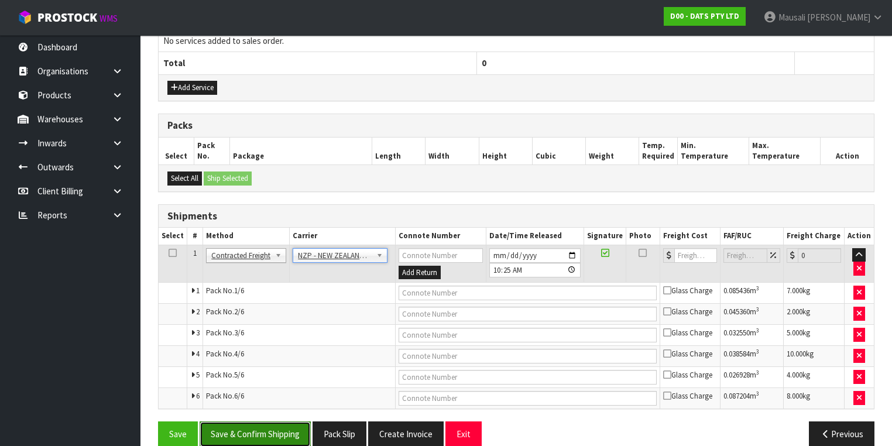
click at [288, 428] on button "Save & Confirm Shipping" at bounding box center [255, 433] width 111 height 25
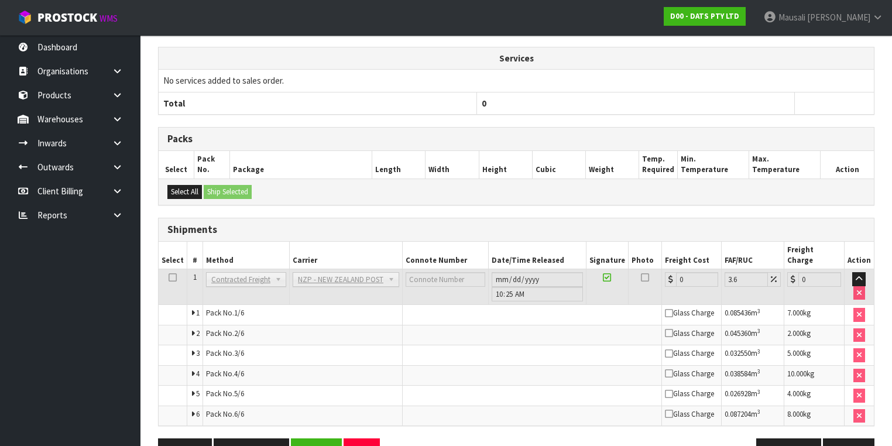
scroll to position [413, 0]
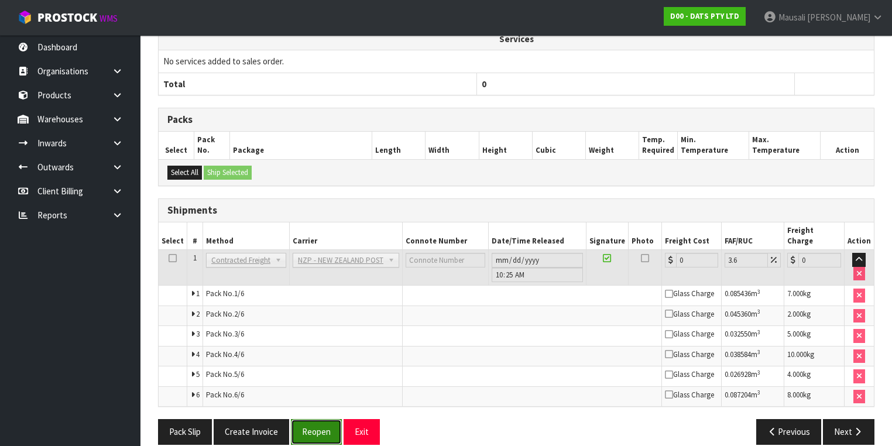
click at [309, 419] on button "Reopen" at bounding box center [316, 431] width 51 height 25
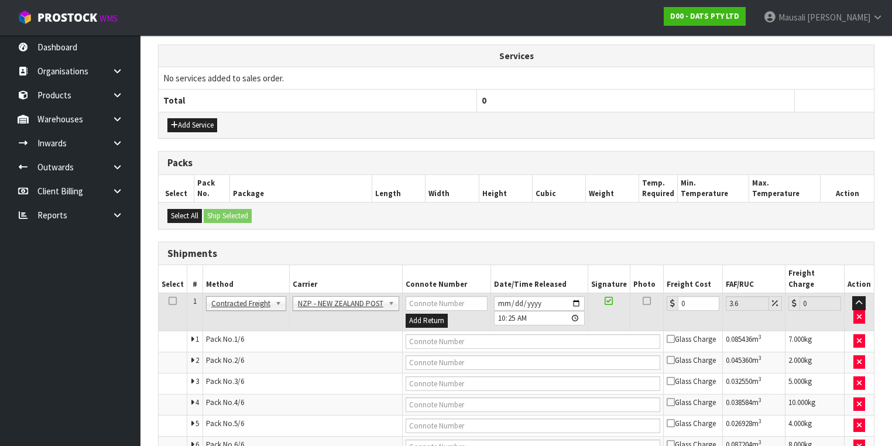
scroll to position [421, 0]
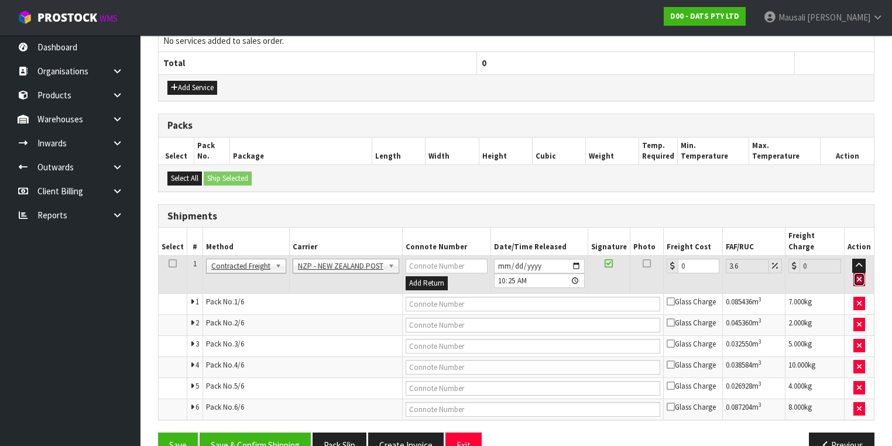
click at [859, 276] on icon "button" at bounding box center [859, 280] width 5 height 8
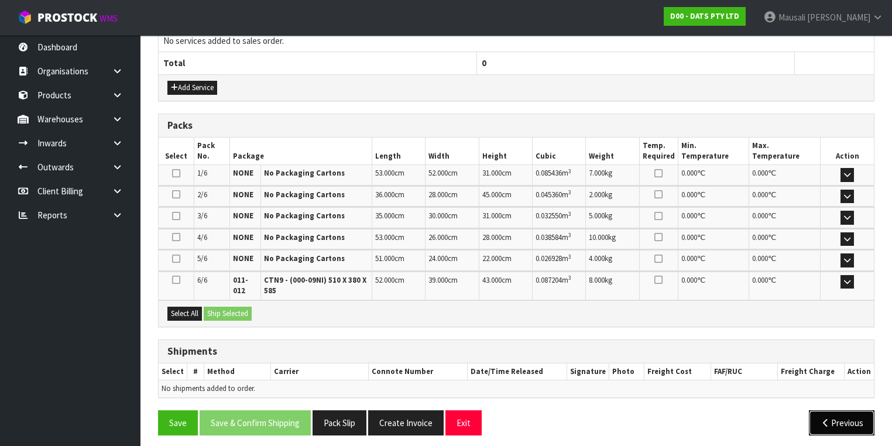
click at [824, 419] on icon "button" at bounding box center [825, 423] width 11 height 9
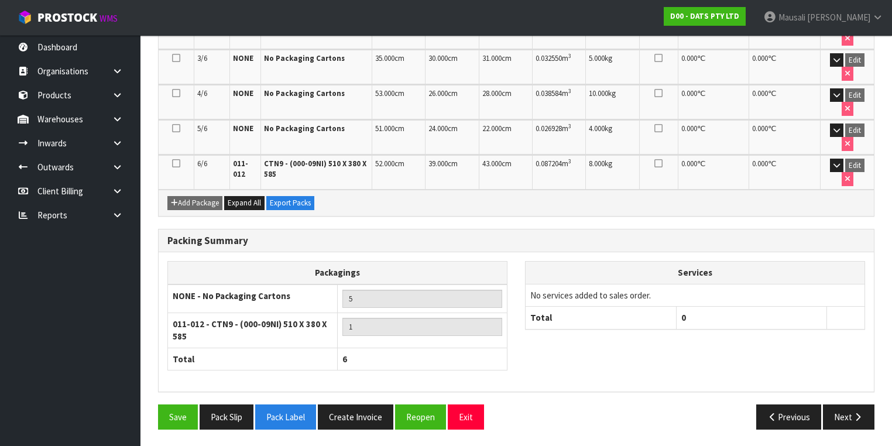
scroll to position [342, 0]
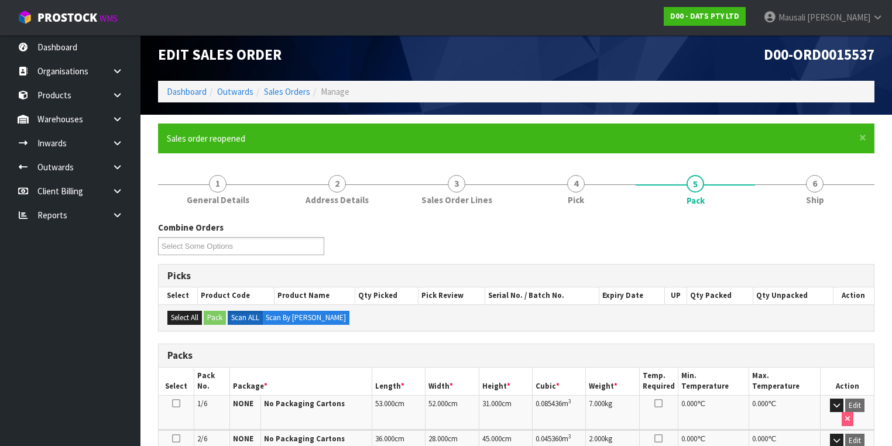
scroll to position [0, 0]
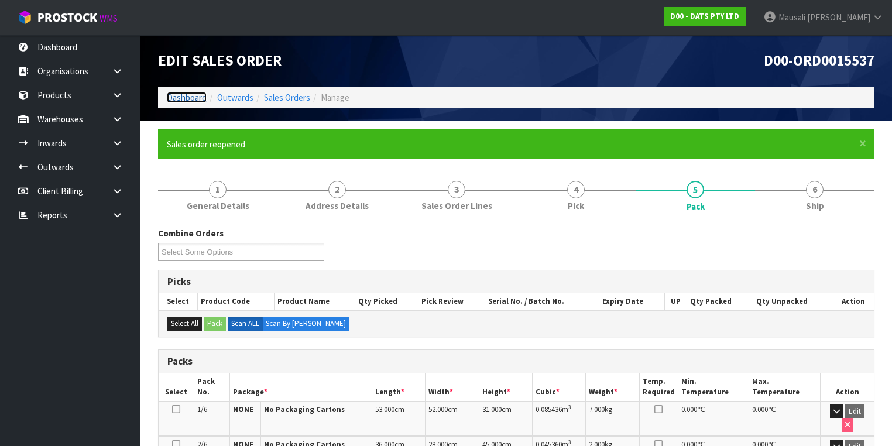
click at [183, 97] on link "Dashboard" at bounding box center [187, 97] width 40 height 11
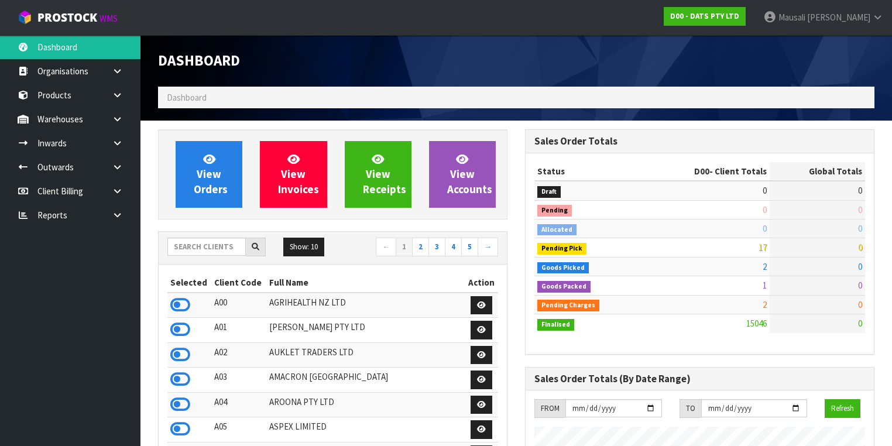
scroll to position [946, 367]
click at [190, 243] on input "text" at bounding box center [206, 247] width 78 height 18
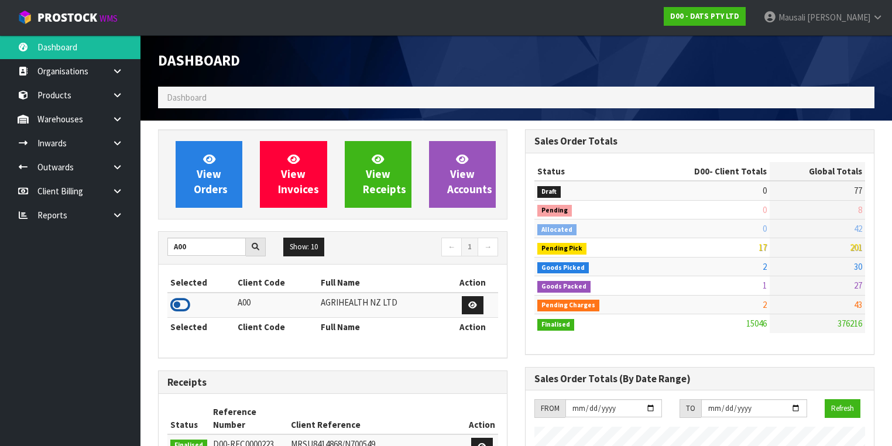
click at [187, 307] on icon at bounding box center [180, 305] width 20 height 18
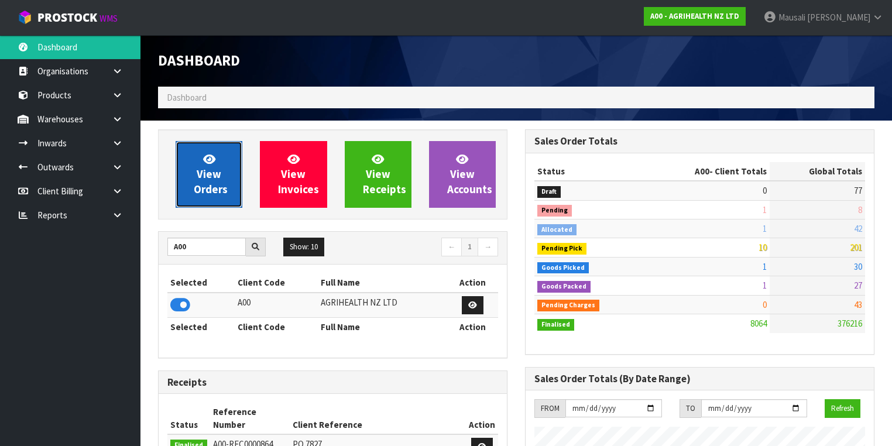
click at [201, 180] on span "View Orders" at bounding box center [211, 174] width 34 height 44
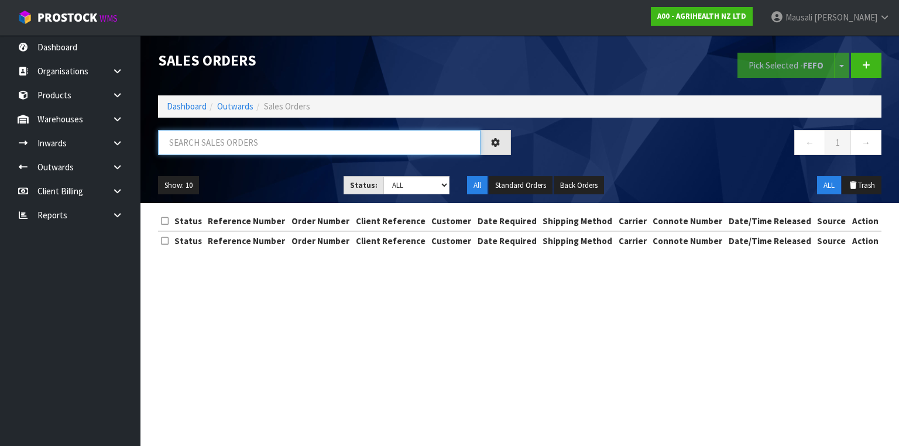
click at [187, 138] on input "text" at bounding box center [319, 142] width 323 height 25
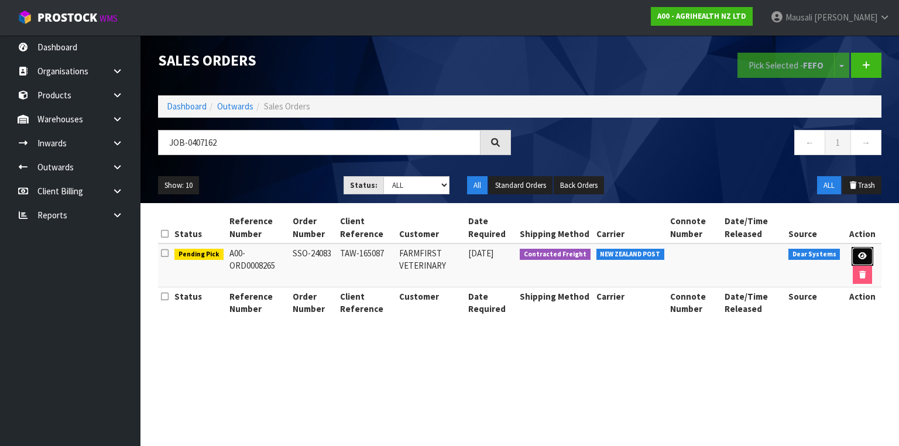
click at [867, 251] on link at bounding box center [863, 256] width 22 height 19
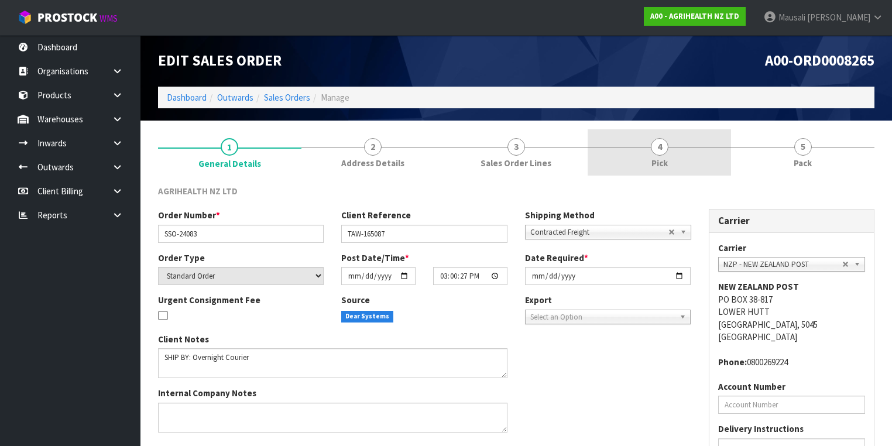
click at [648, 152] on link "4 Pick" at bounding box center [659, 152] width 143 height 46
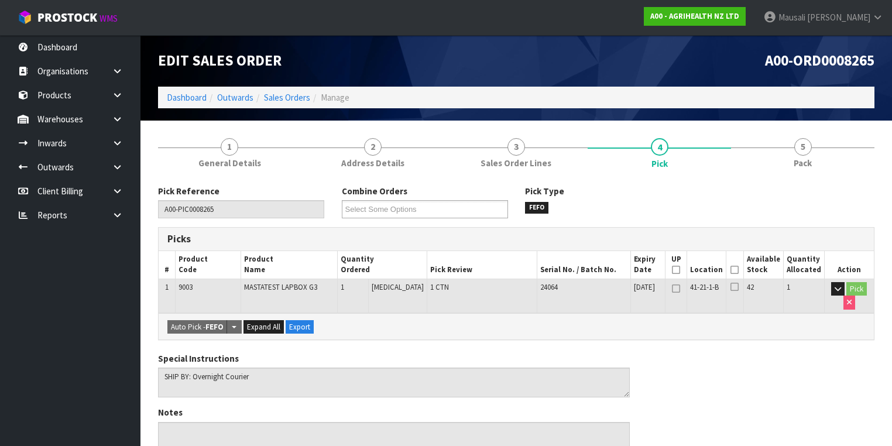
click at [738, 270] on icon at bounding box center [734, 270] width 8 height 1
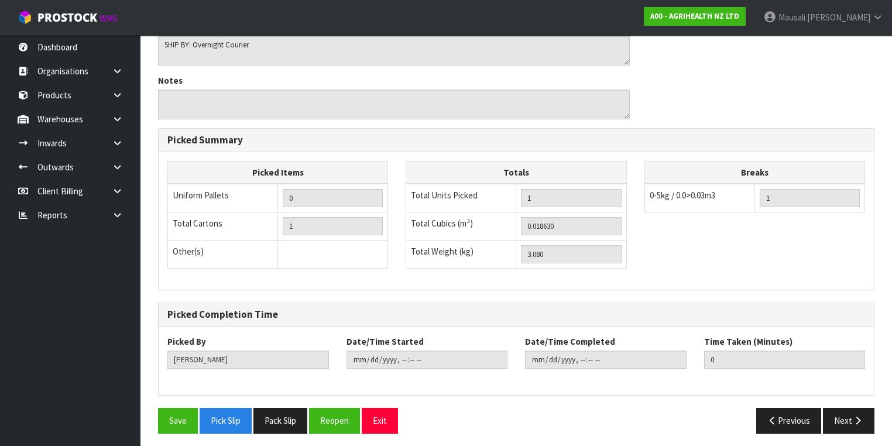
scroll to position [375, 0]
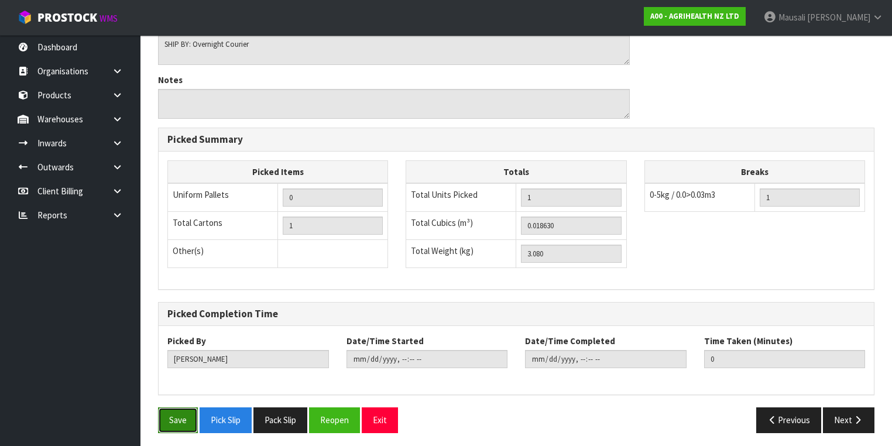
click at [173, 416] on button "Save" at bounding box center [178, 419] width 40 height 25
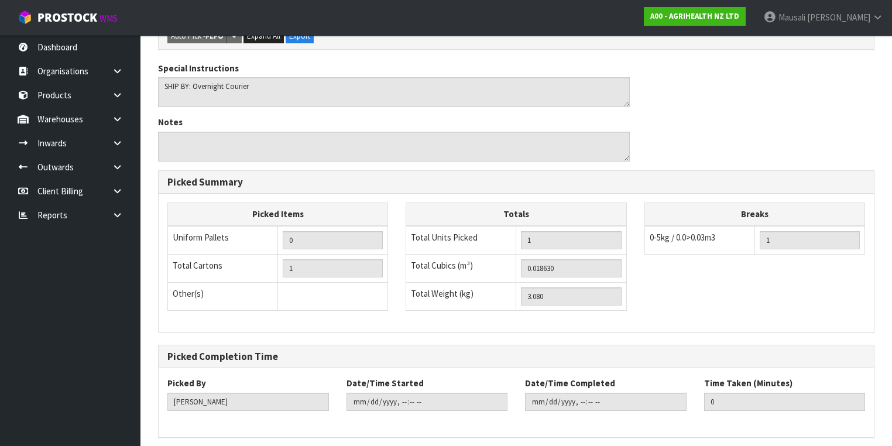
scroll to position [0, 0]
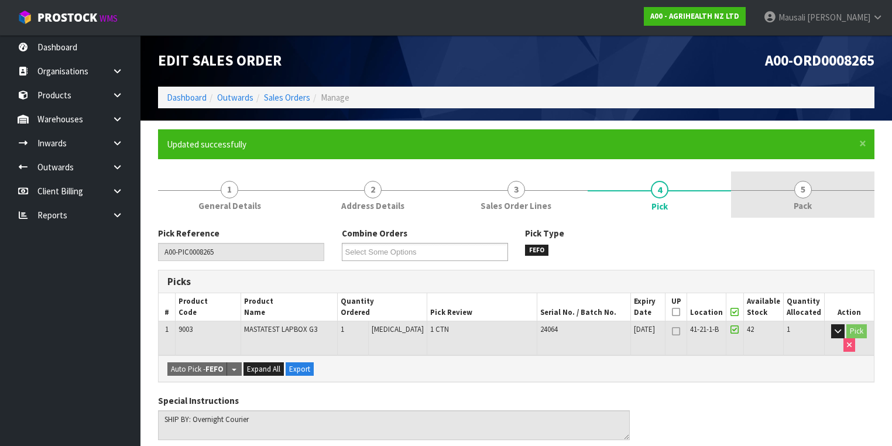
drag, startPoint x: 808, startPoint y: 195, endPoint x: 765, endPoint y: 214, distance: 47.4
click at [808, 195] on span "5" at bounding box center [803, 190] width 18 height 18
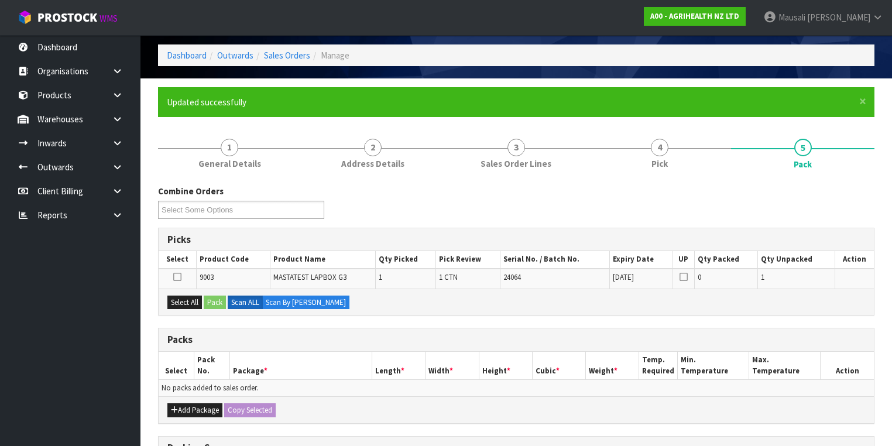
scroll to position [140, 0]
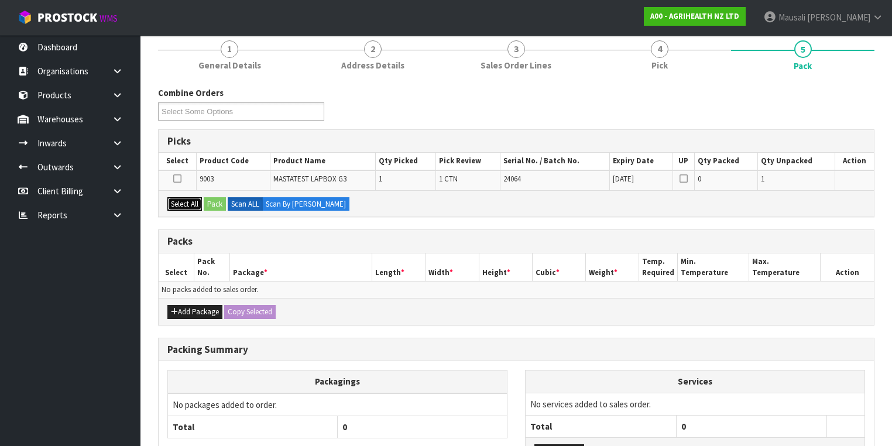
drag, startPoint x: 173, startPoint y: 199, endPoint x: 208, endPoint y: 199, distance: 34.5
click at [179, 199] on button "Select All" at bounding box center [184, 204] width 35 height 14
click at [208, 199] on button "Pack" at bounding box center [215, 204] width 22 height 14
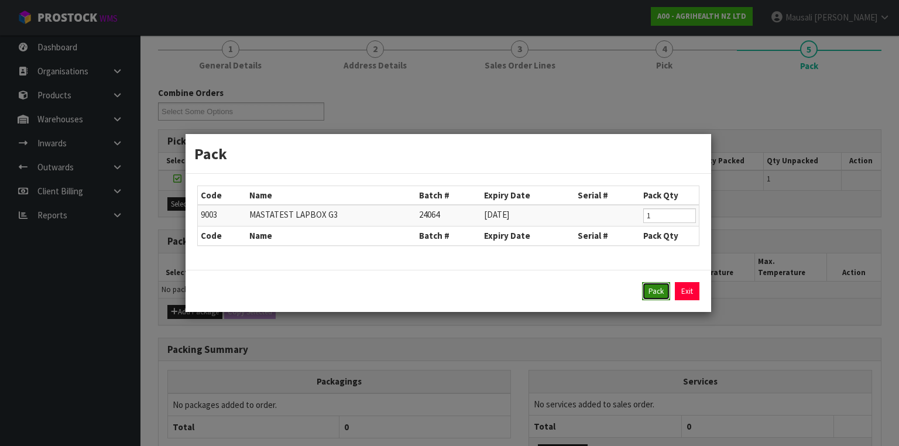
click at [658, 288] on button "Pack" at bounding box center [656, 291] width 28 height 19
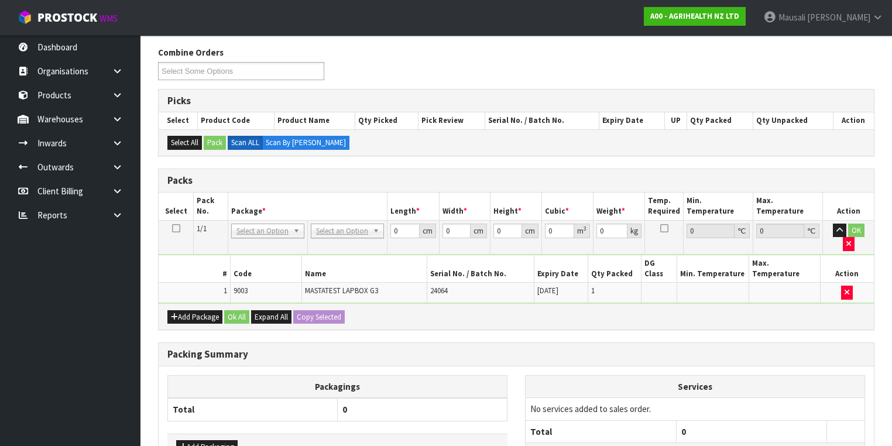
scroll to position [252, 0]
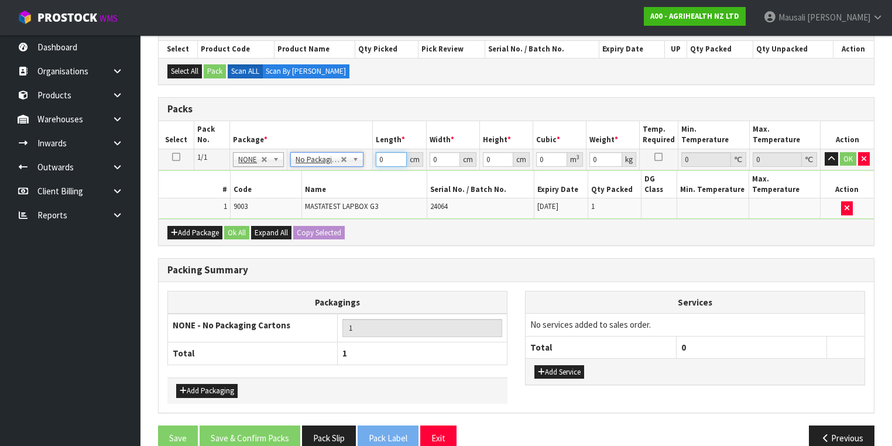
drag, startPoint x: 386, startPoint y: 160, endPoint x: 366, endPoint y: 167, distance: 21.1
click at [367, 167] on tr "1/1 NONE 007-001 007-002 007-004 007-009 007-013 007-014 007-015 007-017 007-01…" at bounding box center [516, 159] width 715 height 21
click at [235, 226] on button "Ok All" at bounding box center [236, 233] width 25 height 14
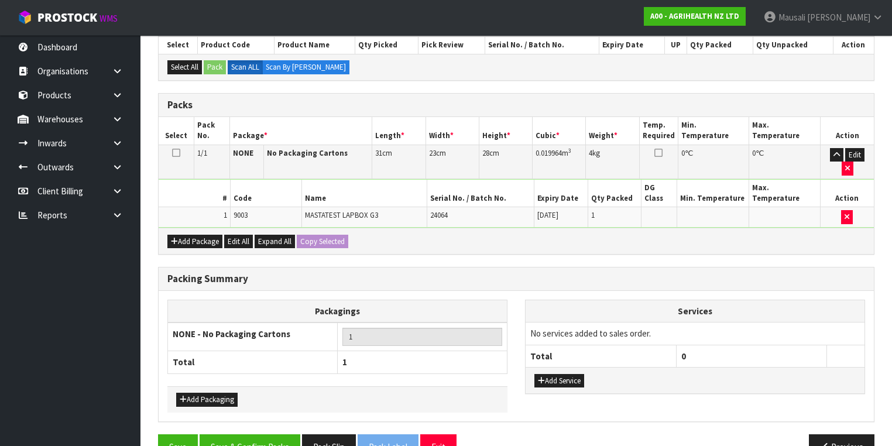
scroll to position [258, 0]
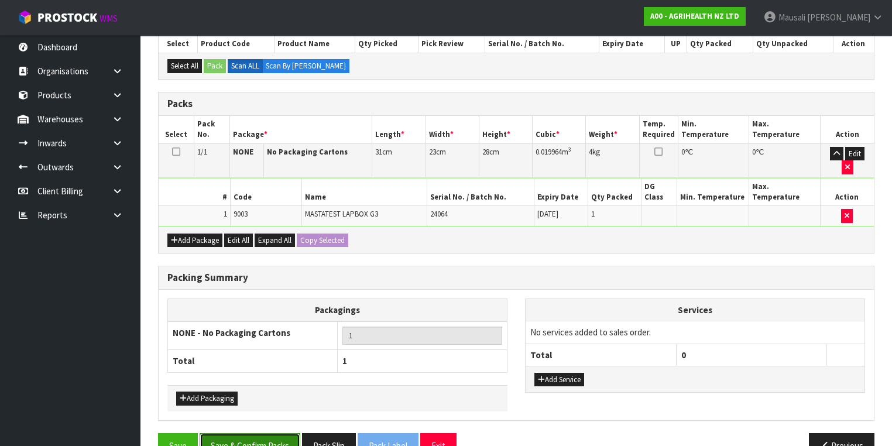
click at [255, 433] on button "Save & Confirm Packs" at bounding box center [250, 445] width 101 height 25
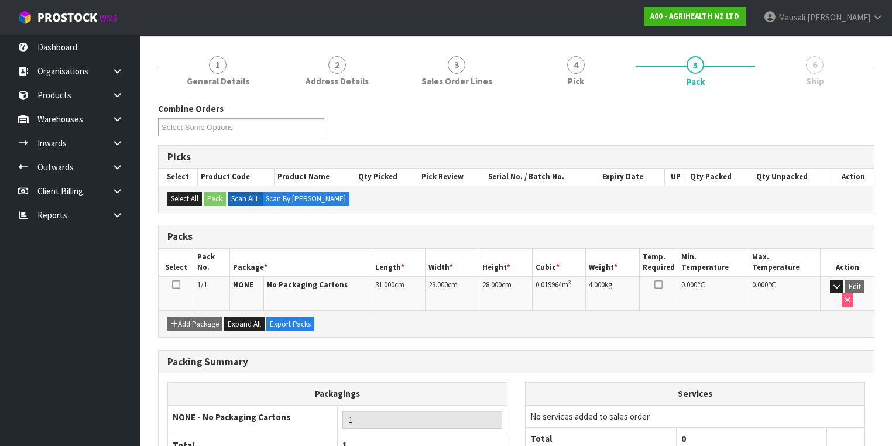
scroll to position [194, 0]
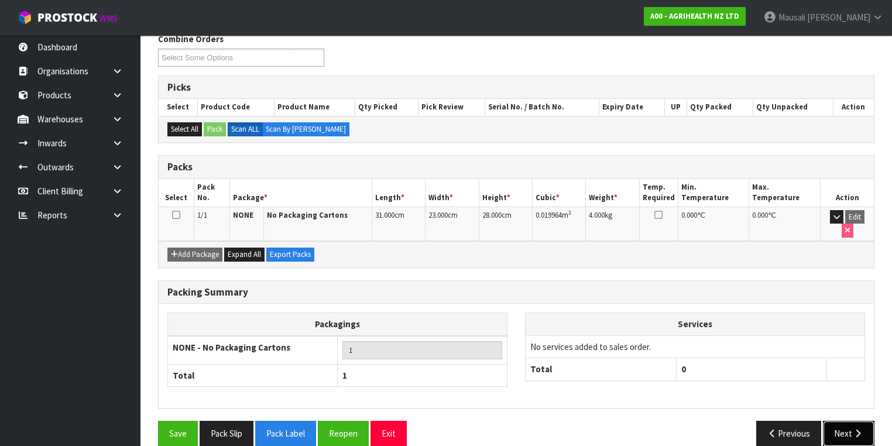
click at [843, 421] on button "Next" at bounding box center [849, 433] width 52 height 25
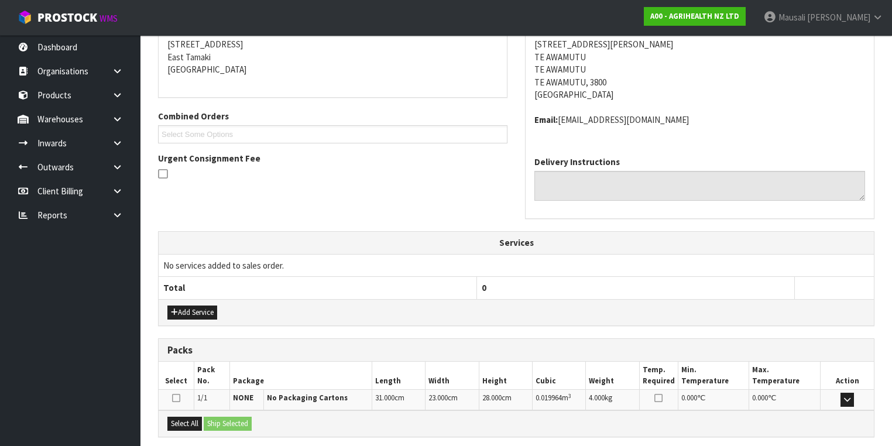
scroll to position [347, 0]
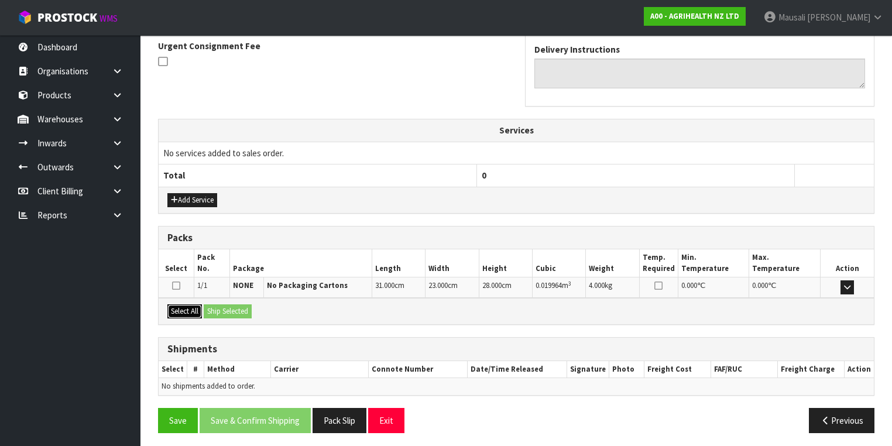
drag, startPoint x: 173, startPoint y: 306, endPoint x: 221, endPoint y: 306, distance: 48.0
click at [180, 306] on button "Select All" at bounding box center [184, 311] width 35 height 14
click at [221, 306] on button "Ship Selected" at bounding box center [228, 311] width 48 height 14
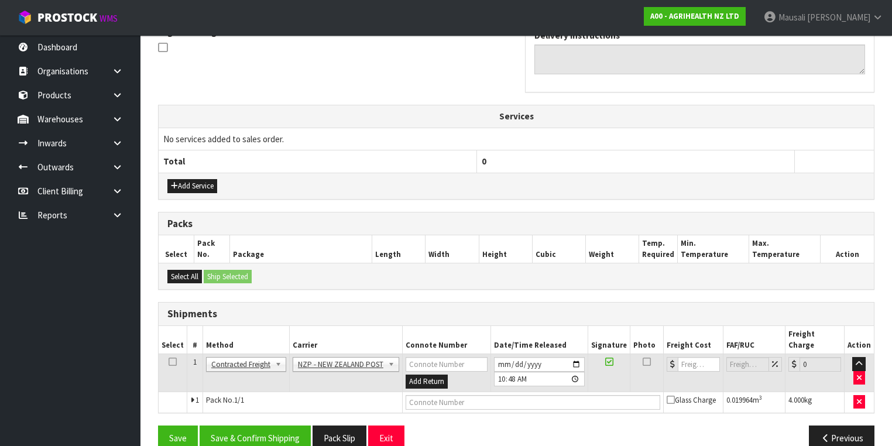
scroll to position [368, 0]
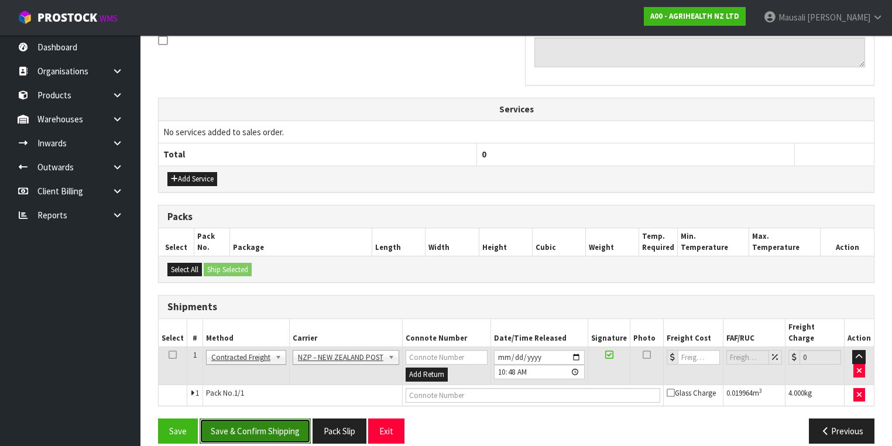
click at [286, 421] on button "Save & Confirm Shipping" at bounding box center [255, 431] width 111 height 25
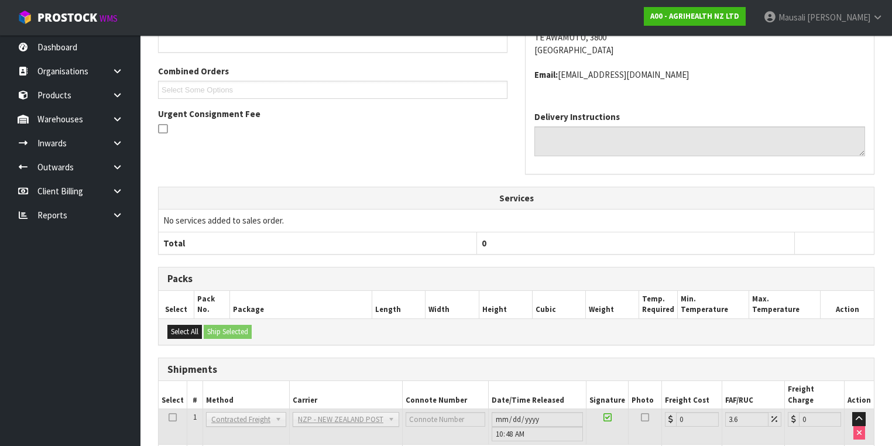
scroll to position [351, 0]
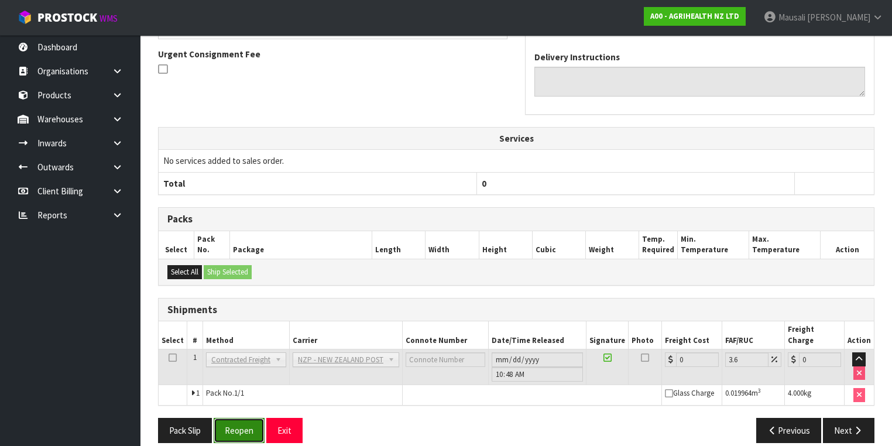
click at [227, 418] on button "Reopen" at bounding box center [239, 430] width 51 height 25
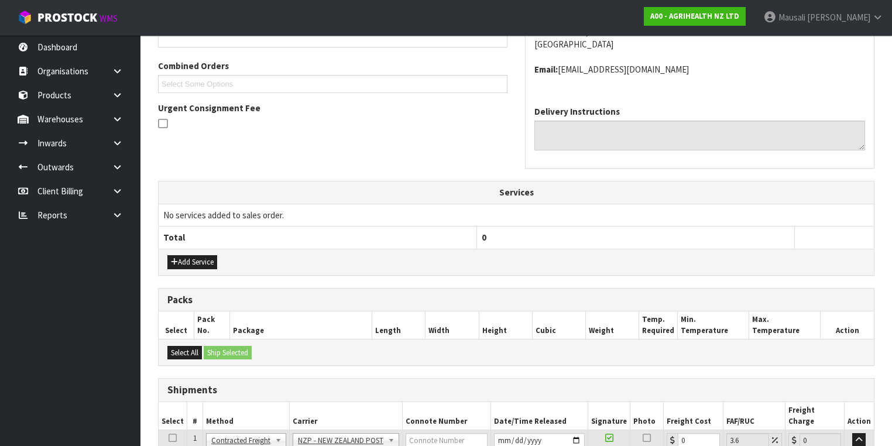
scroll to position [378, 0]
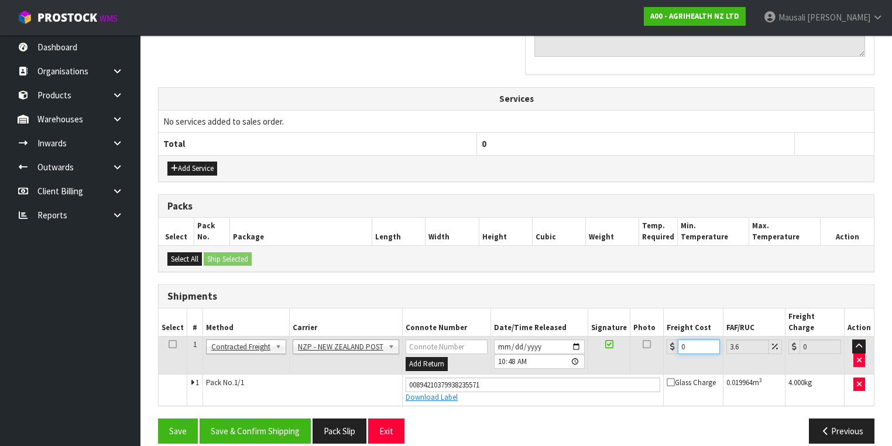
drag, startPoint x: 685, startPoint y: 333, endPoint x: 670, endPoint y: 339, distance: 16.5
click at [670, 339] on div "0" at bounding box center [693, 346] width 53 height 15
click at [258, 419] on button "Save & Confirm Shipping" at bounding box center [255, 431] width 111 height 25
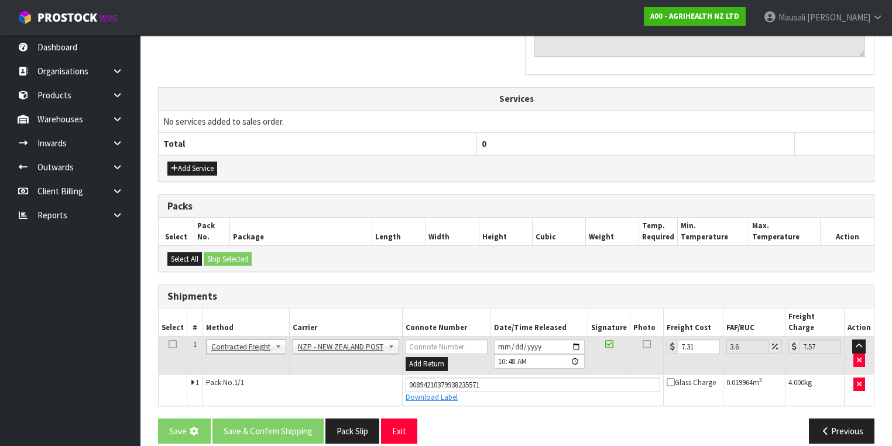
scroll to position [0, 0]
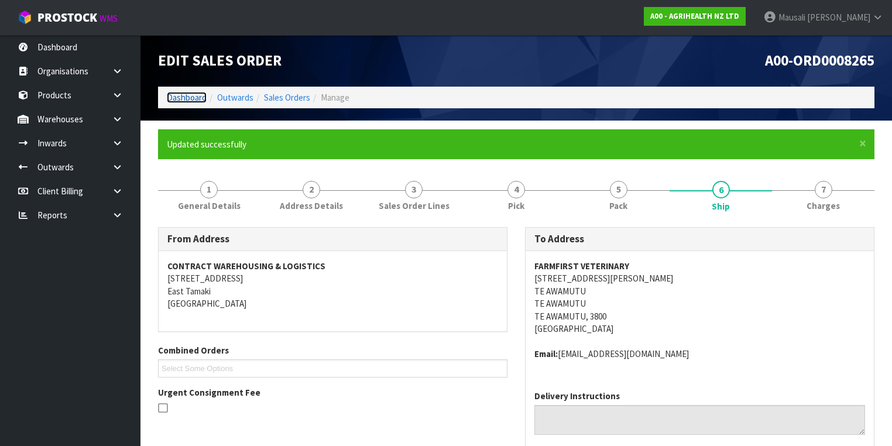
click at [192, 97] on link "Dashboard" at bounding box center [187, 97] width 40 height 11
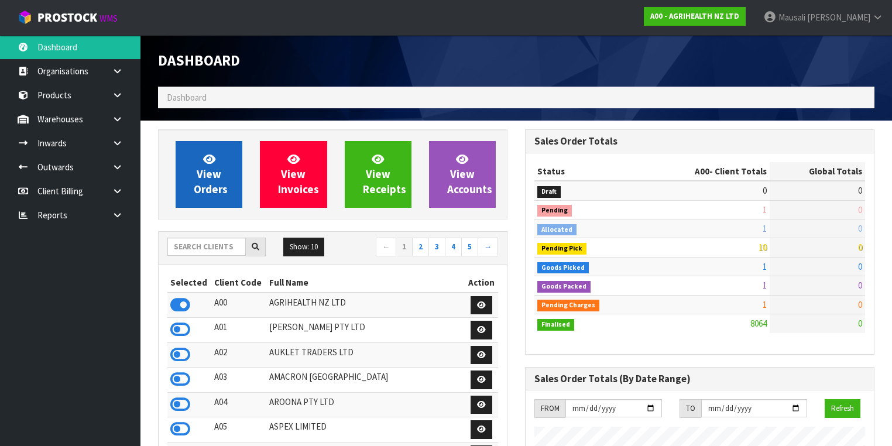
scroll to position [883, 367]
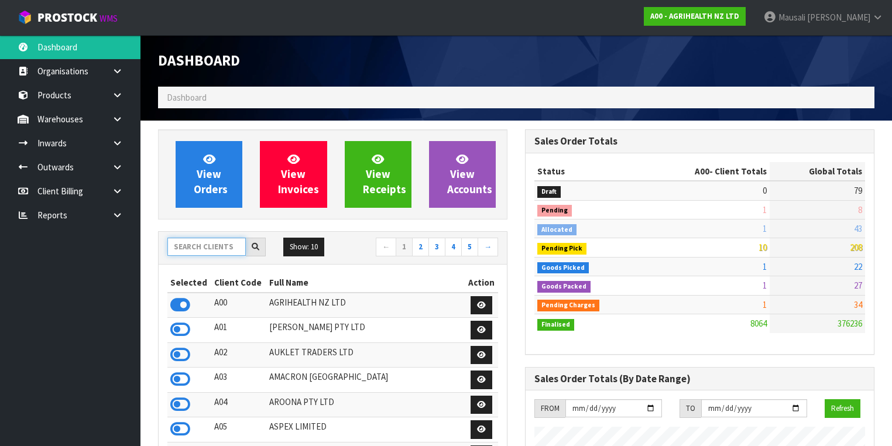
click at [177, 246] on input "text" at bounding box center [206, 247] width 78 height 18
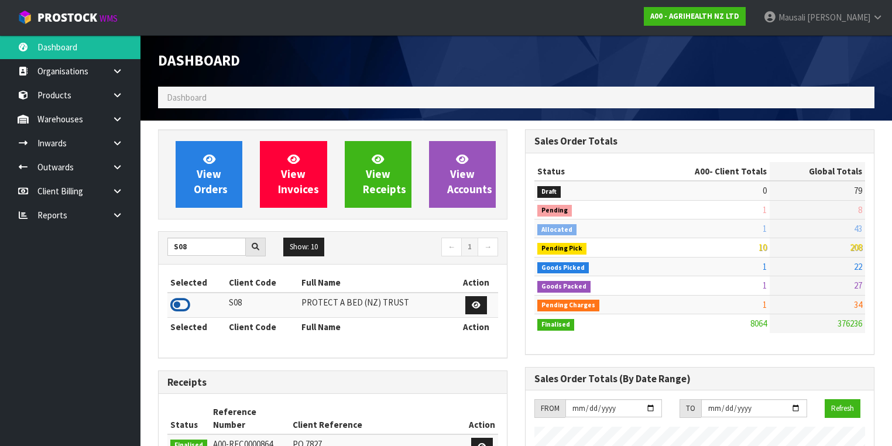
click at [182, 304] on icon at bounding box center [180, 305] width 20 height 18
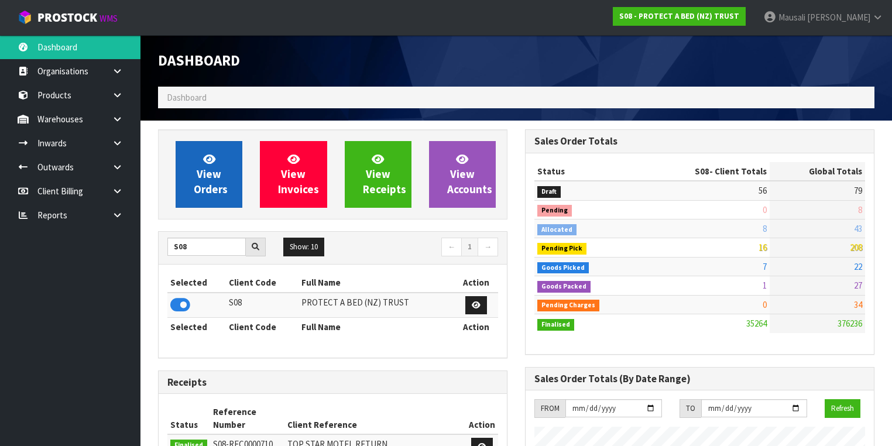
scroll to position [958, 367]
click at [215, 177] on span "View Orders" at bounding box center [211, 174] width 34 height 44
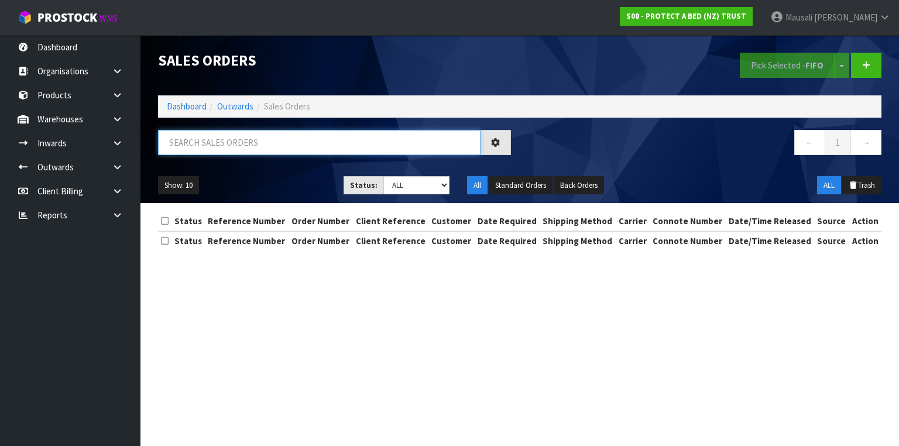
click at [173, 143] on input "text" at bounding box center [319, 142] width 323 height 25
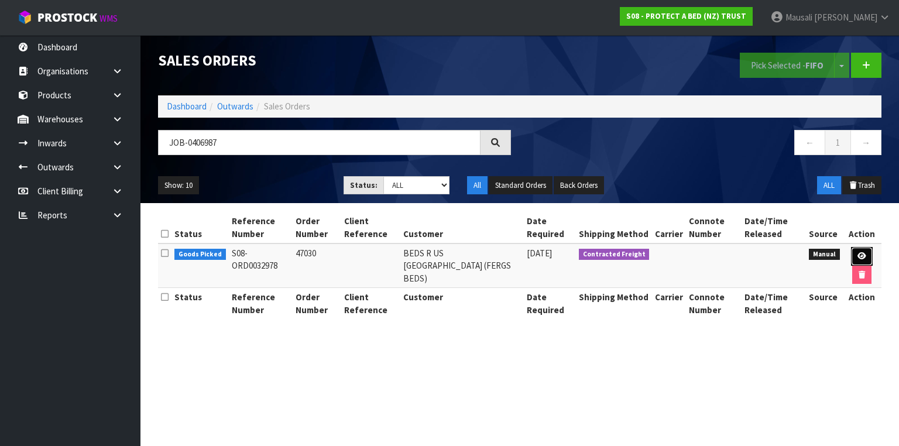
click at [862, 255] on icon at bounding box center [861, 256] width 9 height 8
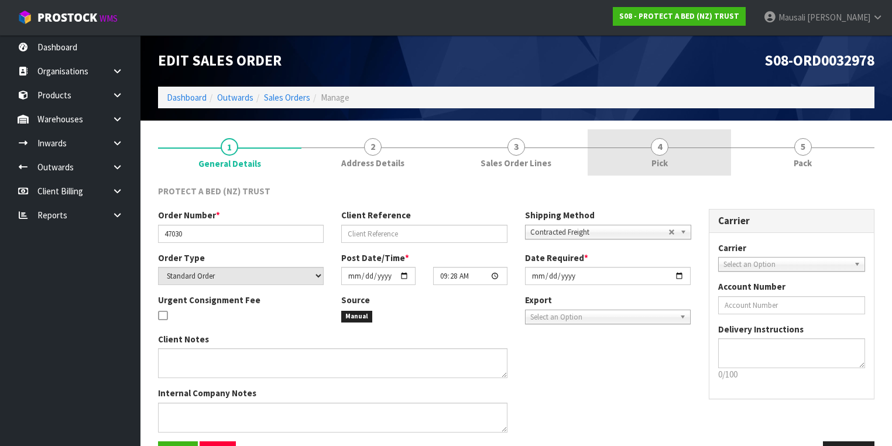
click at [680, 152] on link "4 Pick" at bounding box center [659, 152] width 143 height 46
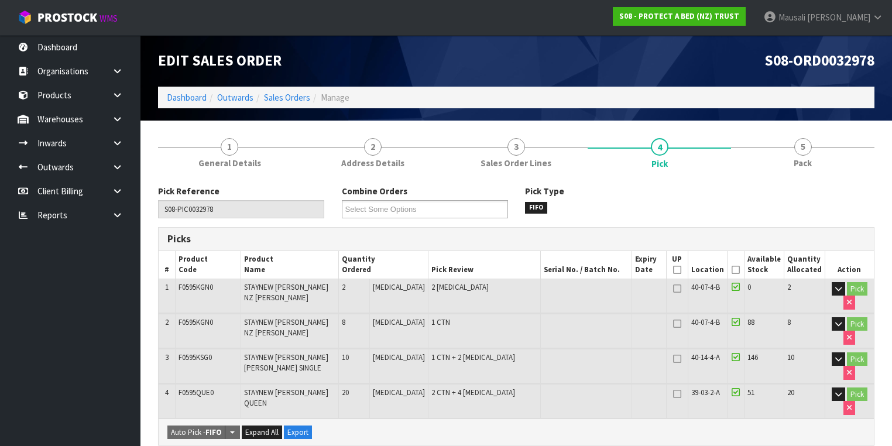
click at [738, 270] on icon at bounding box center [736, 270] width 8 height 1
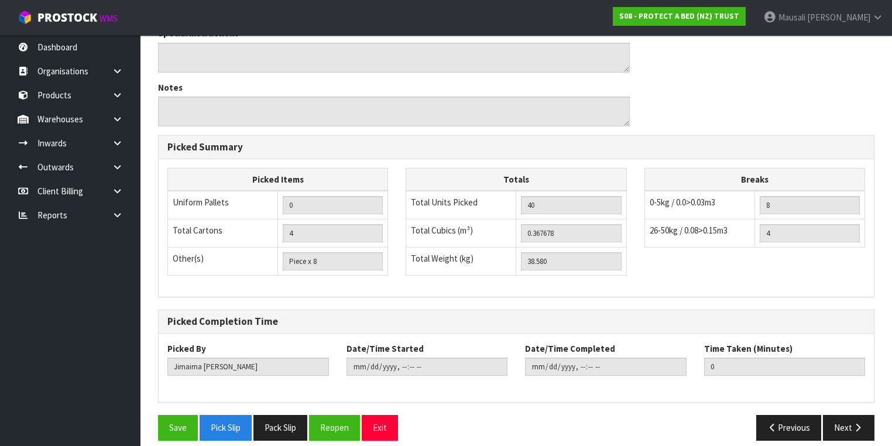
scroll to position [478, 0]
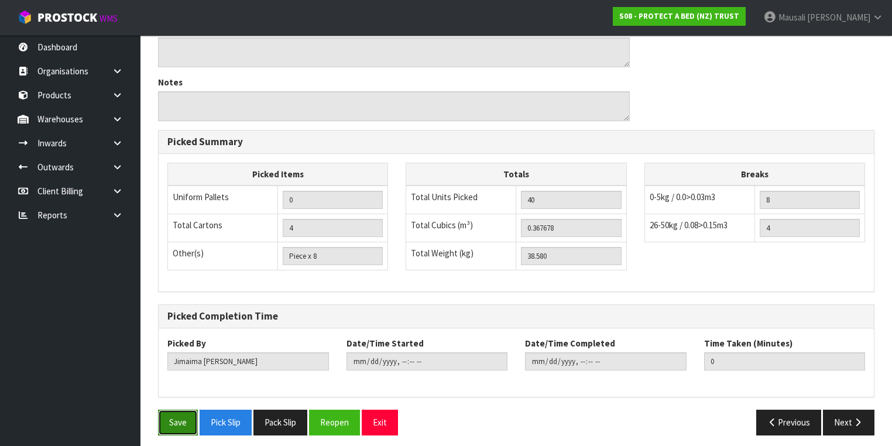
drag, startPoint x: 173, startPoint y: 421, endPoint x: 201, endPoint y: 427, distance: 28.1
click at [173, 422] on button "Save" at bounding box center [178, 422] width 40 height 25
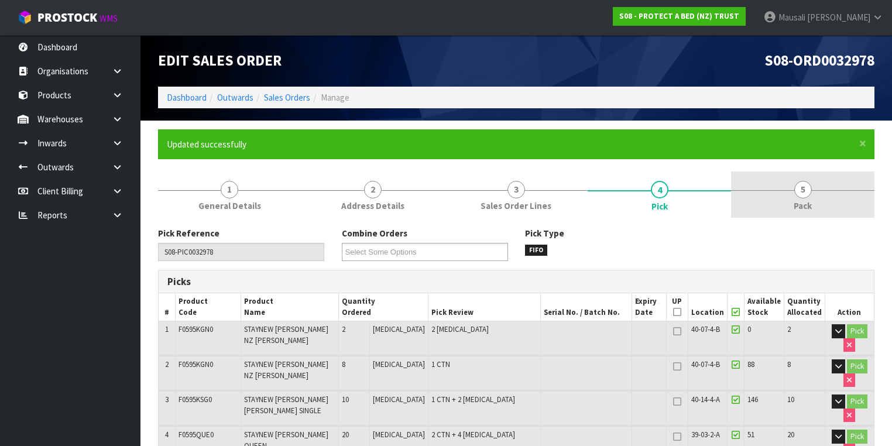
click at [801, 194] on span "5" at bounding box center [803, 190] width 18 height 18
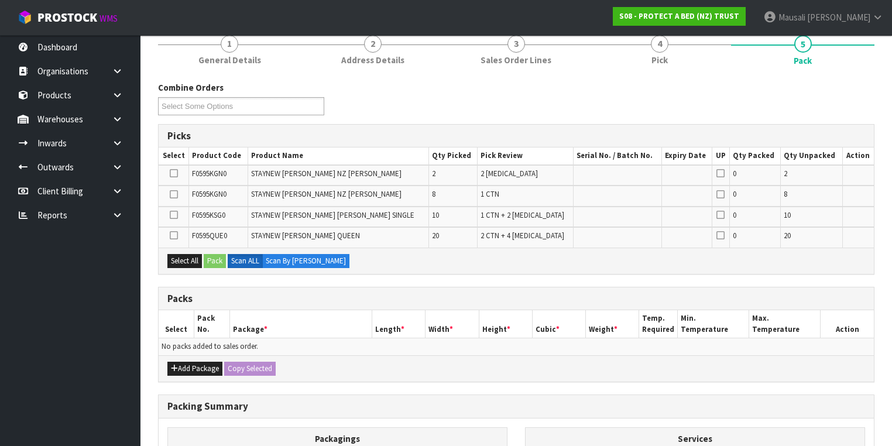
scroll to position [234, 0]
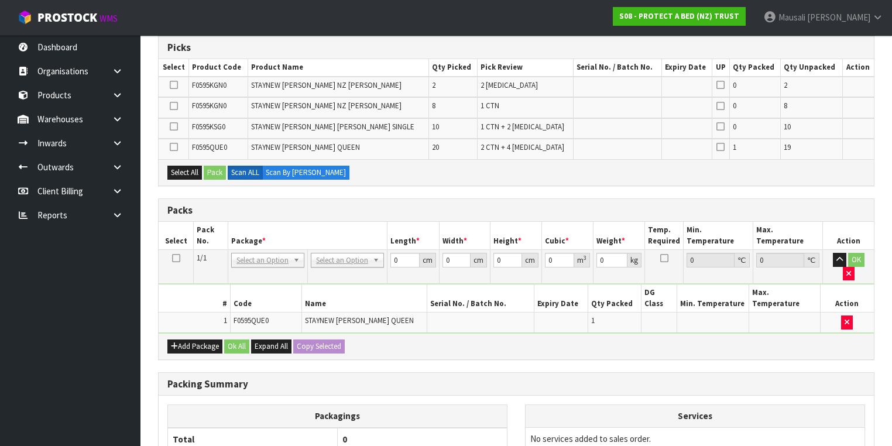
click at [178, 258] on icon at bounding box center [176, 258] width 8 height 1
click at [174, 258] on icon at bounding box center [176, 258] width 8 height 1
click at [190, 339] on button "Add Package" at bounding box center [194, 346] width 55 height 14
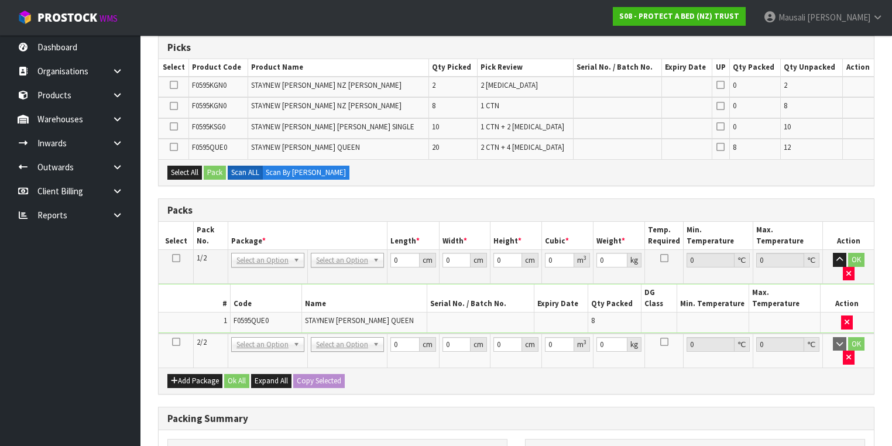
drag, startPoint x: 176, startPoint y: 315, endPoint x: 222, endPoint y: 309, distance: 47.2
click at [178, 342] on icon at bounding box center [176, 342] width 8 height 1
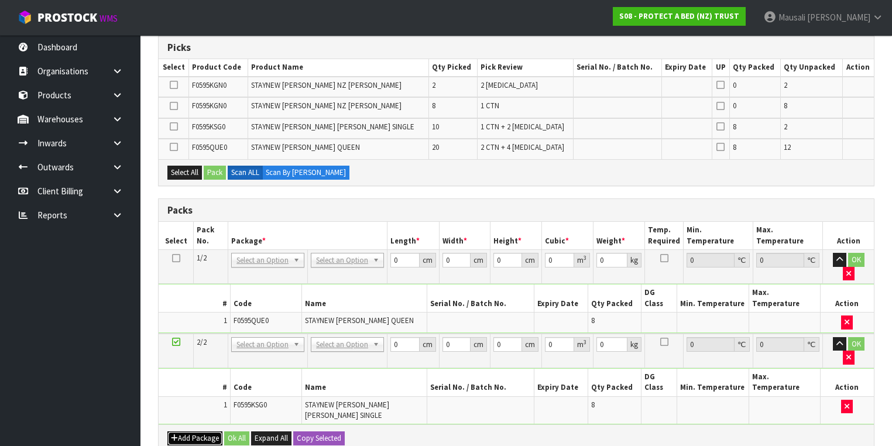
click at [208, 431] on button "Add Package" at bounding box center [194, 438] width 55 height 14
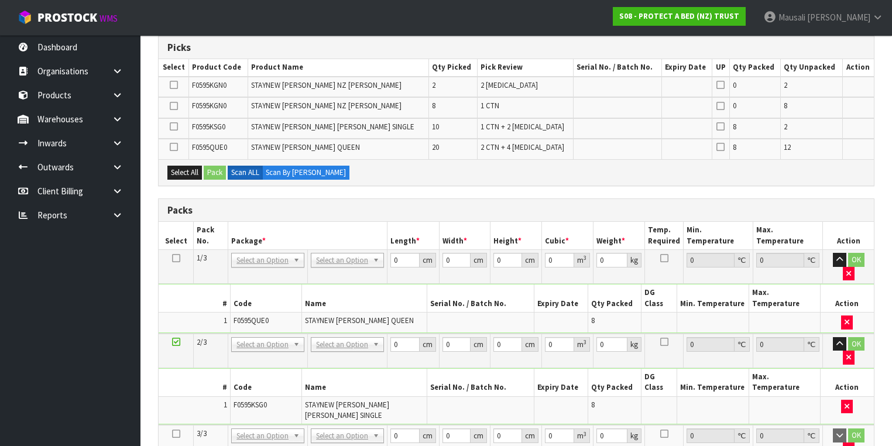
click at [176, 434] on icon at bounding box center [176, 434] width 8 height 1
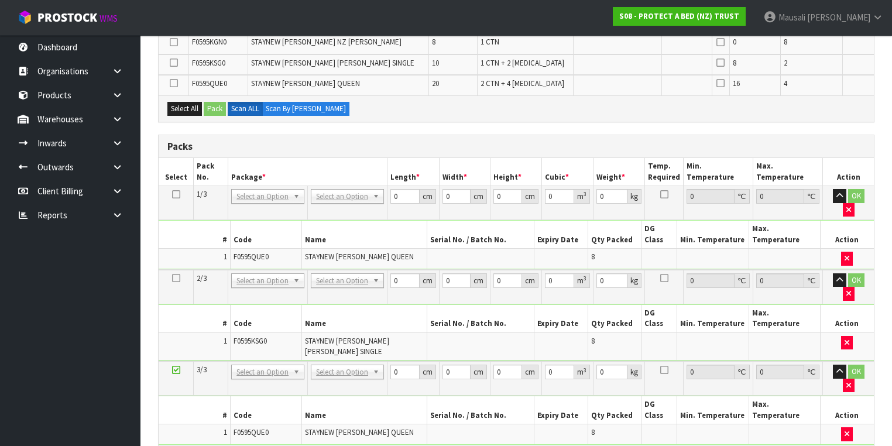
scroll to position [421, 0]
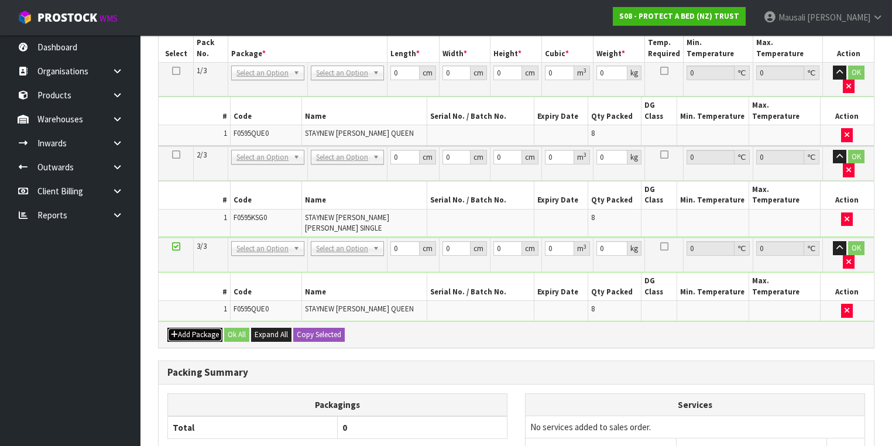
click at [182, 328] on button "Add Package" at bounding box center [194, 335] width 55 height 14
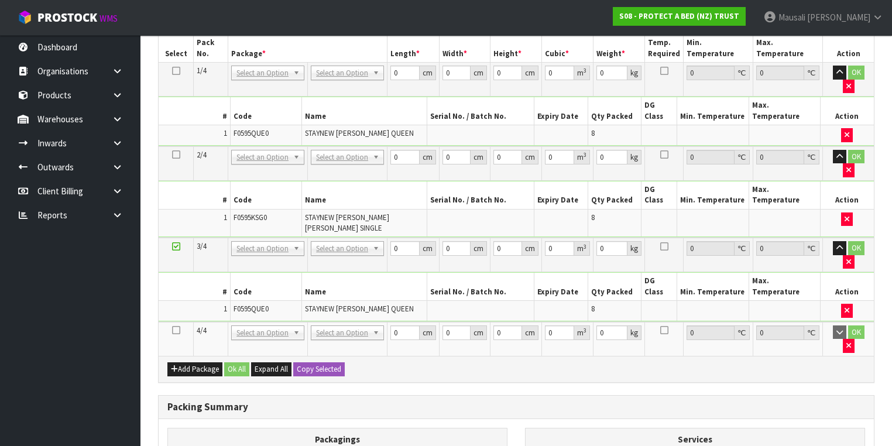
click at [176, 330] on icon at bounding box center [176, 330] width 8 height 1
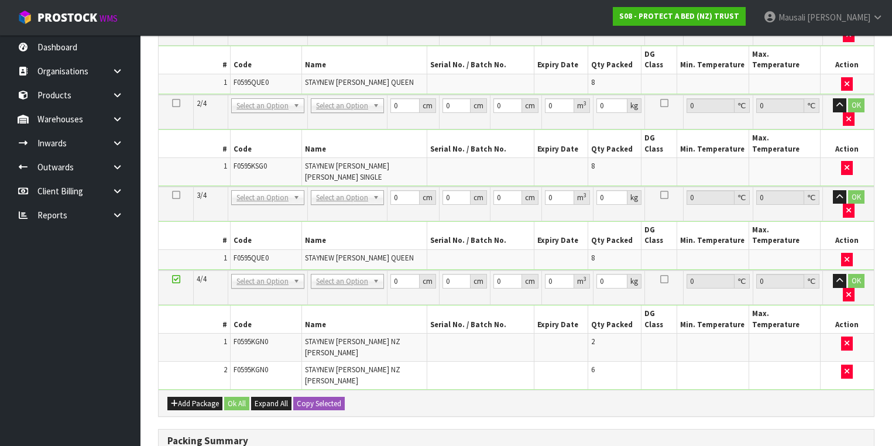
scroll to position [511, 0]
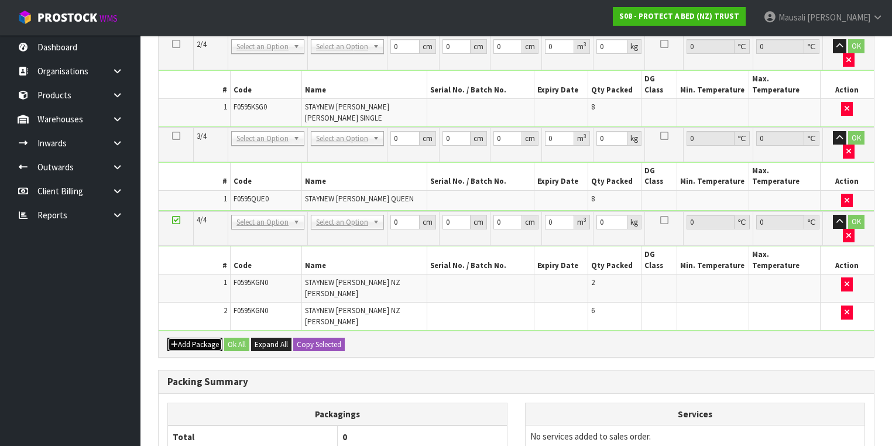
click at [188, 338] on button "Add Package" at bounding box center [194, 345] width 55 height 14
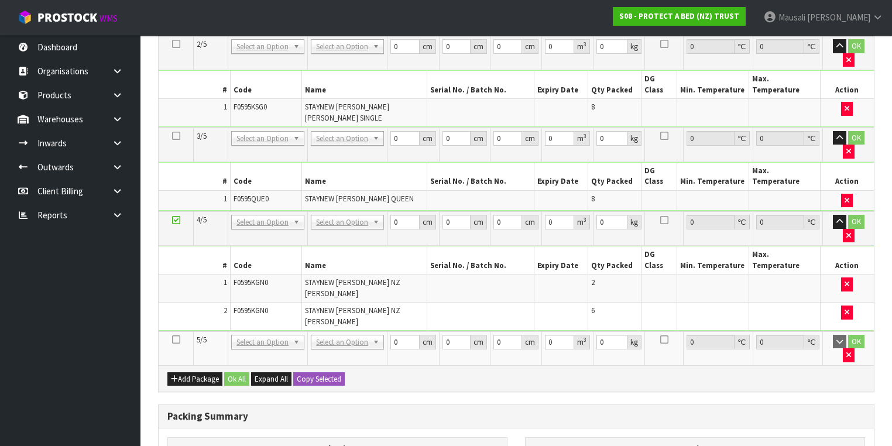
drag, startPoint x: 175, startPoint y: 212, endPoint x: 195, endPoint y: 214, distance: 20.0
click at [176, 339] on icon at bounding box center [176, 339] width 8 height 1
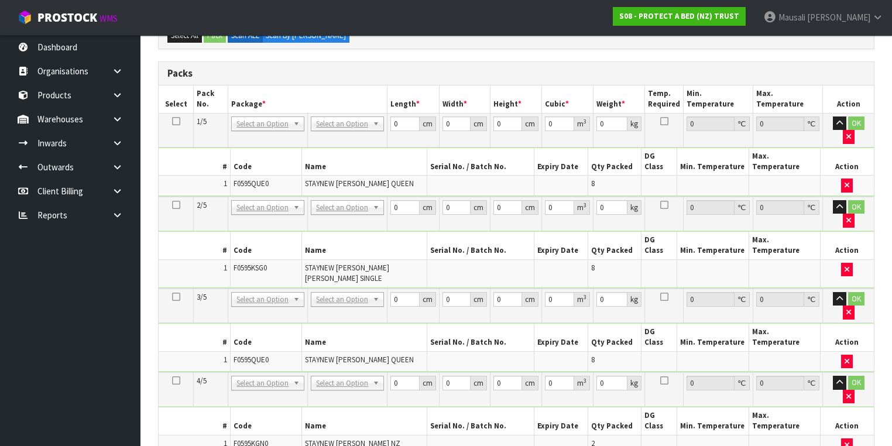
scroll to position [237, 0]
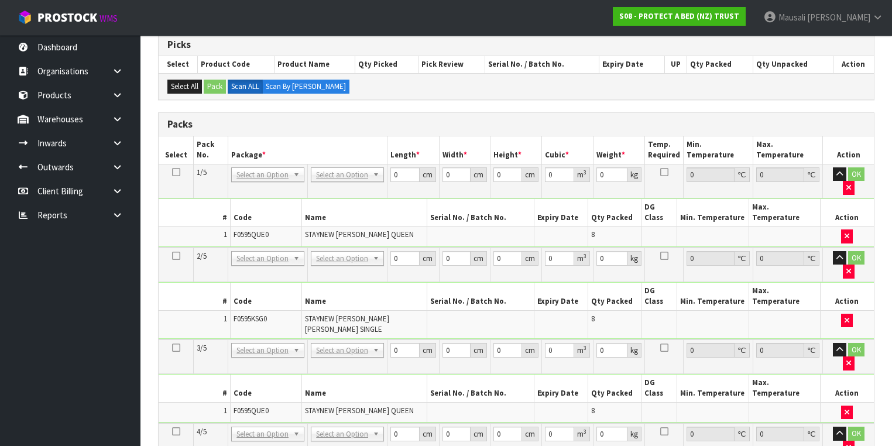
click at [173, 172] on icon at bounding box center [176, 172] width 8 height 1
drag, startPoint x: 338, startPoint y: 232, endPoint x: 343, endPoint y: 256, distance: 24.5
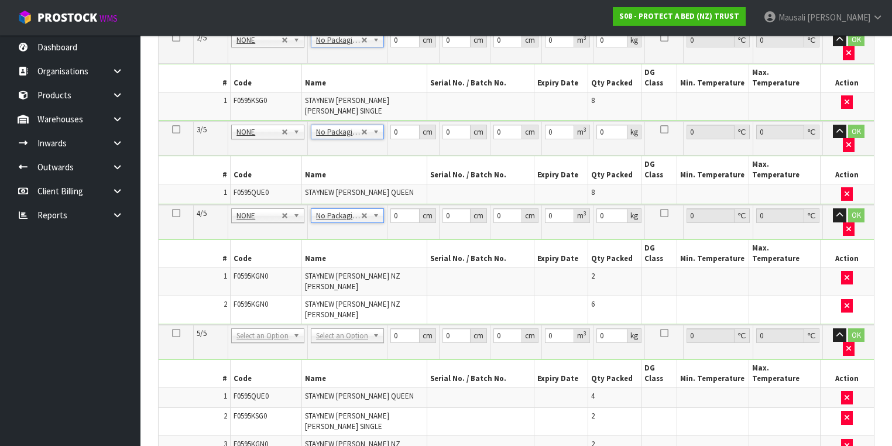
scroll to position [471, 0]
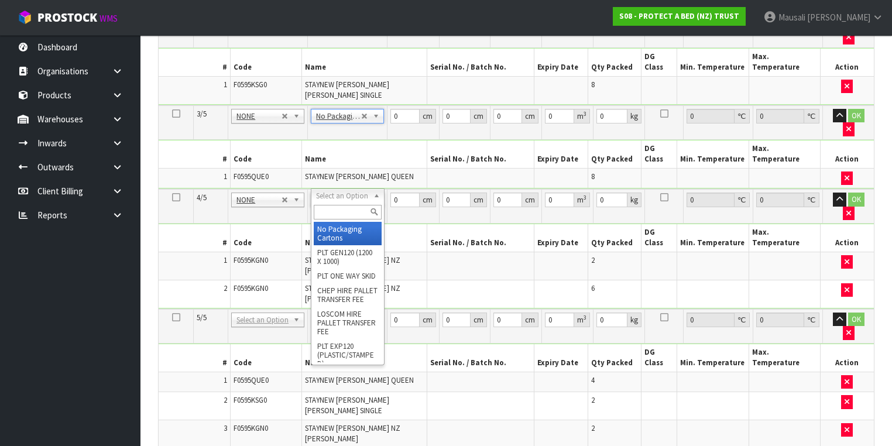
click at [332, 212] on input "text" at bounding box center [347, 212] width 67 height 15
drag, startPoint x: 348, startPoint y: 236, endPoint x: 355, endPoint y: 237, distance: 7.6
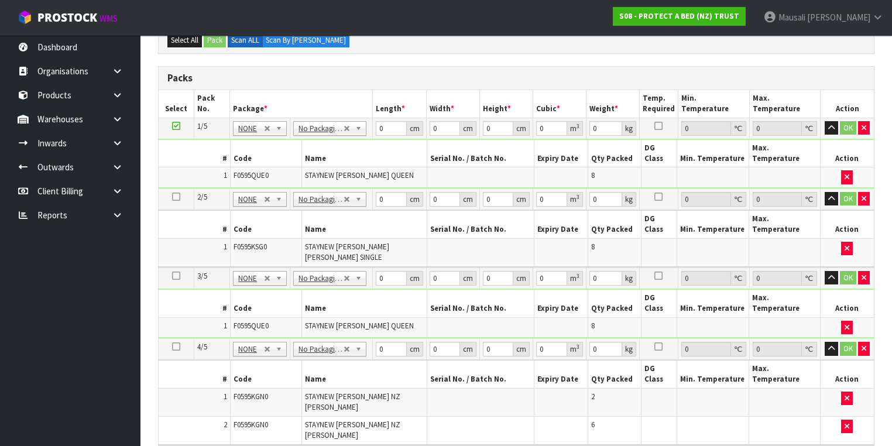
scroll to position [284, 0]
click at [862, 273] on icon "button" at bounding box center [864, 277] width 5 height 8
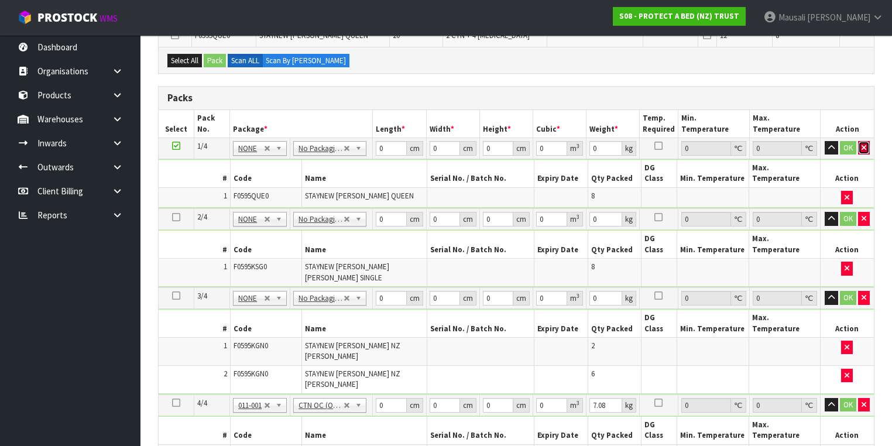
click at [866, 145] on button "button" at bounding box center [864, 148] width 12 height 14
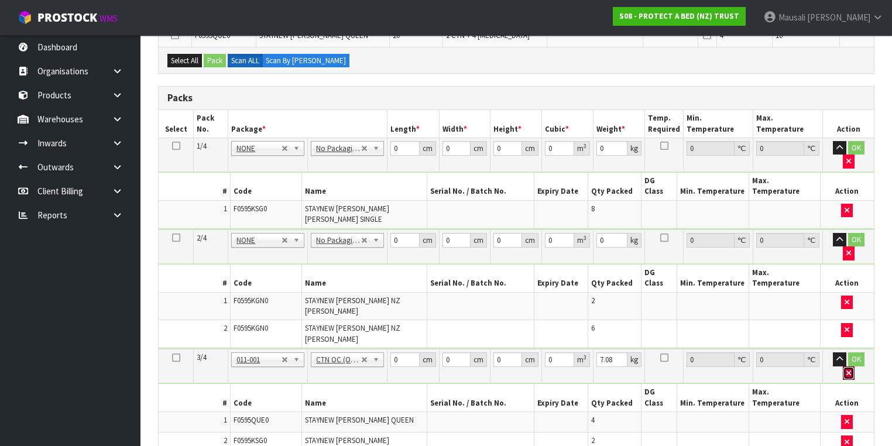
click at [855, 366] on button "button" at bounding box center [849, 373] width 12 height 14
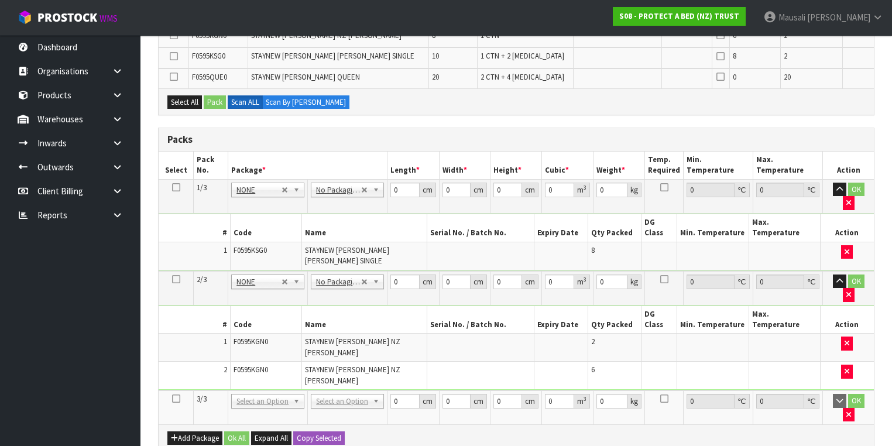
click at [176, 399] on icon at bounding box center [176, 399] width 8 height 1
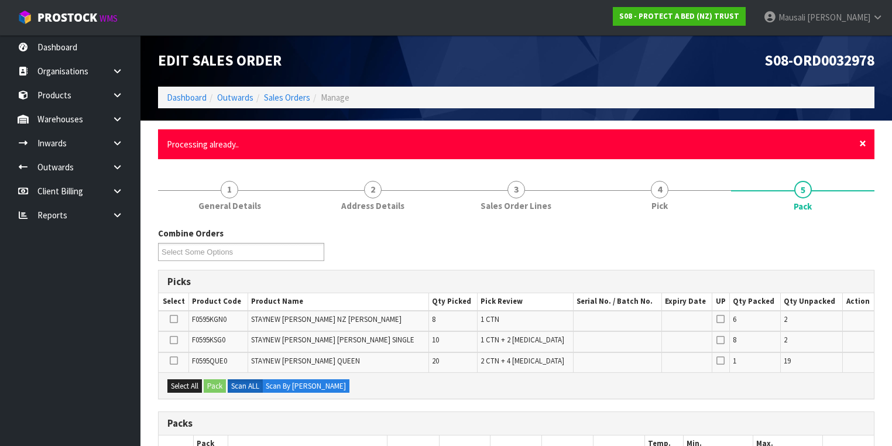
click at [861, 147] on span "×" at bounding box center [862, 143] width 7 height 16
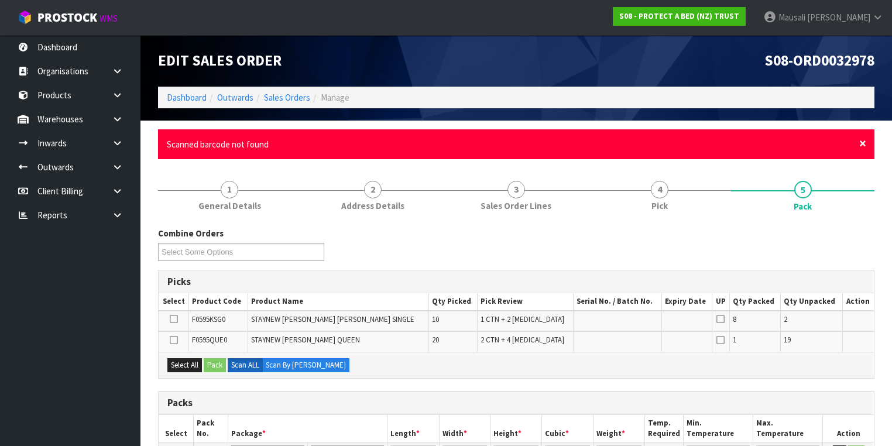
click at [860, 145] on span "×" at bounding box center [862, 143] width 7 height 16
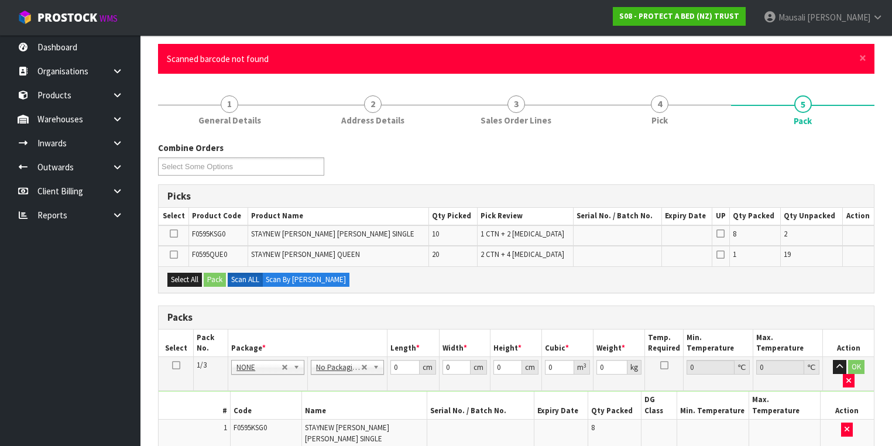
scroll to position [234, 0]
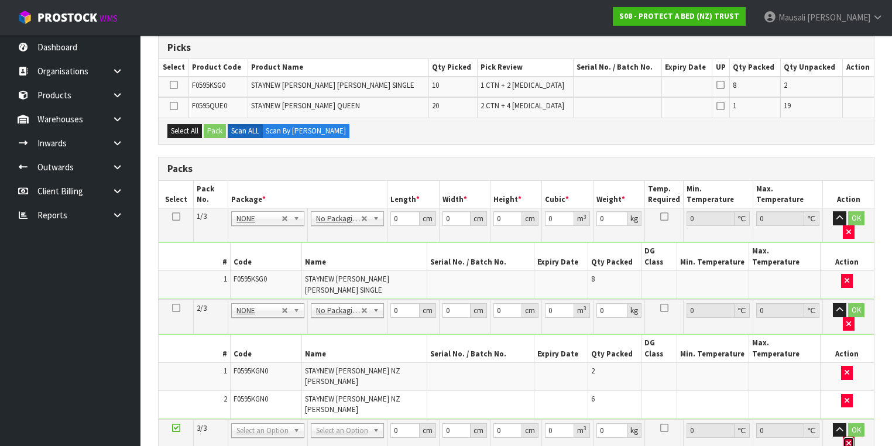
click at [851, 440] on icon "button" at bounding box center [848, 444] width 5 height 8
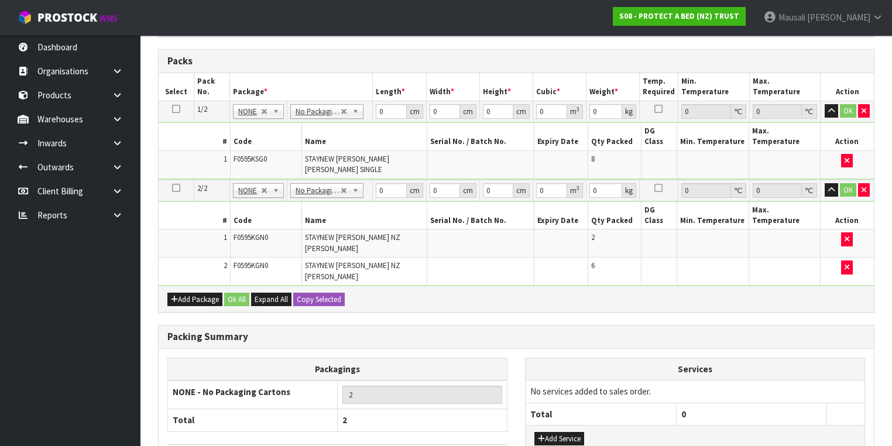
scroll to position [399, 0]
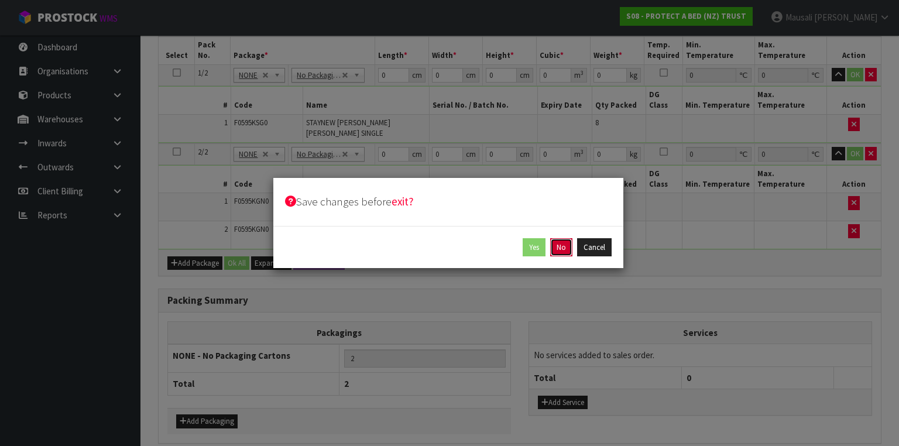
click at [557, 246] on button "No" at bounding box center [561, 247] width 22 height 19
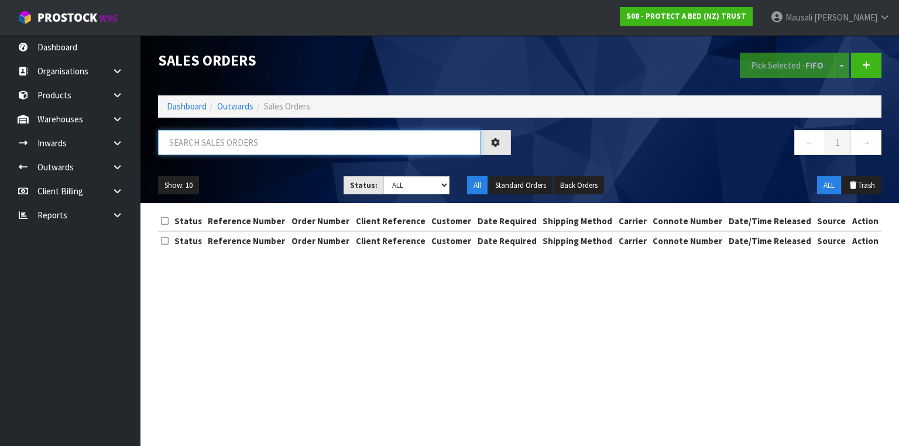
click at [234, 153] on input "text" at bounding box center [319, 142] width 323 height 25
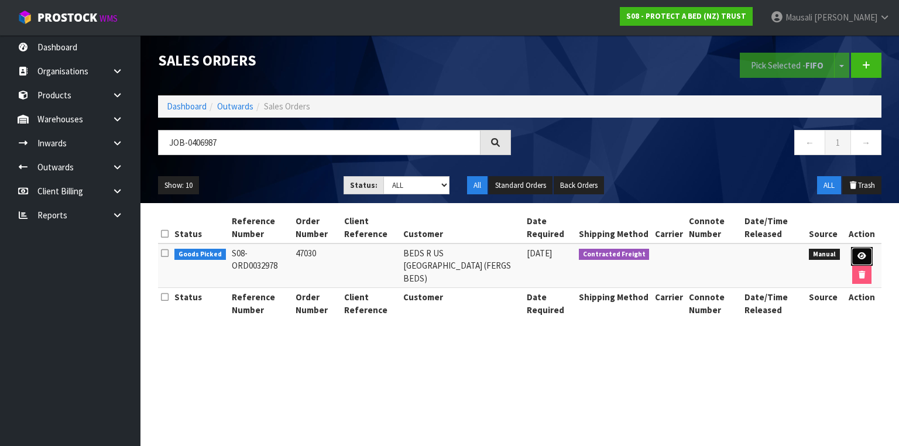
click at [860, 253] on icon at bounding box center [861, 256] width 9 height 8
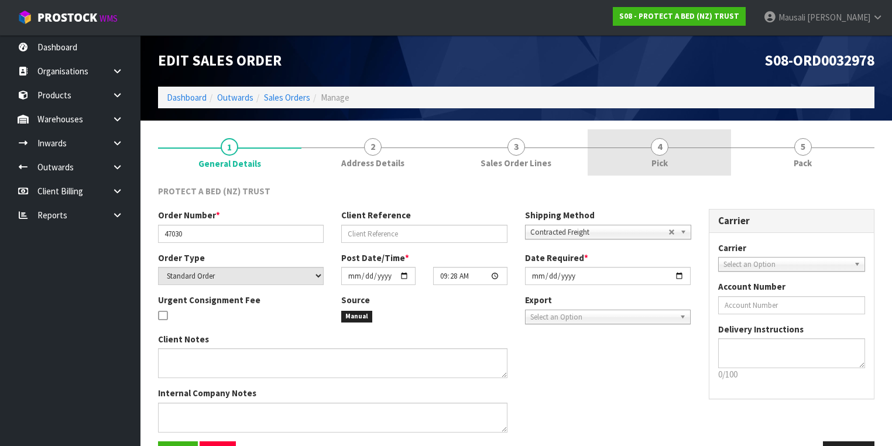
click at [671, 156] on link "4 Pick" at bounding box center [659, 152] width 143 height 46
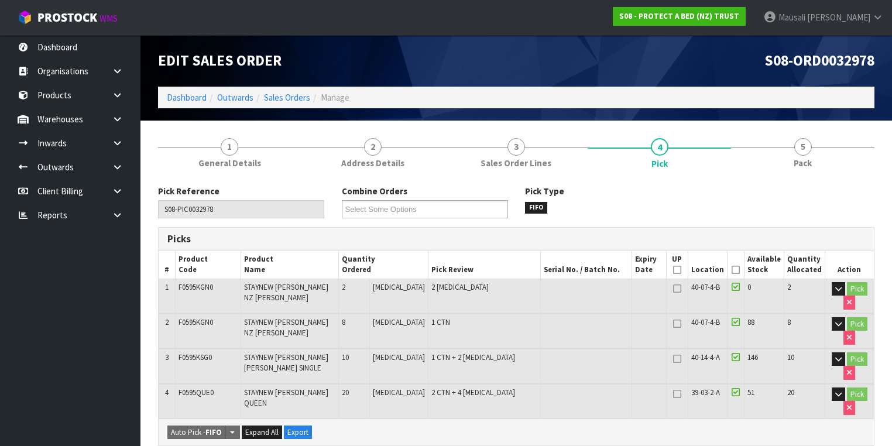
click at [735, 270] on icon at bounding box center [736, 270] width 8 height 1
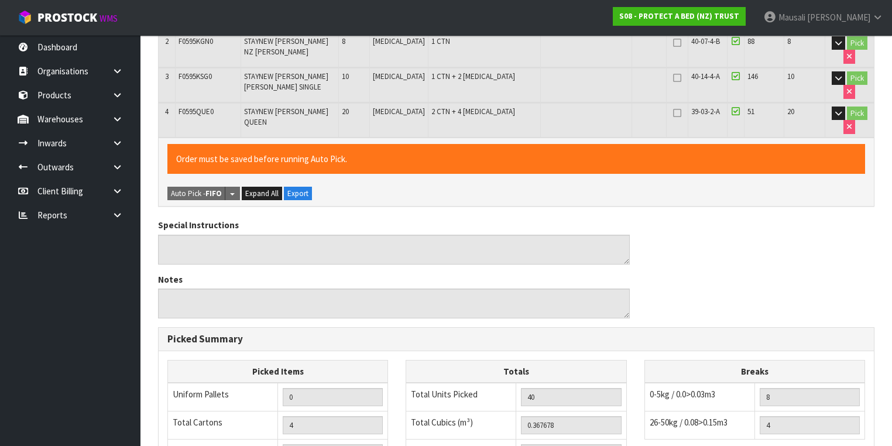
scroll to position [478, 0]
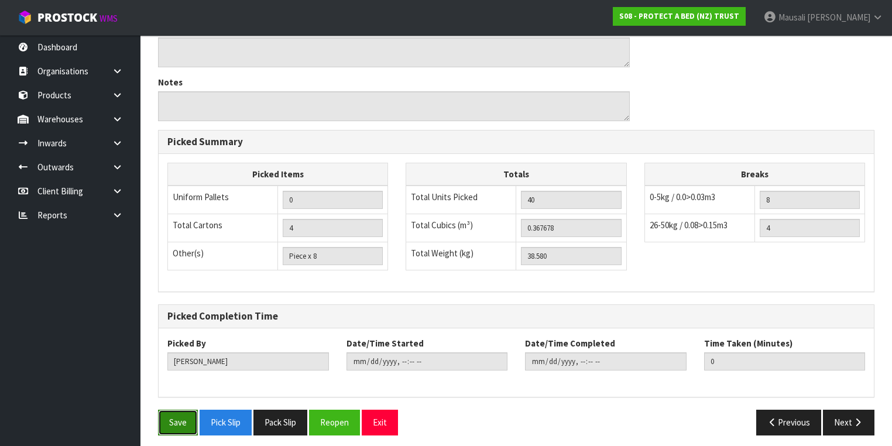
click at [169, 416] on button "Save" at bounding box center [178, 422] width 40 height 25
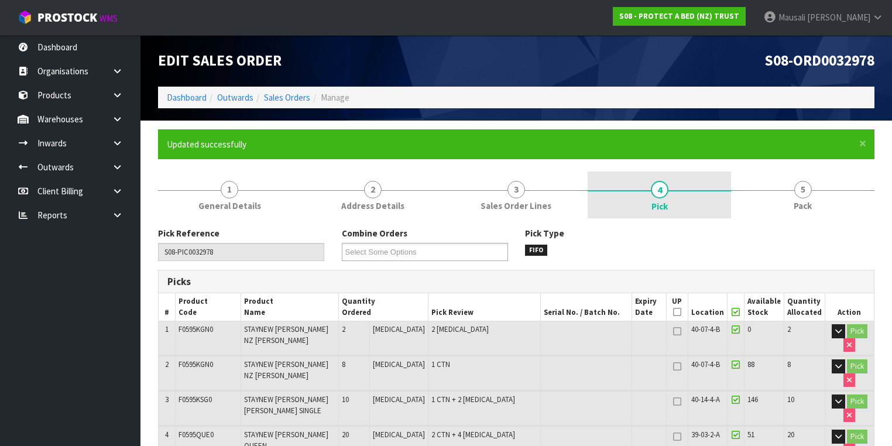
drag, startPoint x: 799, startPoint y: 194, endPoint x: 653, endPoint y: 213, distance: 147.0
click at [798, 194] on span "5" at bounding box center [803, 190] width 18 height 18
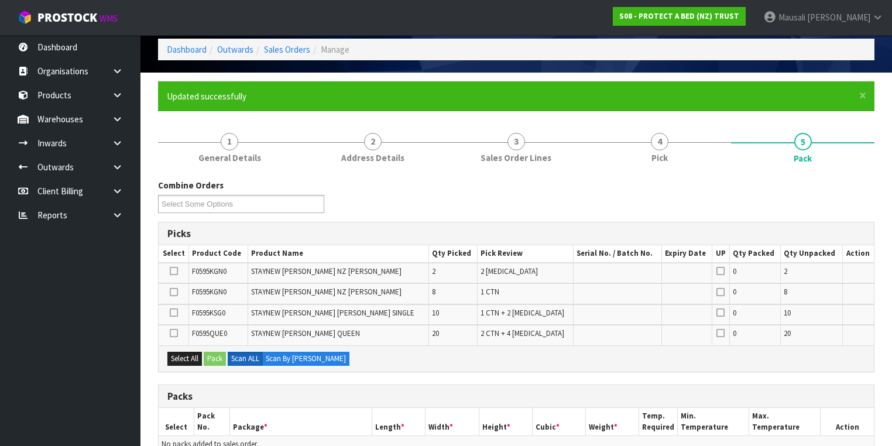
scroll to position [187, 0]
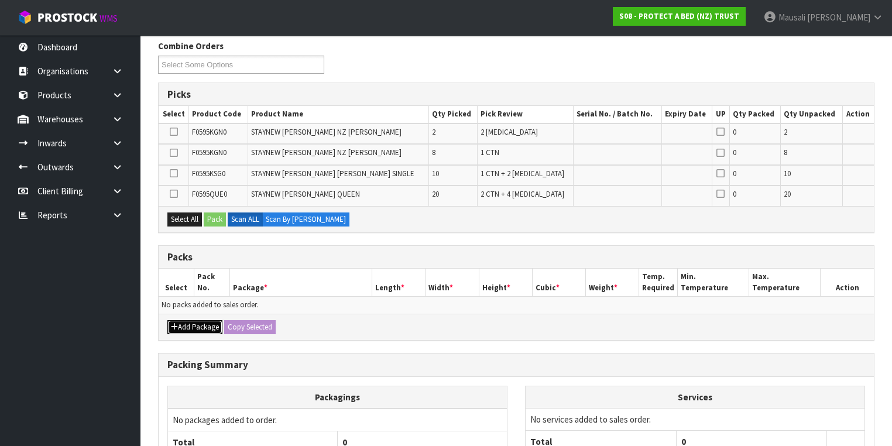
click at [187, 324] on button "Add Package" at bounding box center [194, 327] width 55 height 14
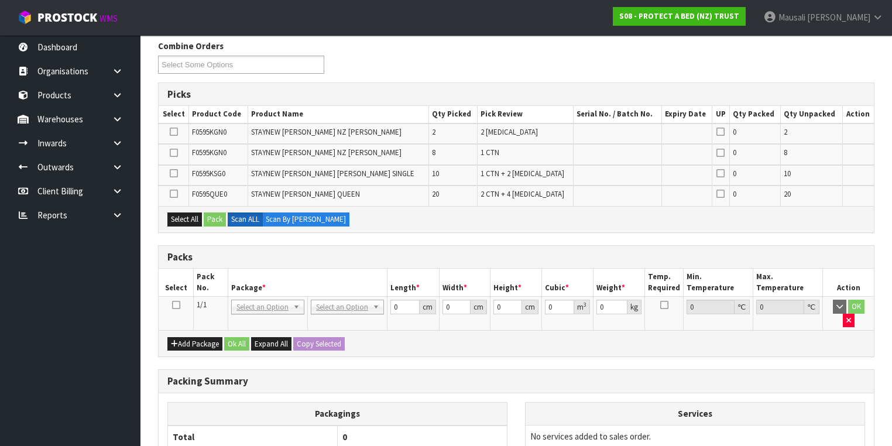
click at [179, 305] on icon at bounding box center [176, 305] width 8 height 1
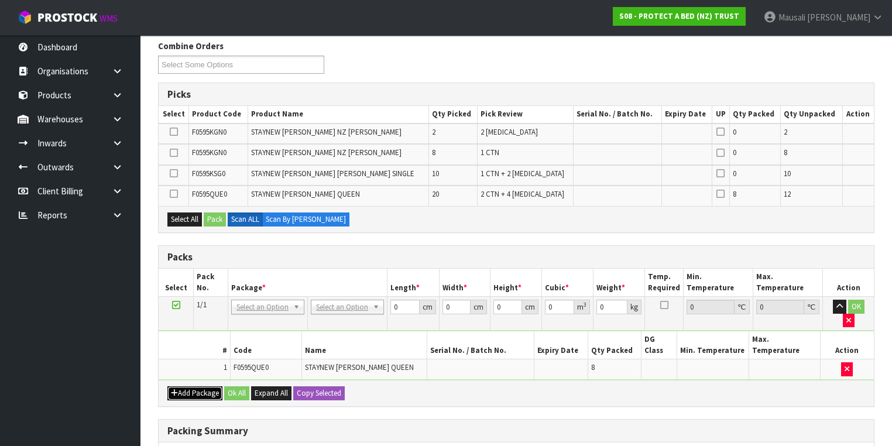
click at [173, 389] on icon "button" at bounding box center [174, 393] width 7 height 8
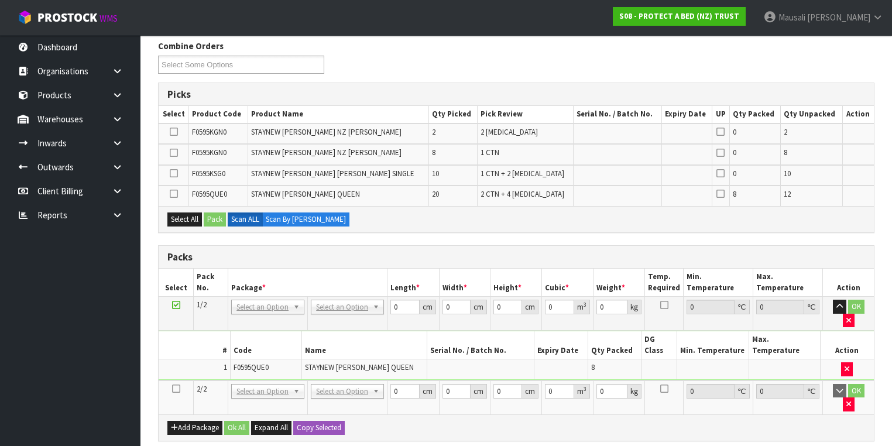
click at [172, 389] on icon at bounding box center [176, 389] width 8 height 1
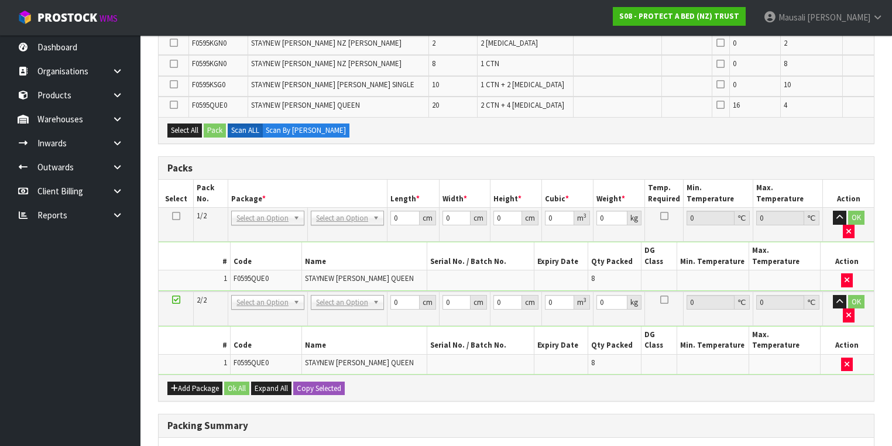
scroll to position [328, 0]
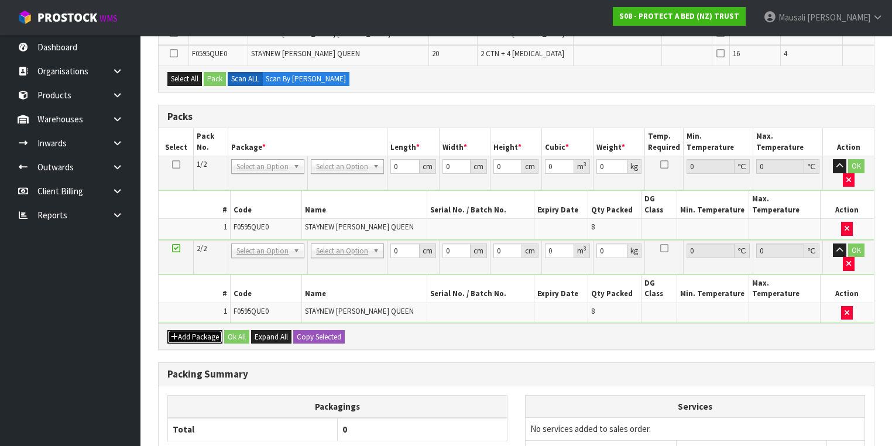
click at [184, 330] on button "Add Package" at bounding box center [194, 337] width 55 height 14
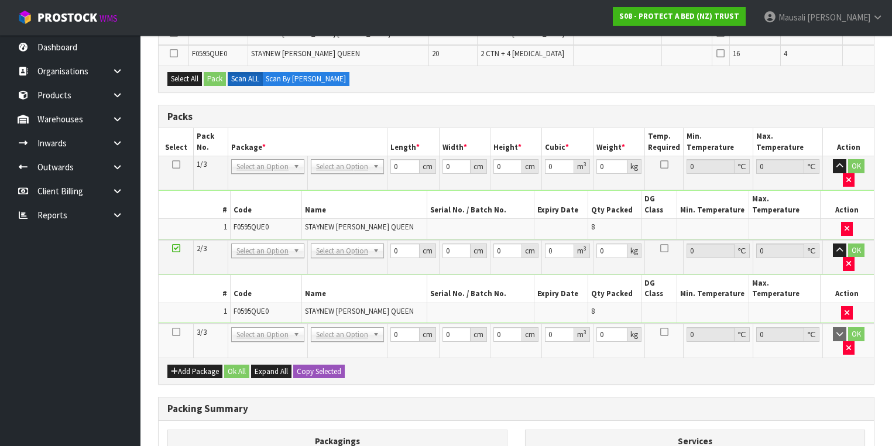
click at [176, 332] on icon at bounding box center [176, 332] width 8 height 1
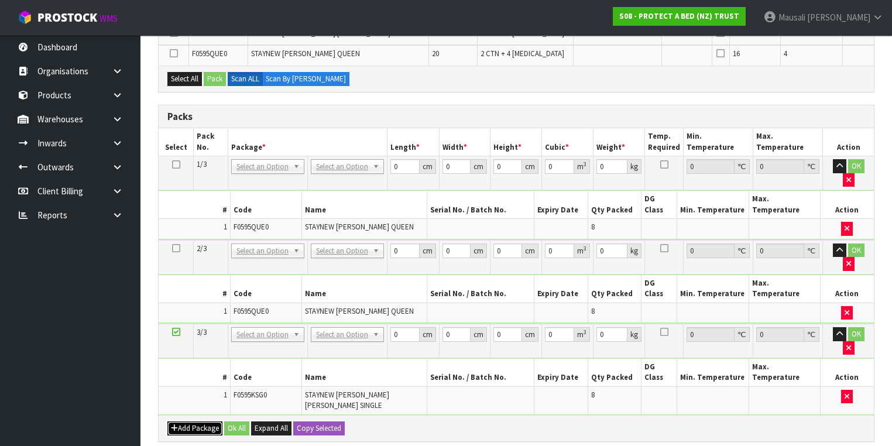
click at [193, 421] on button "Add Package" at bounding box center [194, 428] width 55 height 14
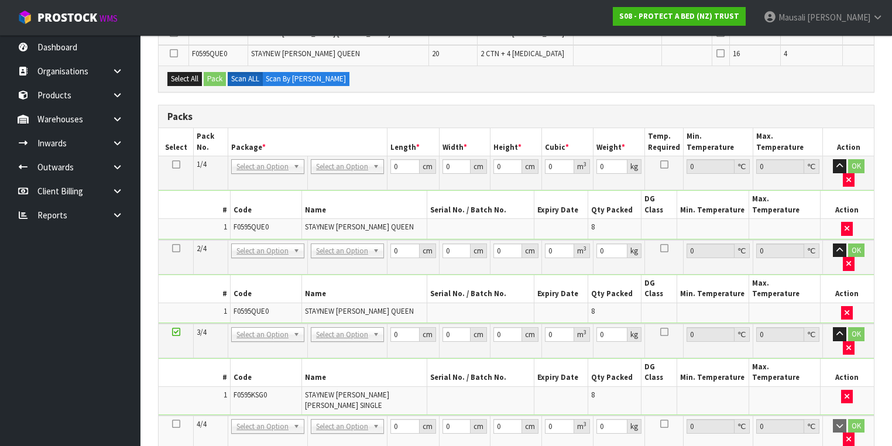
click at [174, 424] on icon at bounding box center [176, 424] width 8 height 1
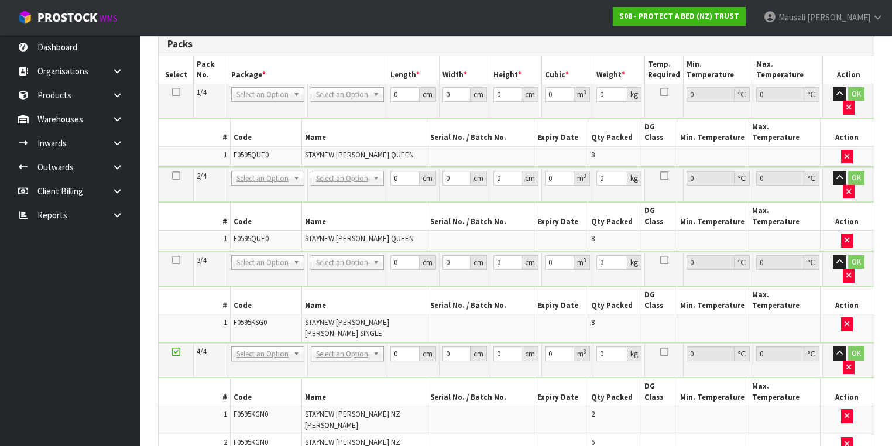
scroll to position [494, 0]
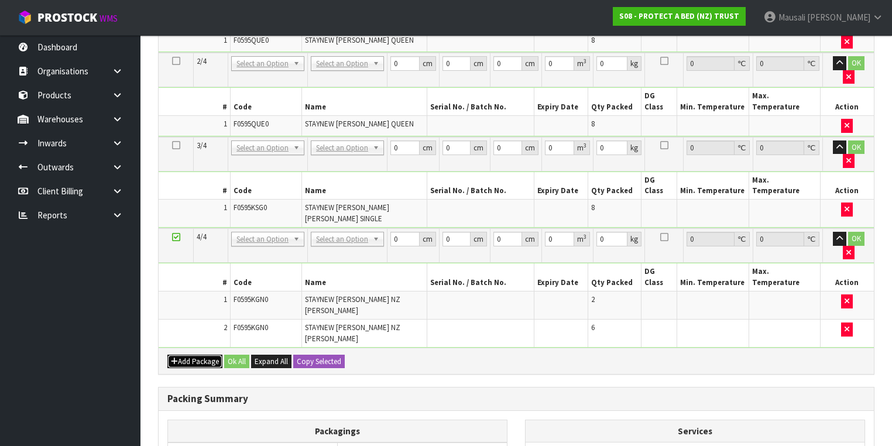
click at [191, 355] on button "Add Package" at bounding box center [194, 362] width 55 height 14
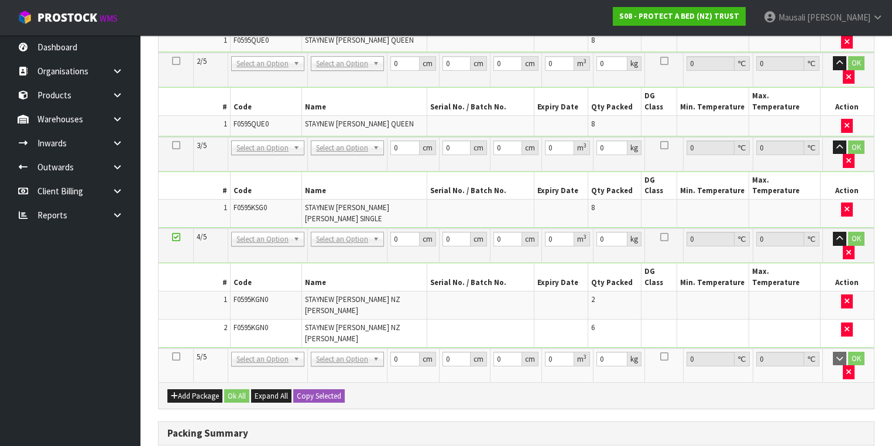
click at [176, 356] on icon at bounding box center [176, 356] width 8 height 1
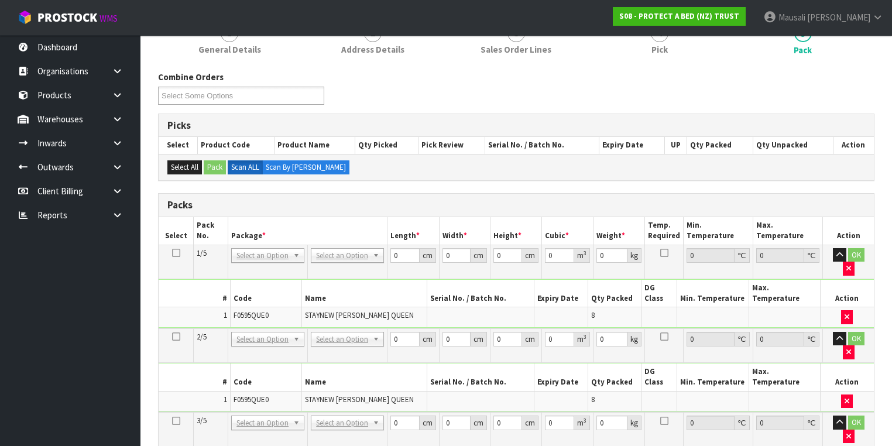
scroll to position [152, 0]
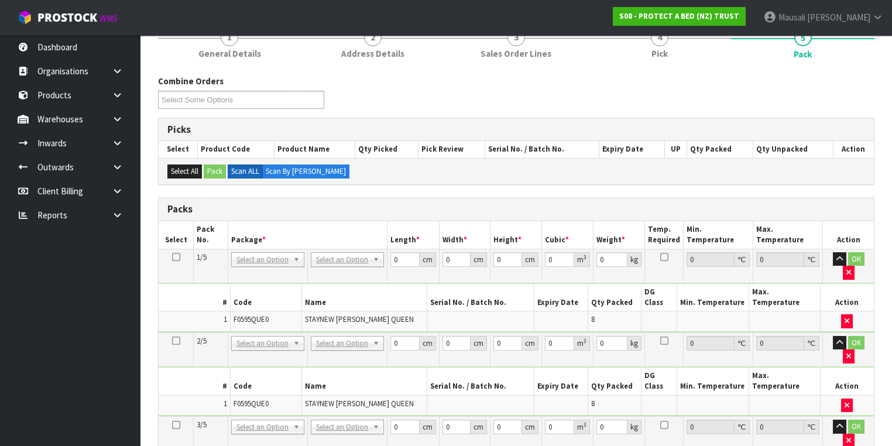
click at [173, 258] on icon at bounding box center [176, 257] width 8 height 1
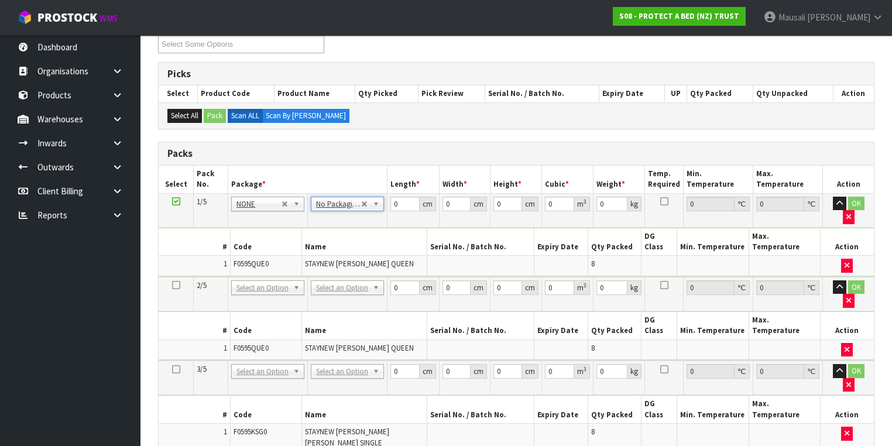
scroll to position [246, 0]
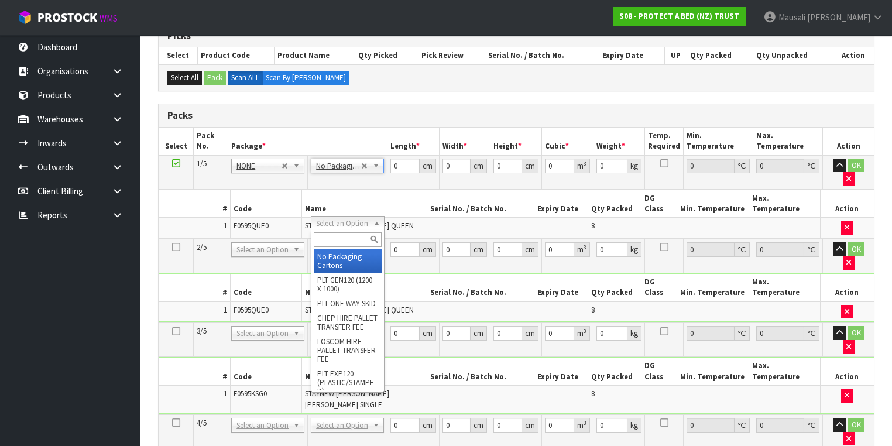
drag, startPoint x: 325, startPoint y: 255, endPoint x: 349, endPoint y: 271, distance: 28.2
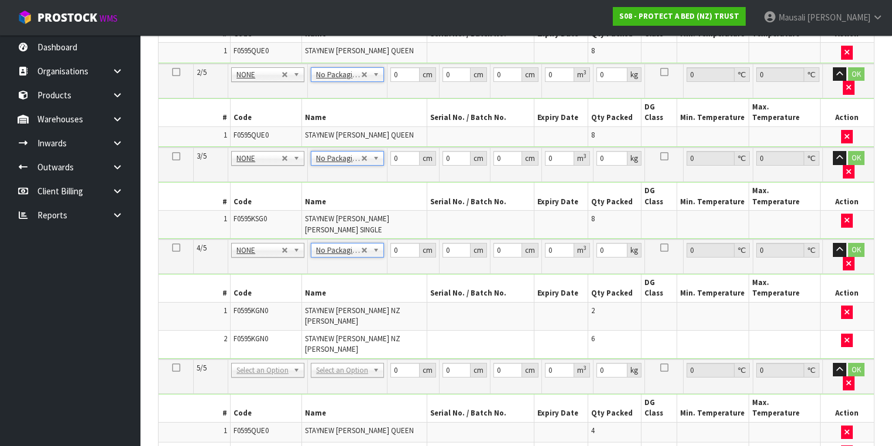
scroll to position [433, 0]
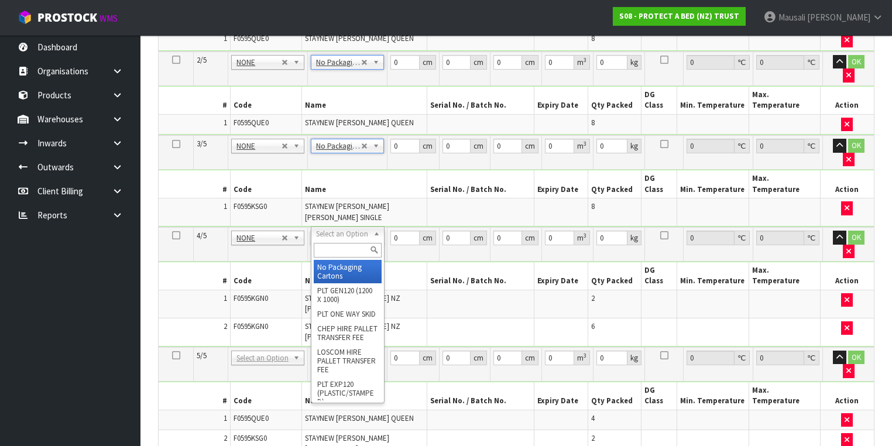
click at [338, 251] on input "text" at bounding box center [347, 250] width 67 height 15
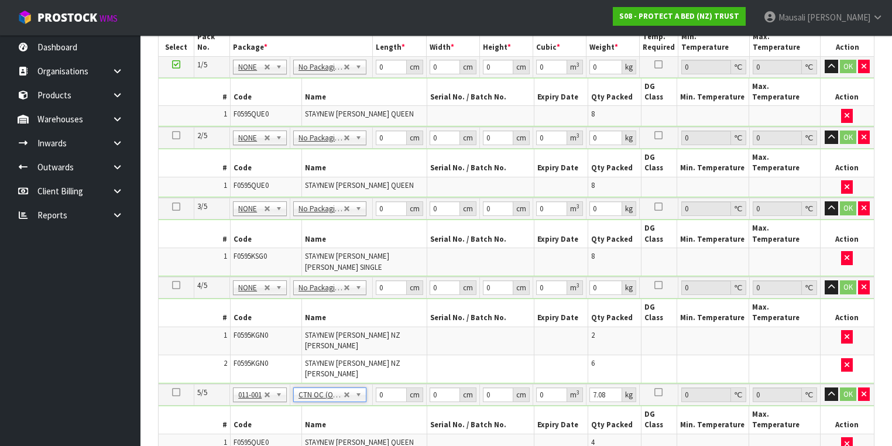
scroll to position [339, 0]
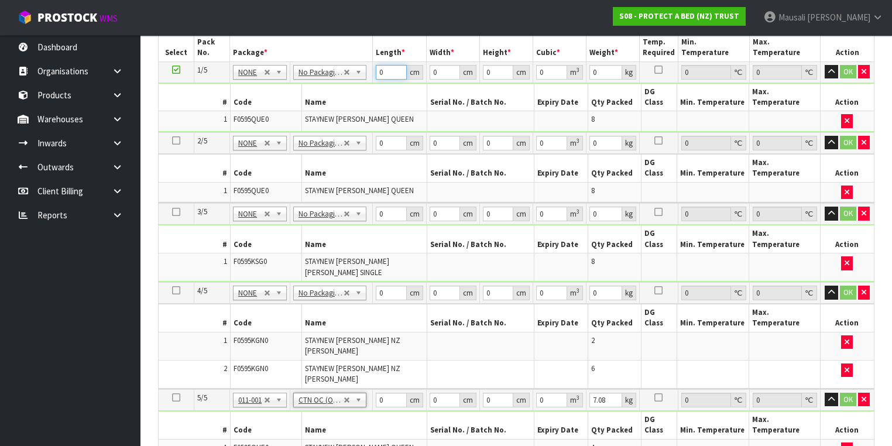
drag, startPoint x: 390, startPoint y: 68, endPoint x: 383, endPoint y: 73, distance: 8.4
click at [383, 73] on input "0" at bounding box center [391, 72] width 30 height 15
drag, startPoint x: 389, startPoint y: 68, endPoint x: 375, endPoint y: 78, distance: 17.2
click at [375, 78] on td "0 cm" at bounding box center [399, 71] width 53 height 21
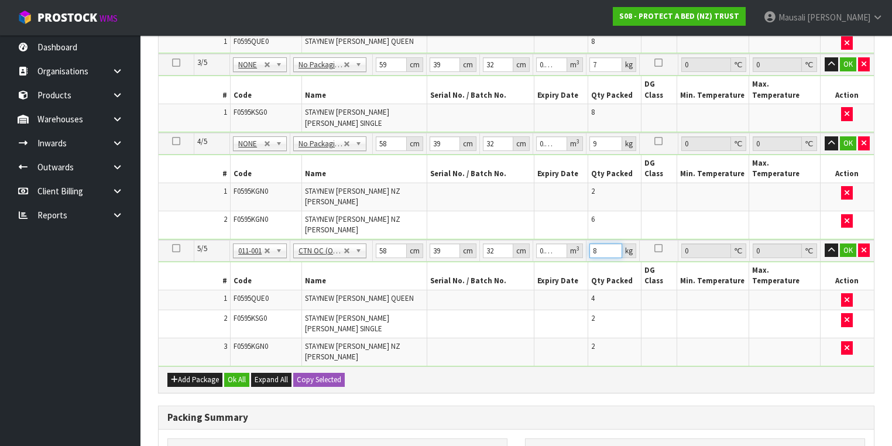
scroll to position [527, 0]
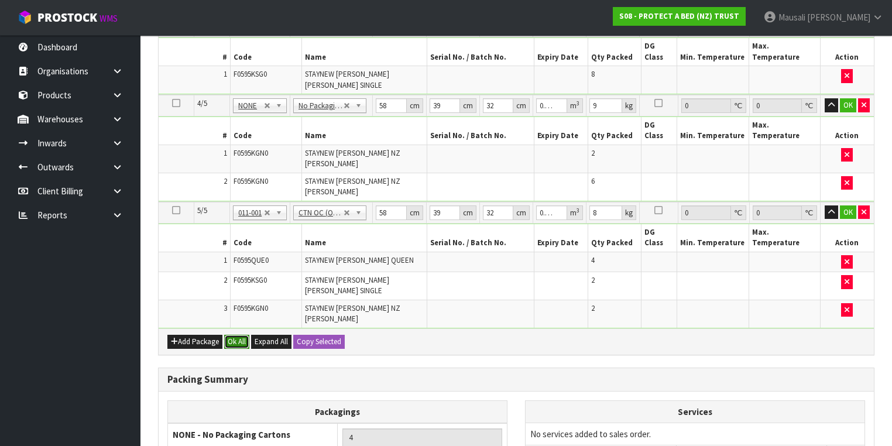
click at [241, 335] on button "Ok All" at bounding box center [236, 342] width 25 height 14
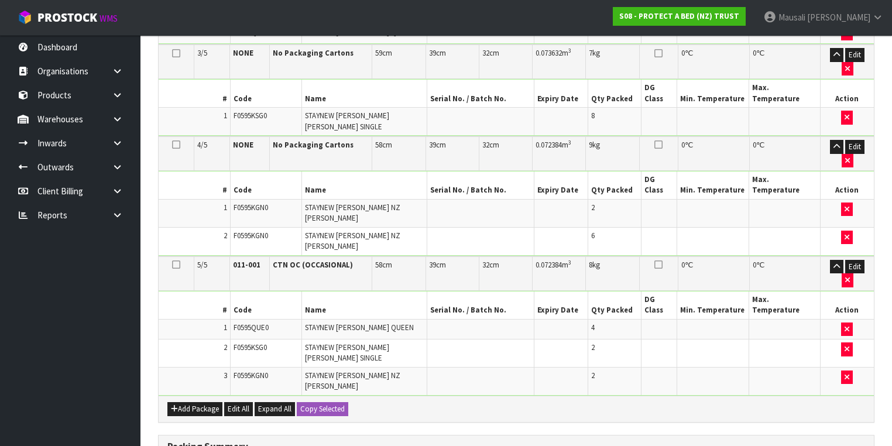
scroll to position [578, 0]
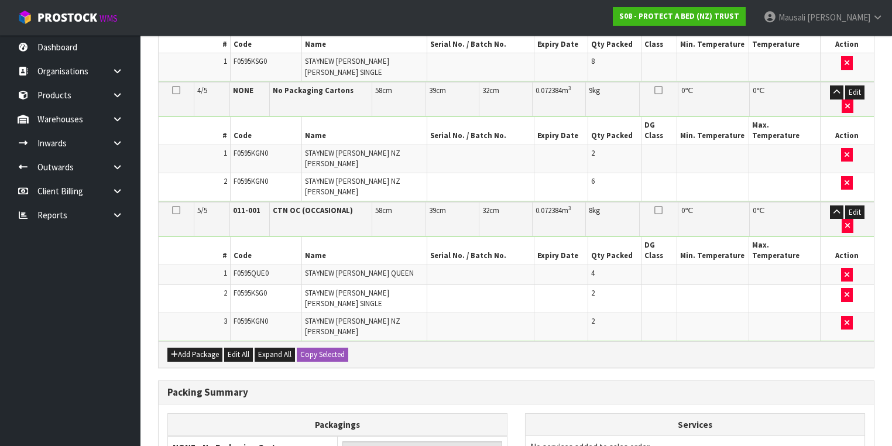
drag, startPoint x: 252, startPoint y: 417, endPoint x: 361, endPoint y: 402, distance: 109.3
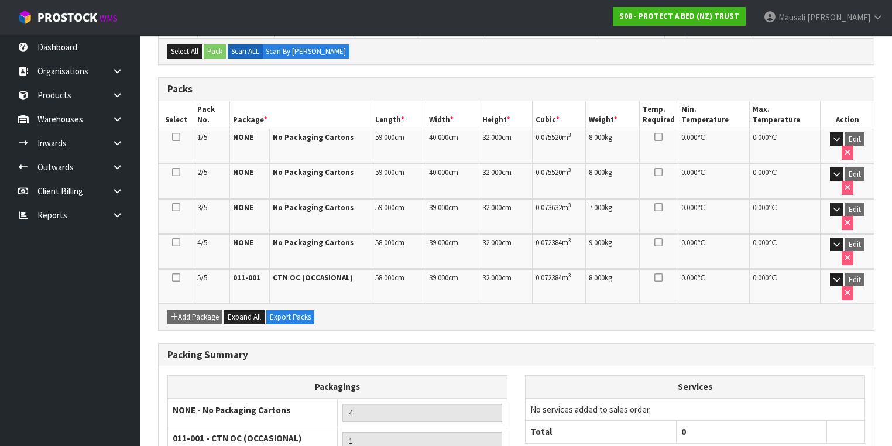
scroll to position [306, 0]
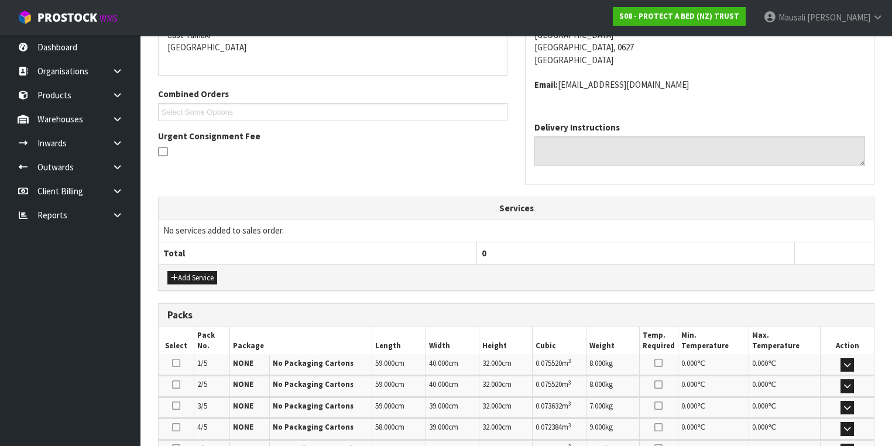
scroll to position [328, 0]
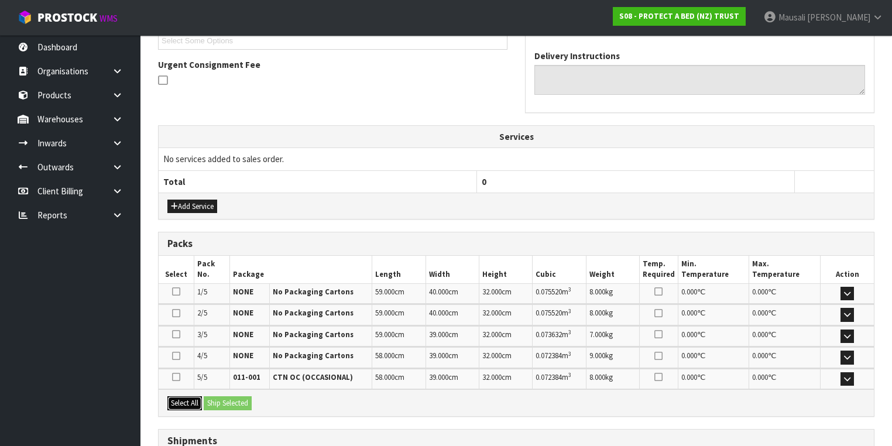
drag, startPoint x: 190, startPoint y: 402, endPoint x: 200, endPoint y: 402, distance: 10.5
click at [191, 402] on button "Select All" at bounding box center [184, 403] width 35 height 14
click at [212, 401] on button "Ship Selected" at bounding box center [228, 403] width 48 height 14
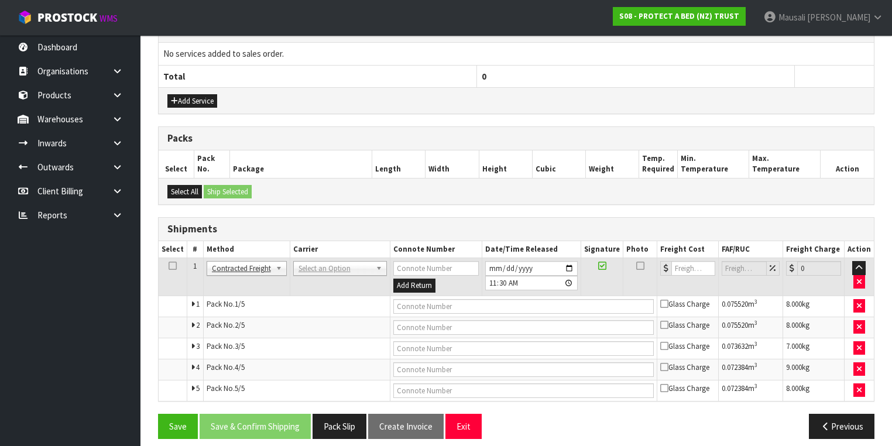
scroll to position [438, 0]
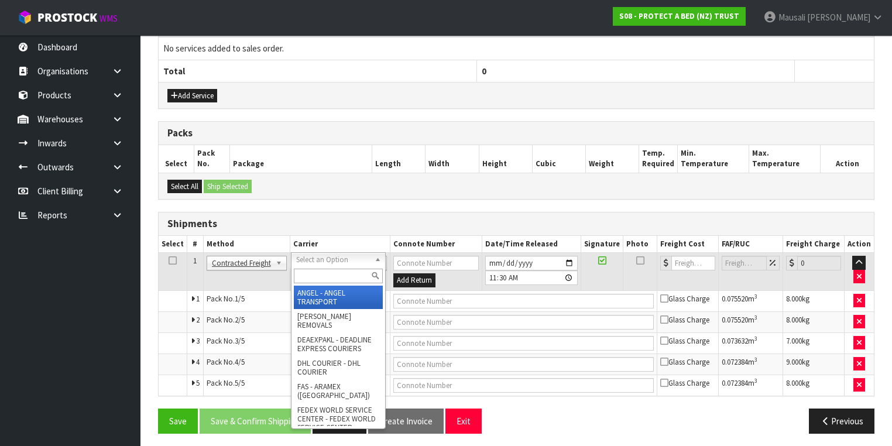
click at [310, 273] on input "text" at bounding box center [338, 276] width 89 height 15
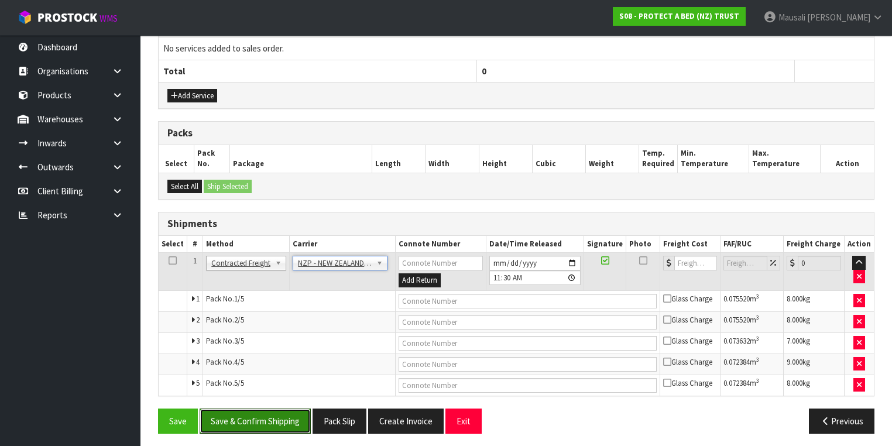
drag, startPoint x: 265, startPoint y: 420, endPoint x: 426, endPoint y: 370, distance: 167.9
click at [265, 420] on button "Save & Confirm Shipping" at bounding box center [255, 421] width 111 height 25
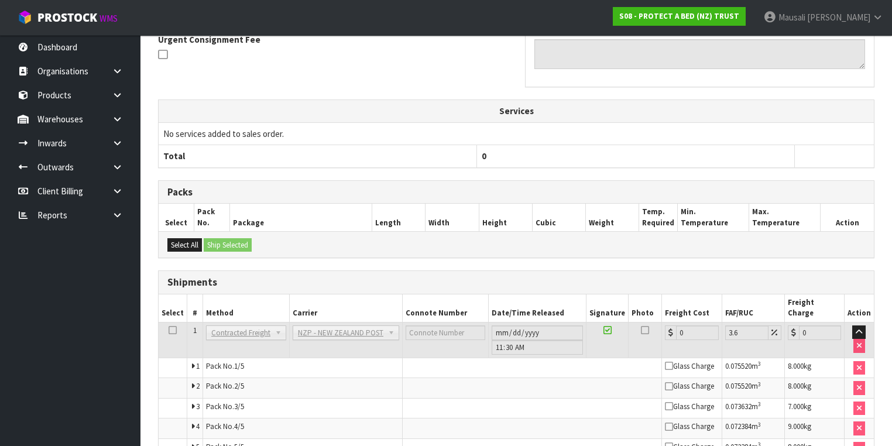
scroll to position [419, 0]
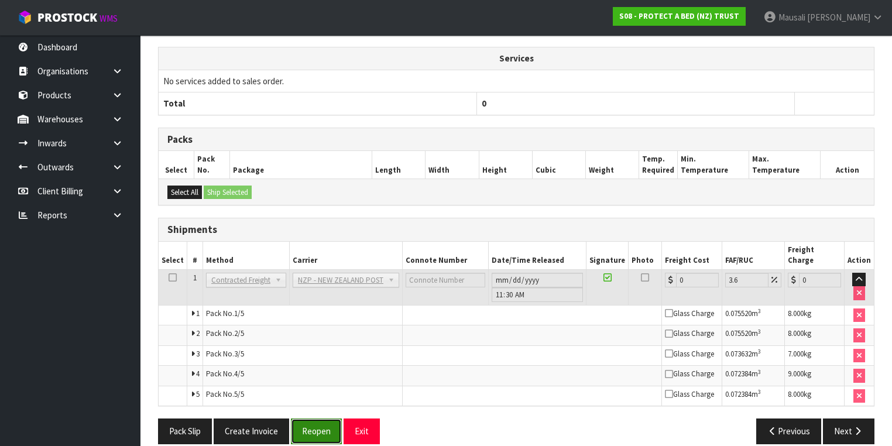
click at [314, 419] on button "Reopen" at bounding box center [316, 431] width 51 height 25
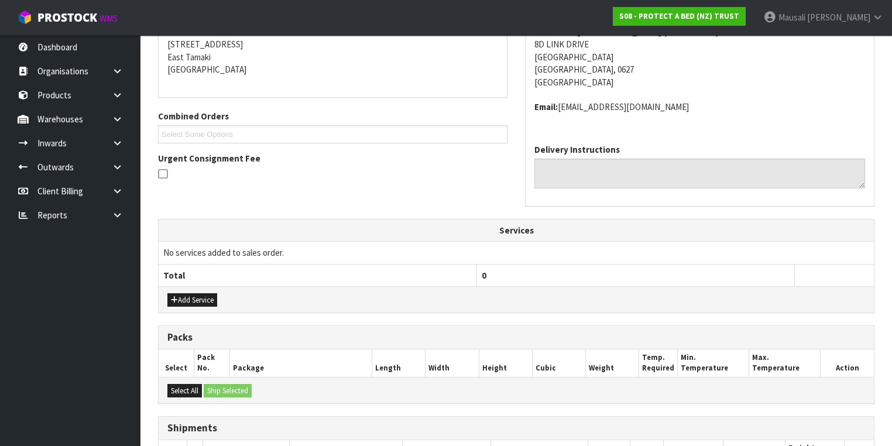
scroll to position [421, 0]
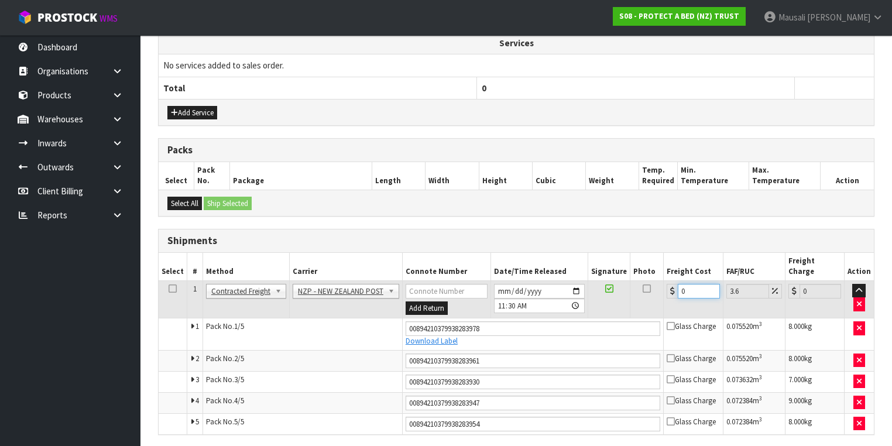
drag, startPoint x: 698, startPoint y: 276, endPoint x: 677, endPoint y: 290, distance: 25.8
click at [677, 290] on td "0" at bounding box center [693, 299] width 59 height 38
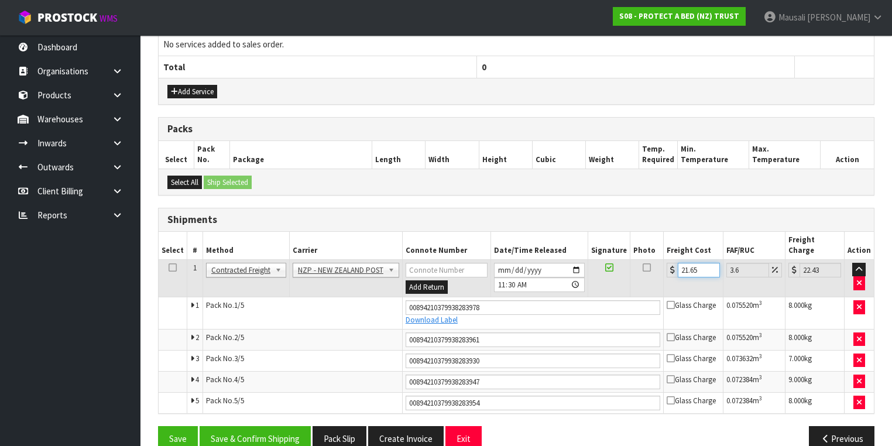
scroll to position [450, 0]
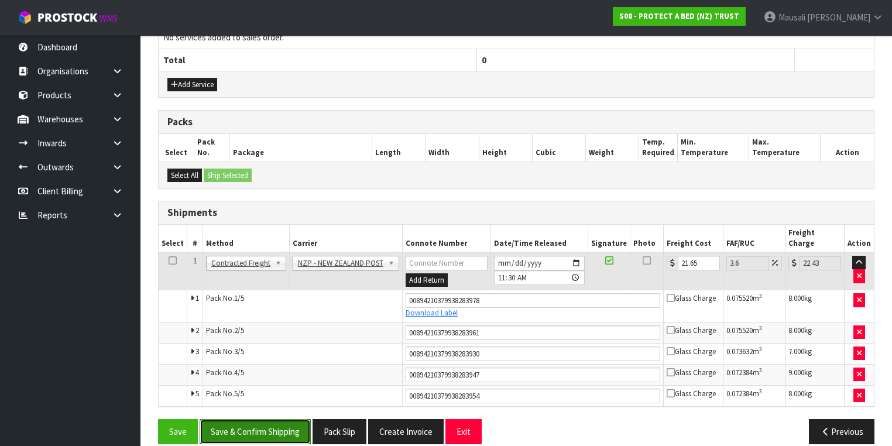
drag, startPoint x: 262, startPoint y: 416, endPoint x: 269, endPoint y: 413, distance: 7.1
click at [262, 419] on button "Save & Confirm Shipping" at bounding box center [255, 431] width 111 height 25
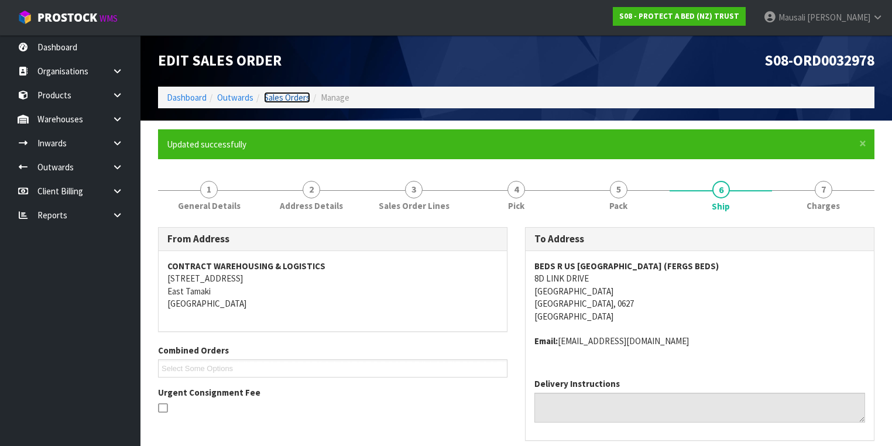
click at [277, 94] on link "Sales Orders" at bounding box center [287, 97] width 46 height 11
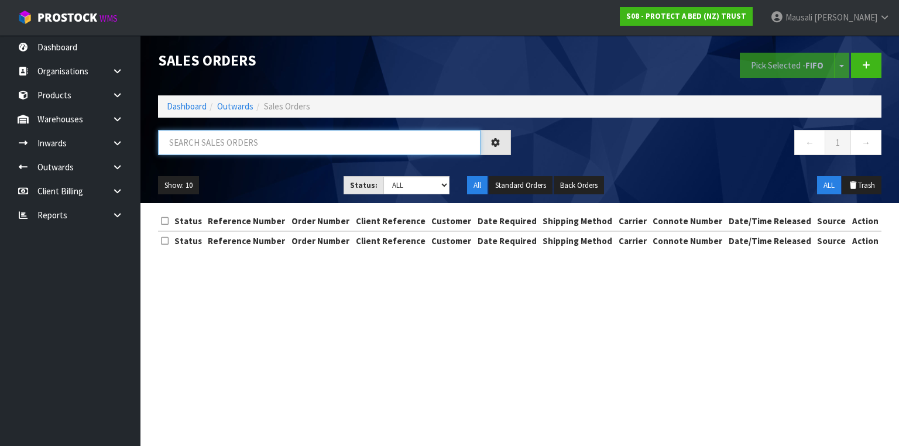
click at [202, 142] on input "text" at bounding box center [319, 142] width 323 height 25
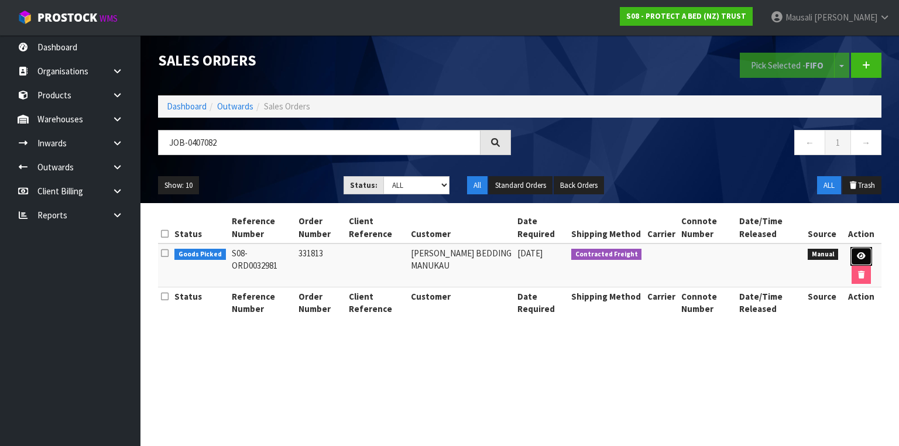
click at [857, 252] on icon at bounding box center [861, 256] width 9 height 8
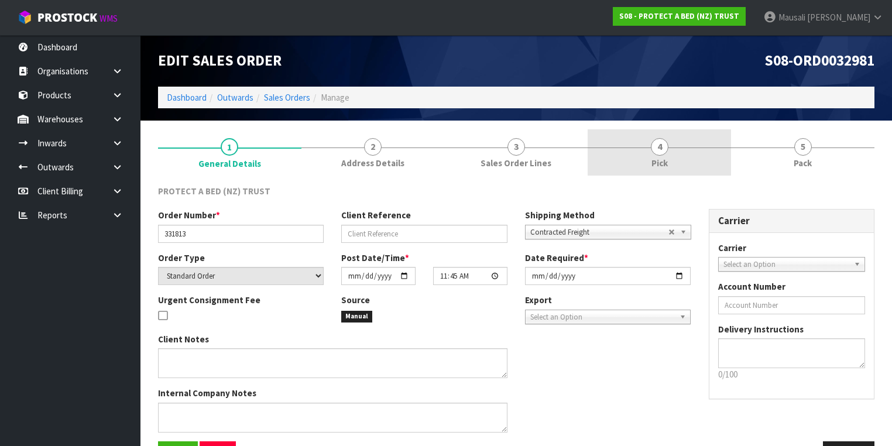
click at [649, 155] on link "4 Pick" at bounding box center [659, 152] width 143 height 46
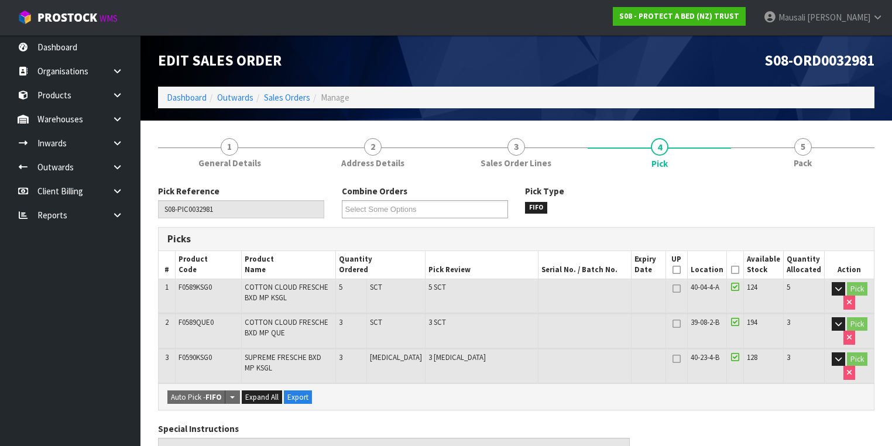
click at [739, 270] on icon at bounding box center [735, 270] width 8 height 1
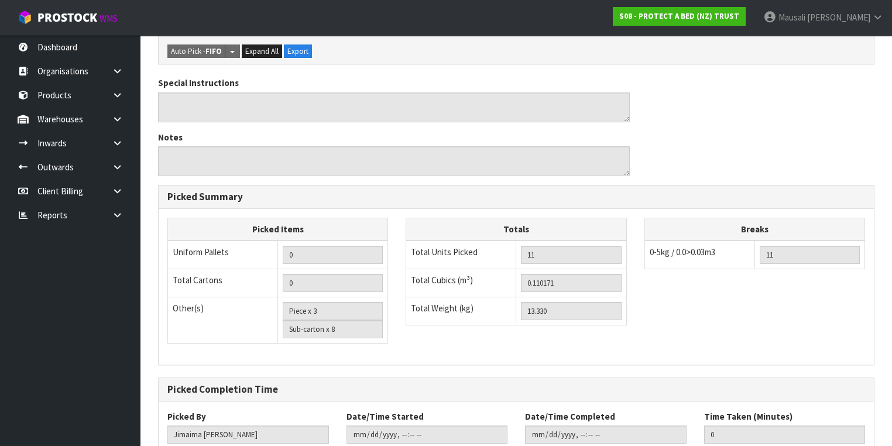
scroll to position [462, 0]
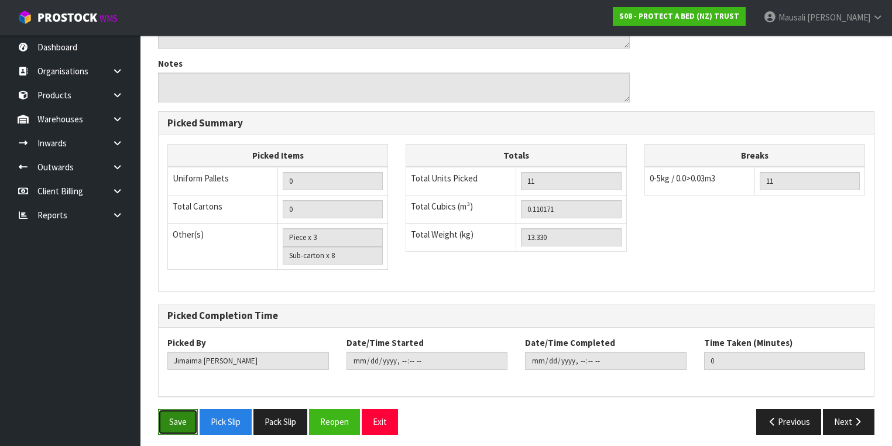
click at [176, 413] on button "Save" at bounding box center [178, 421] width 40 height 25
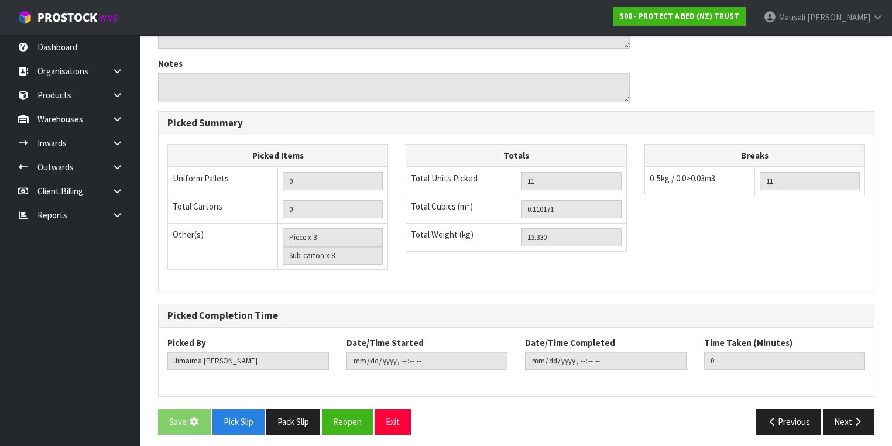
scroll to position [0, 0]
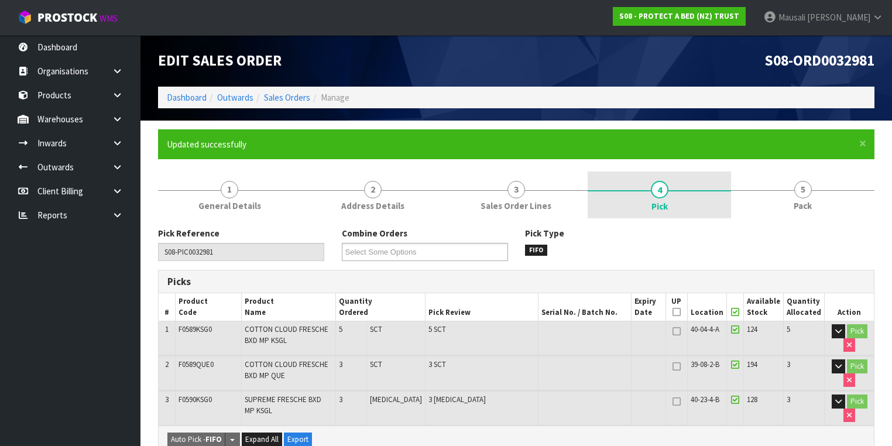
drag, startPoint x: 794, startPoint y: 202, endPoint x: 725, endPoint y: 216, distance: 69.9
click at [791, 202] on link "5 Pack" at bounding box center [802, 194] width 143 height 46
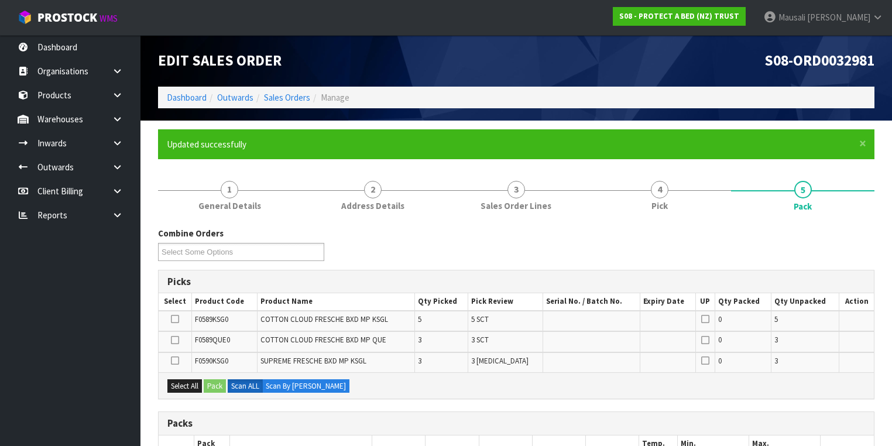
scroll to position [140, 0]
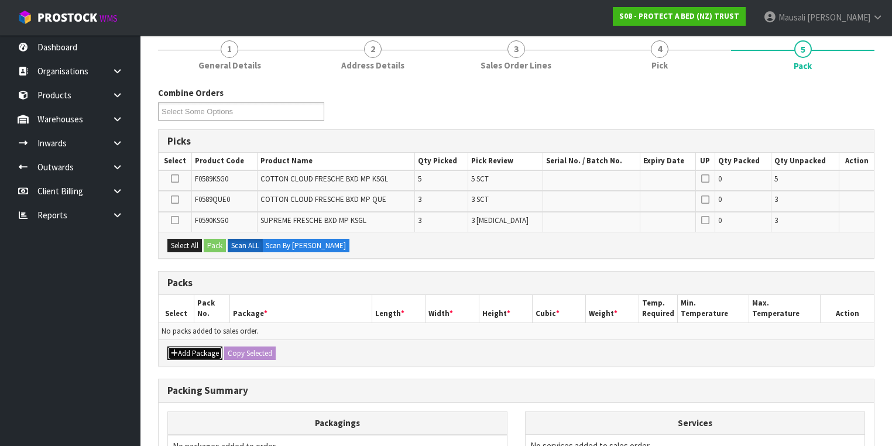
click at [185, 349] on button "Add Package" at bounding box center [194, 354] width 55 height 14
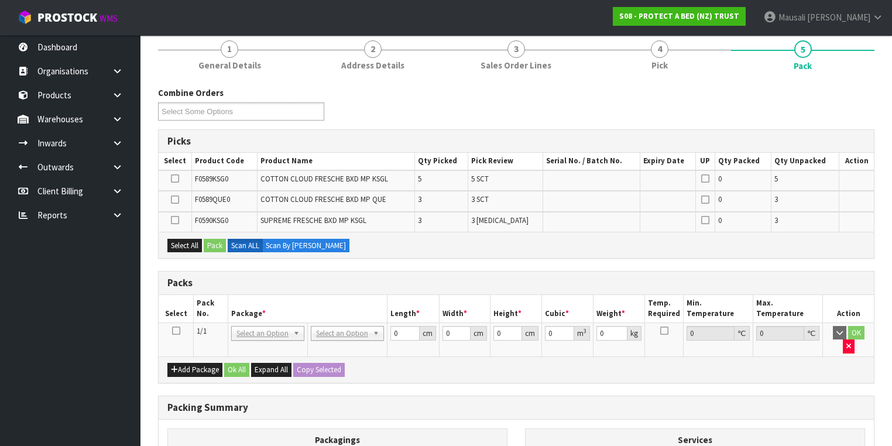
drag, startPoint x: 177, startPoint y: 326, endPoint x: 235, endPoint y: 304, distance: 61.9
click at [177, 331] on icon at bounding box center [176, 331] width 8 height 1
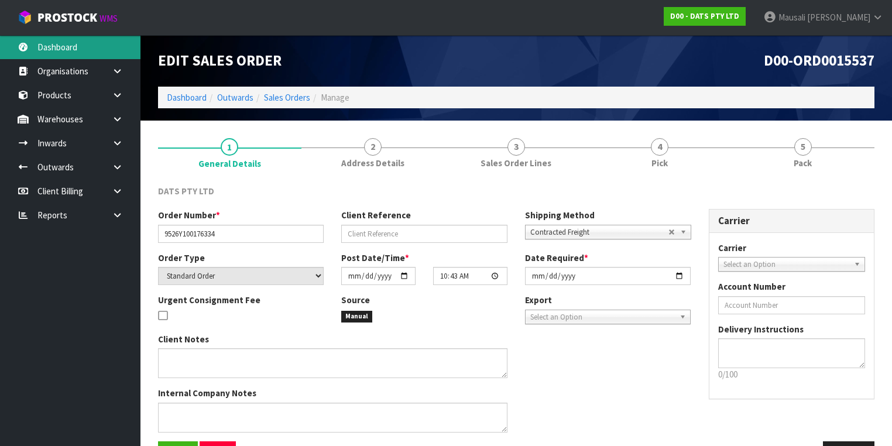
click at [81, 49] on link "Dashboard" at bounding box center [70, 47] width 140 height 24
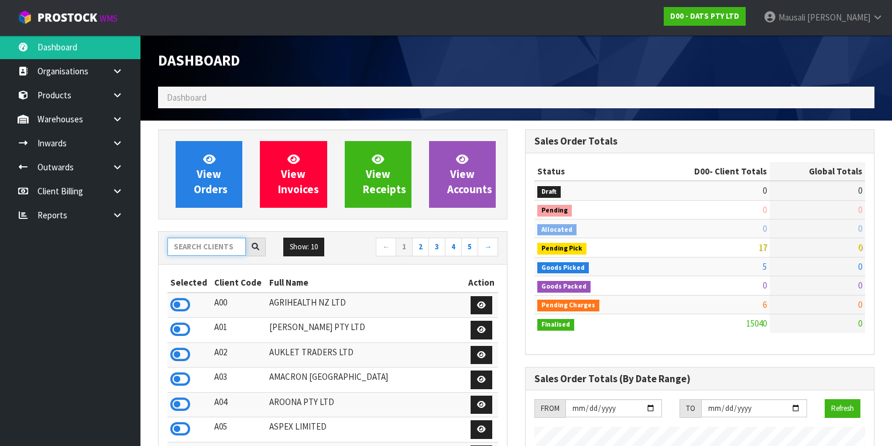
scroll to position [946, 367]
click at [229, 240] on input "text" at bounding box center [206, 247] width 78 height 18
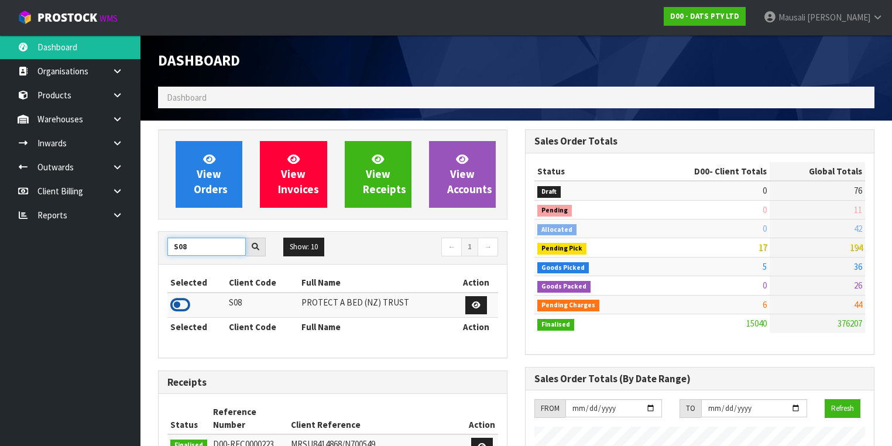
type input "S08"
click at [175, 302] on icon at bounding box center [180, 305] width 20 height 18
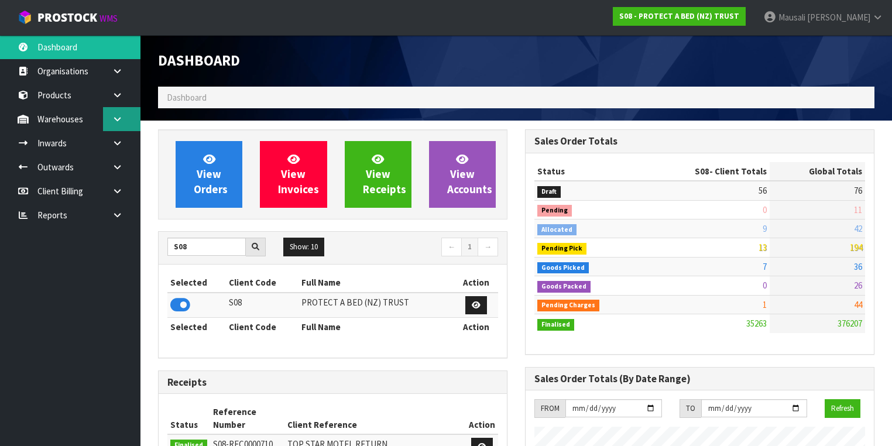
click at [119, 119] on icon at bounding box center [117, 119] width 11 height 9
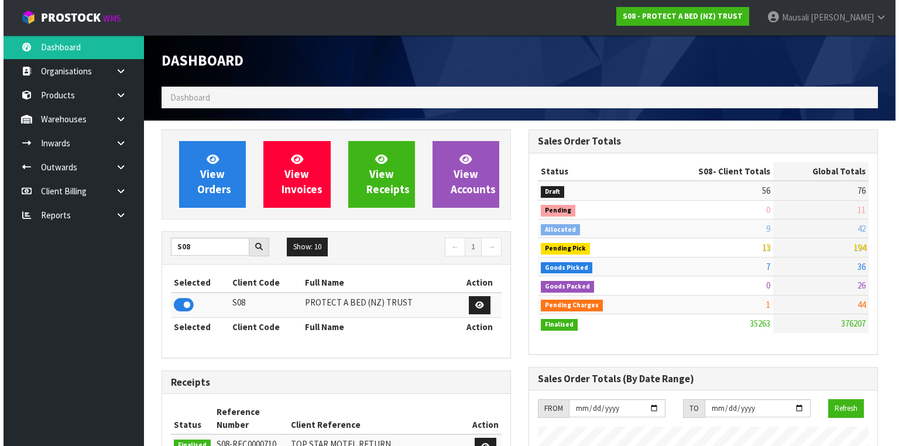
scroll to position [946, 367]
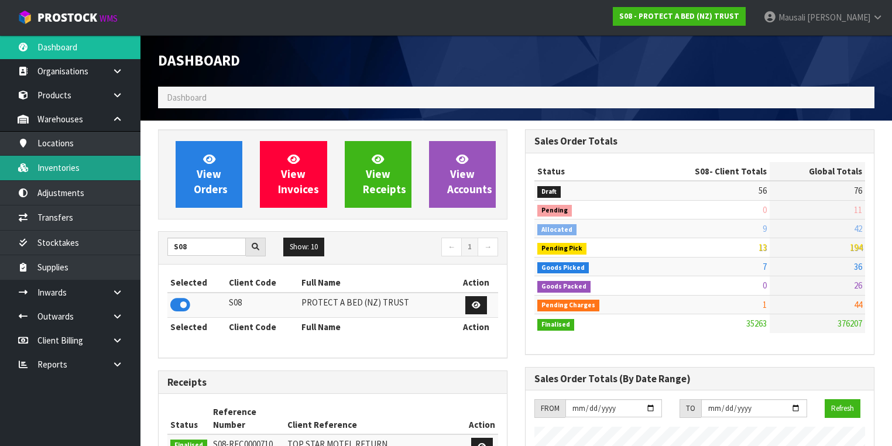
click at [112, 171] on link "Inventories" at bounding box center [70, 168] width 140 height 24
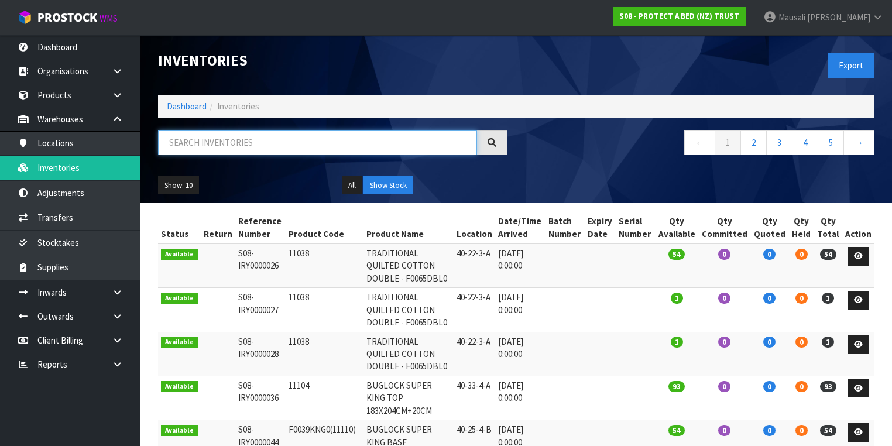
click at [197, 140] on input "text" at bounding box center [317, 142] width 319 height 25
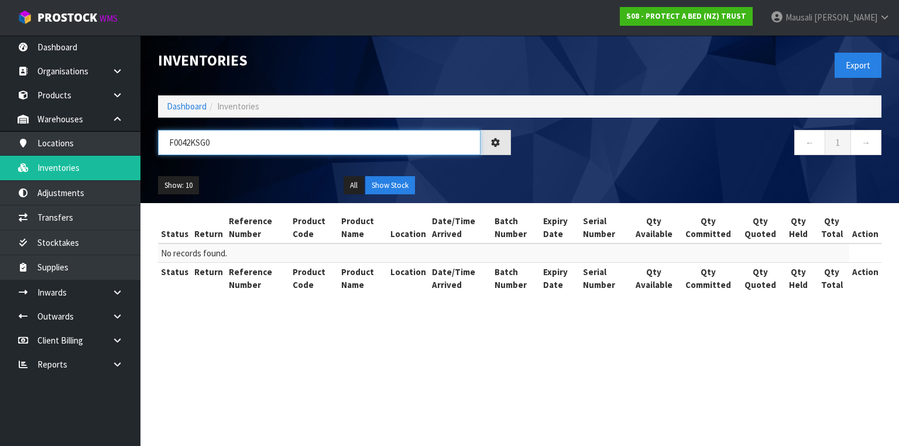
type input "F0042KSG0"
